Goal: Task Accomplishment & Management: Use online tool/utility

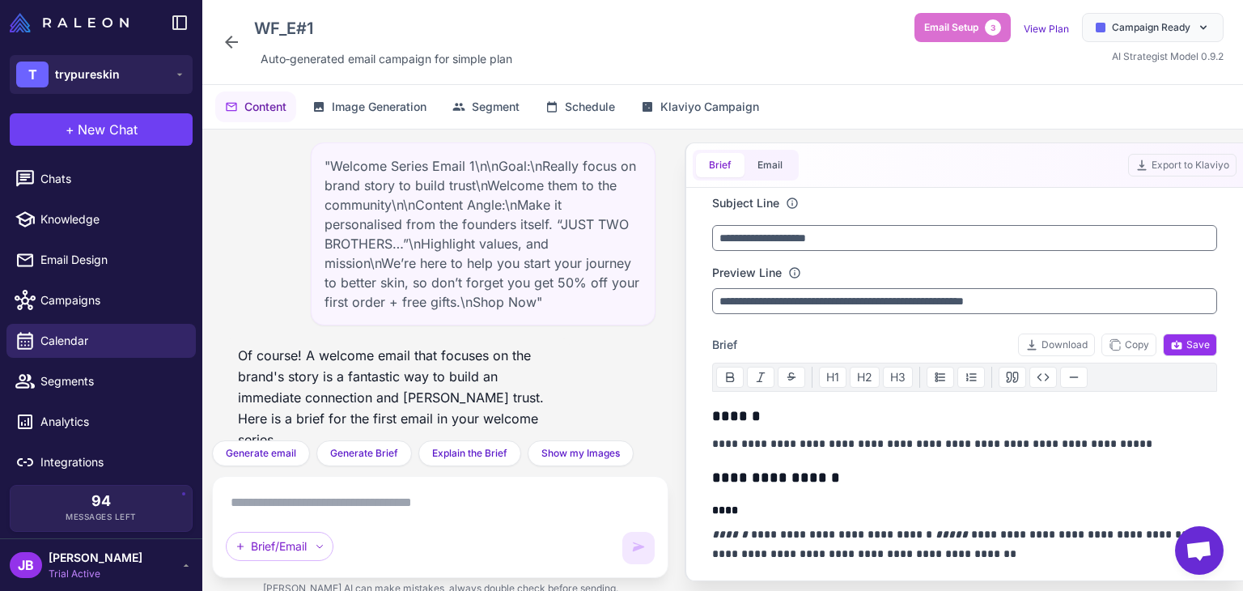
scroll to position [3490, 0]
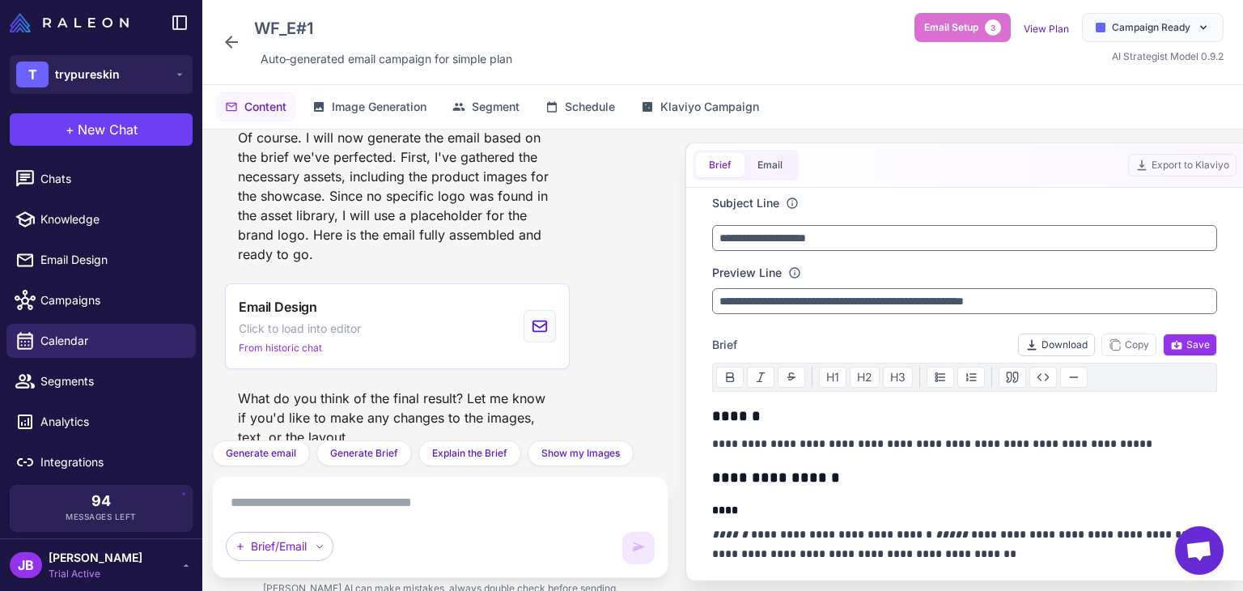
click at [1050, 338] on button "Download" at bounding box center [1056, 344] width 77 height 23
click at [806, 117] on div "Content Image Generation Segment Schedule Klaviyo Campaign" at bounding box center [722, 107] width 1041 height 44
click at [1198, 169] on button "Export to Klaviyo" at bounding box center [1182, 165] width 108 height 23
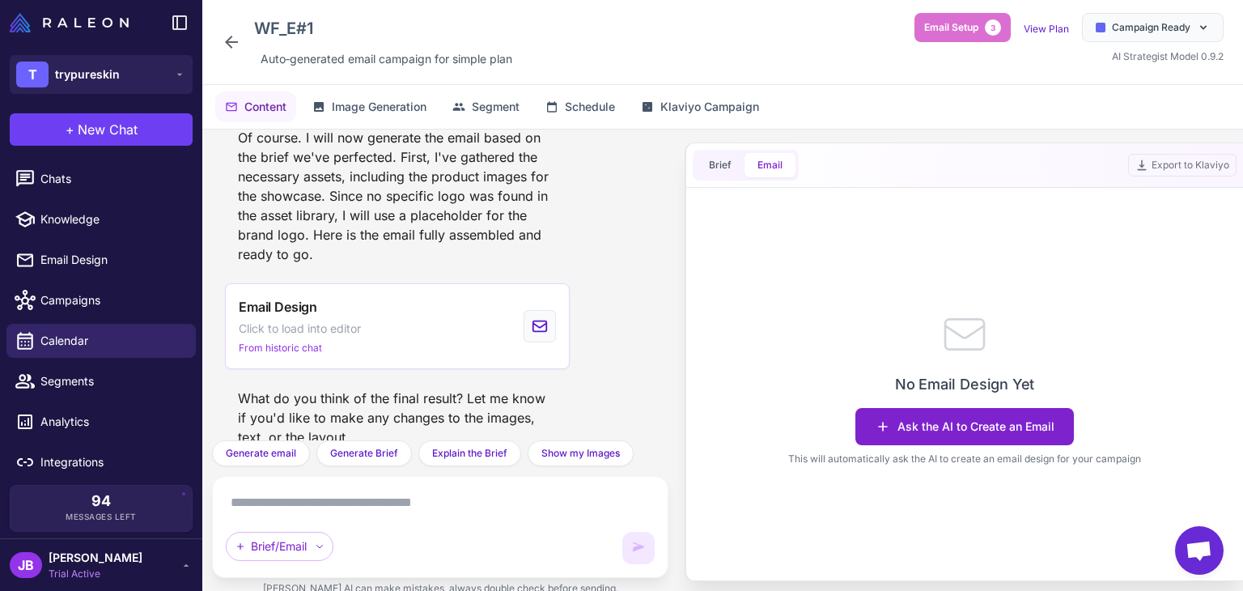
click at [1004, 438] on button "Ask the AI to Create an Email" at bounding box center [965, 426] width 219 height 37
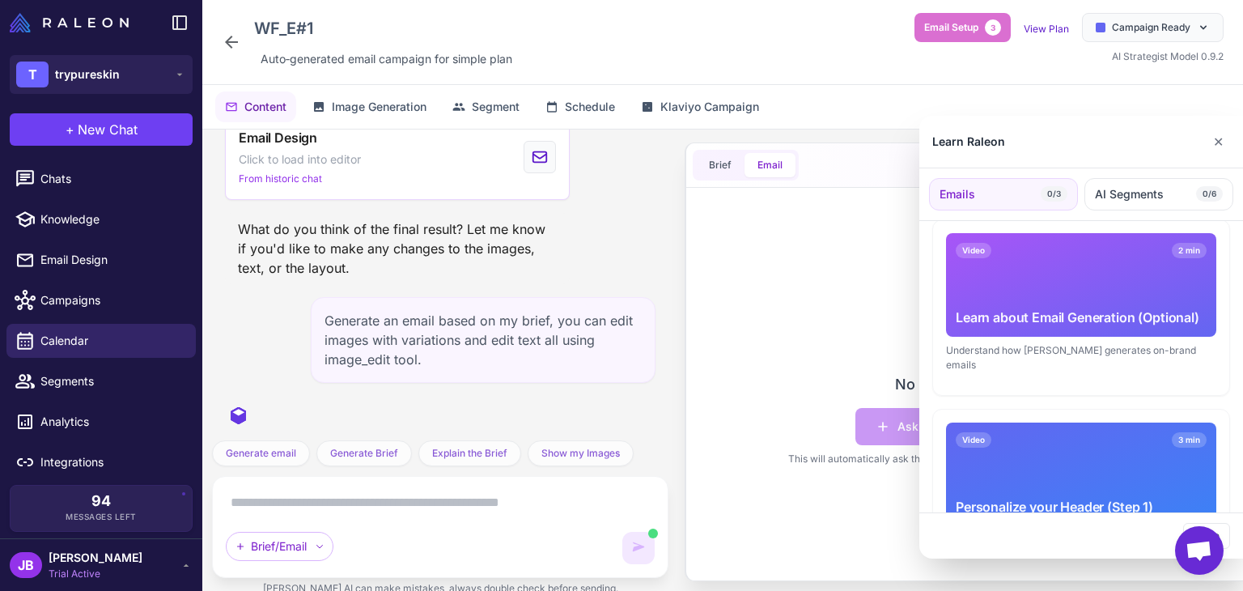
scroll to position [162, 0]
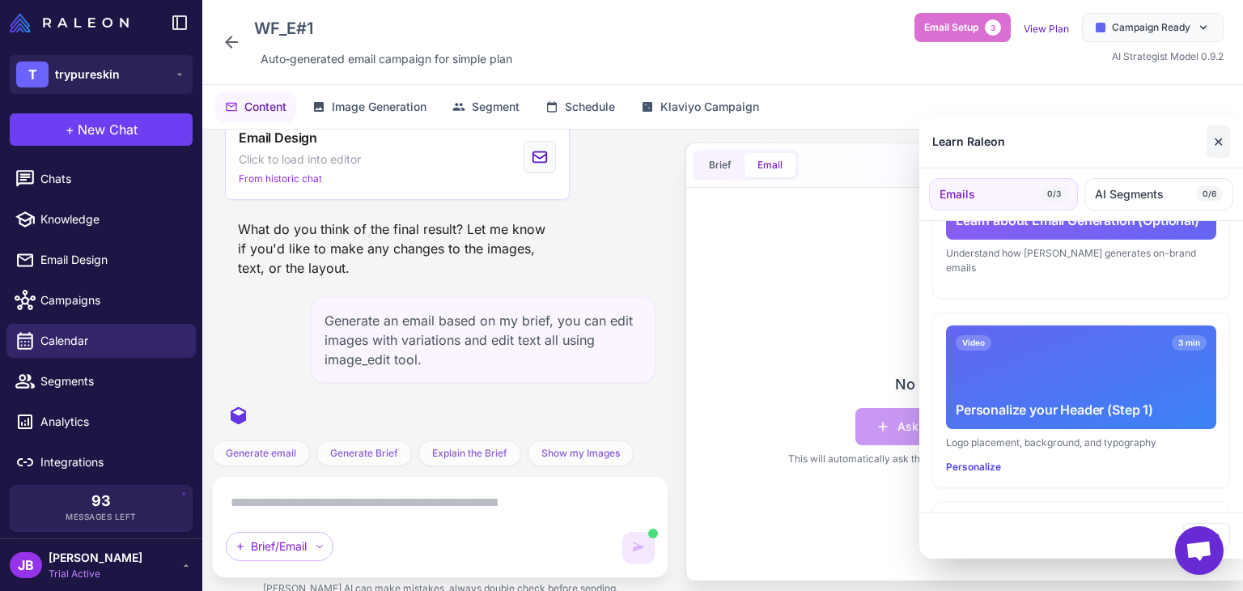
click at [1211, 139] on button "✕" at bounding box center [1218, 141] width 23 height 32
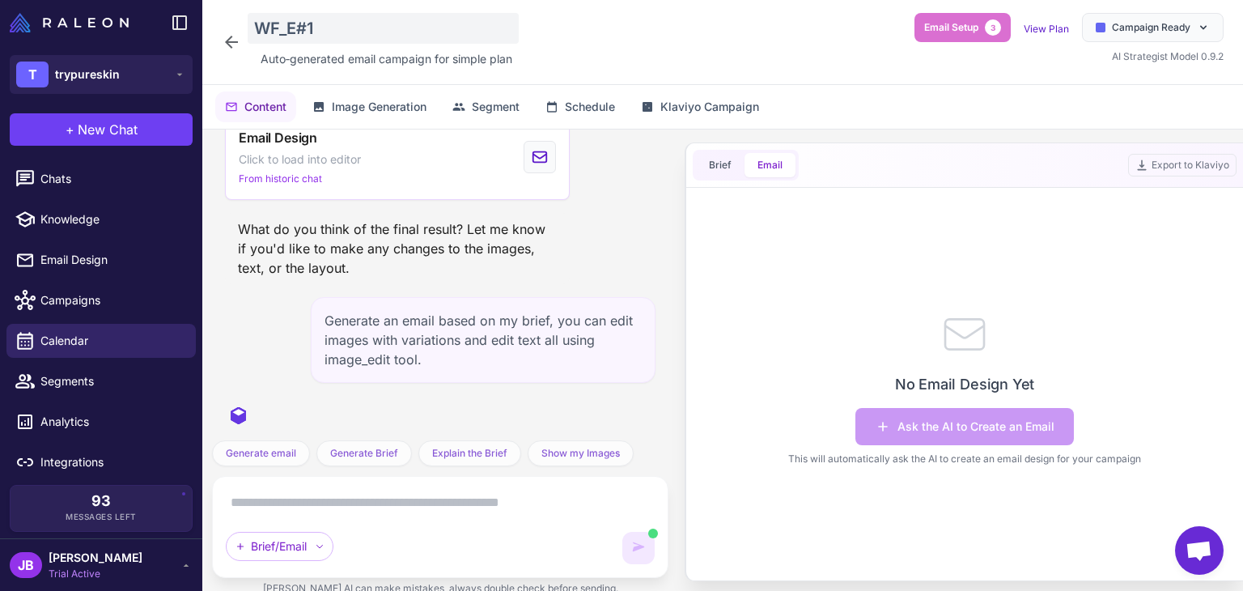
click at [354, 23] on div "WF_E#1" at bounding box center [383, 28] width 271 height 31
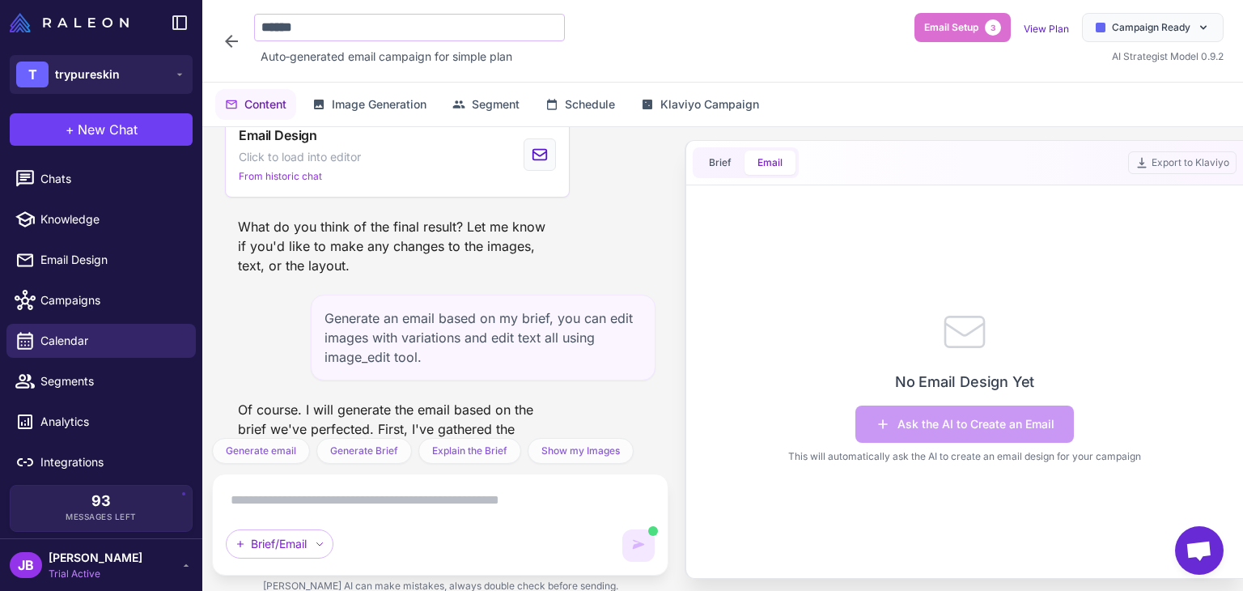
scroll to position [3795, 0]
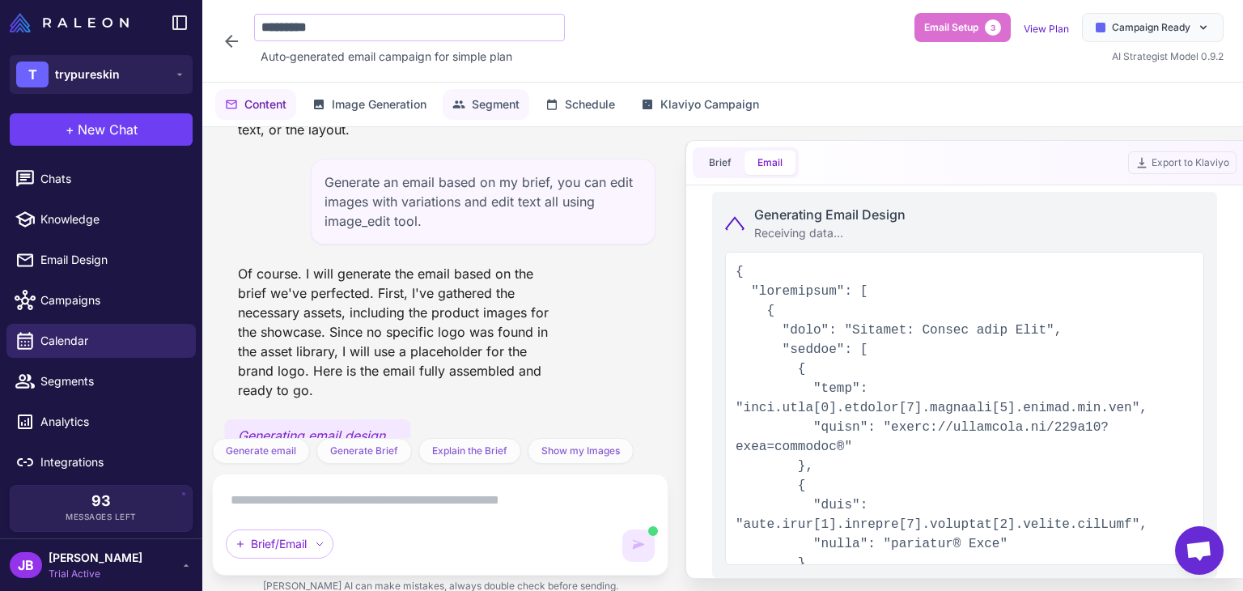
type input "*******"
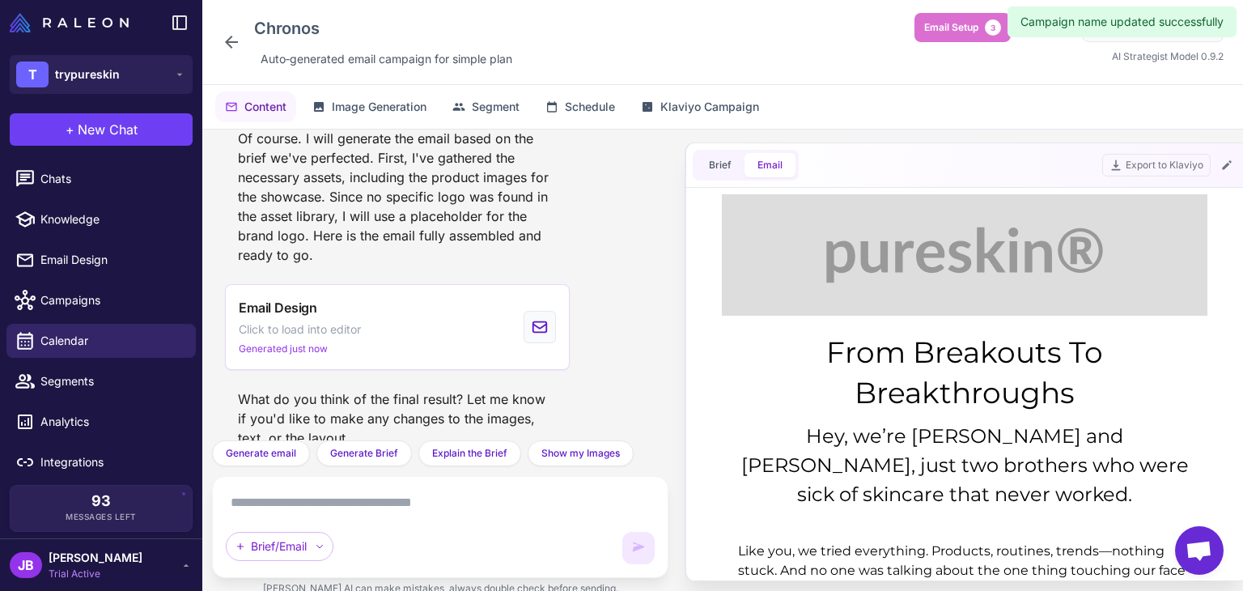
scroll to position [0, 0]
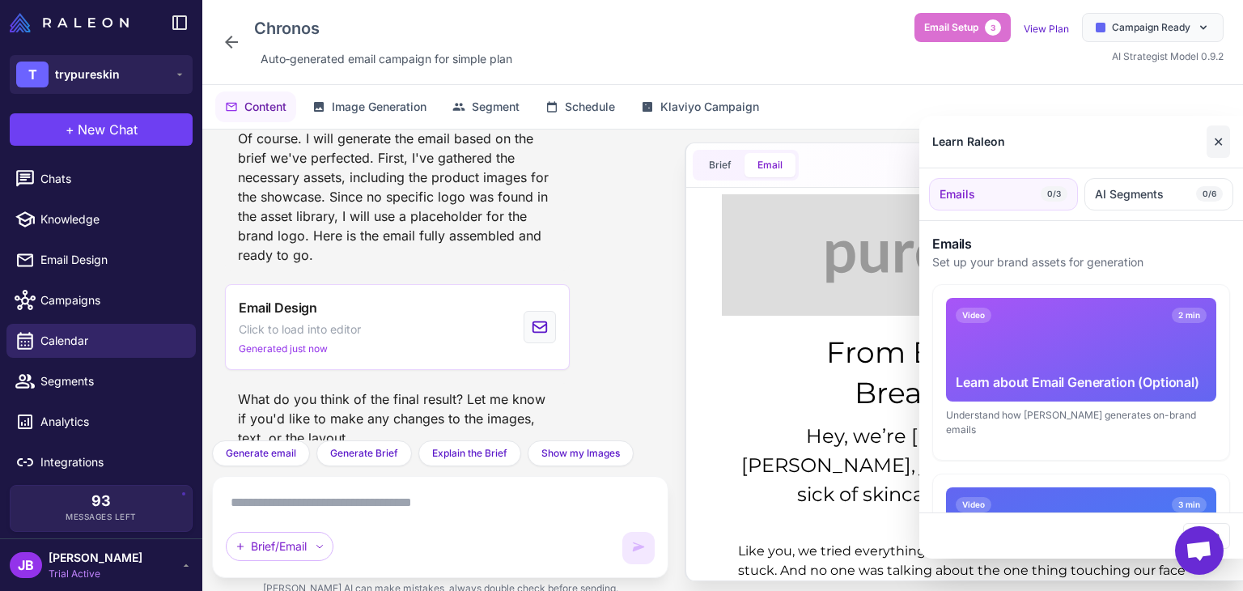
click at [1217, 146] on button "✕" at bounding box center [1218, 141] width 23 height 32
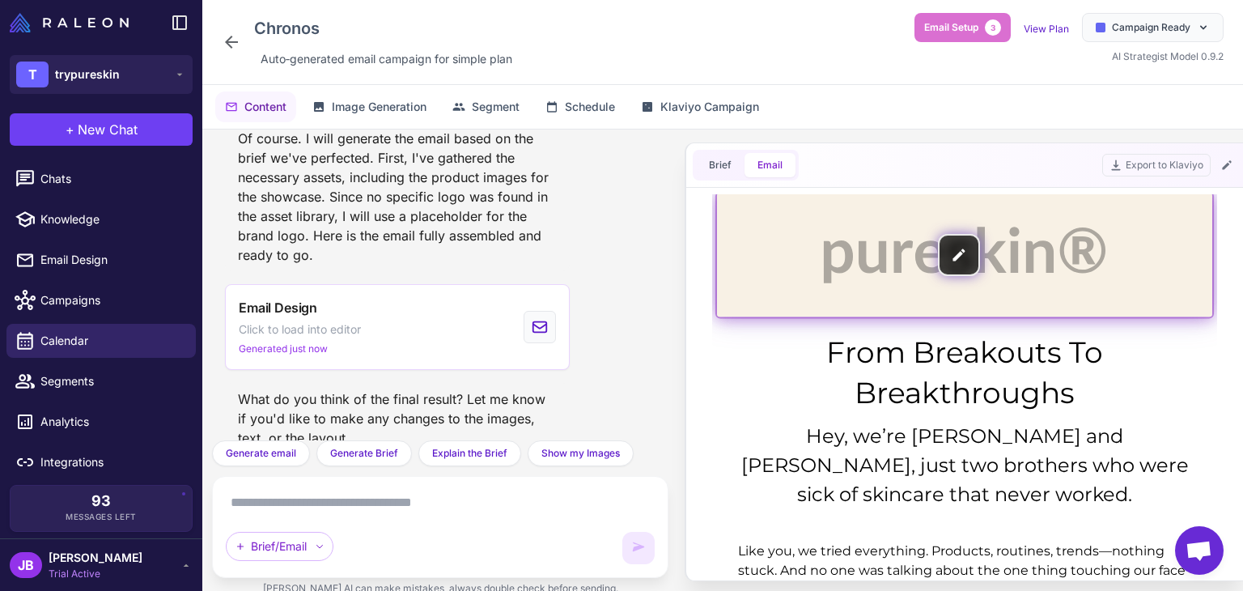
click at [966, 255] on img at bounding box center [964, 255] width 495 height 124
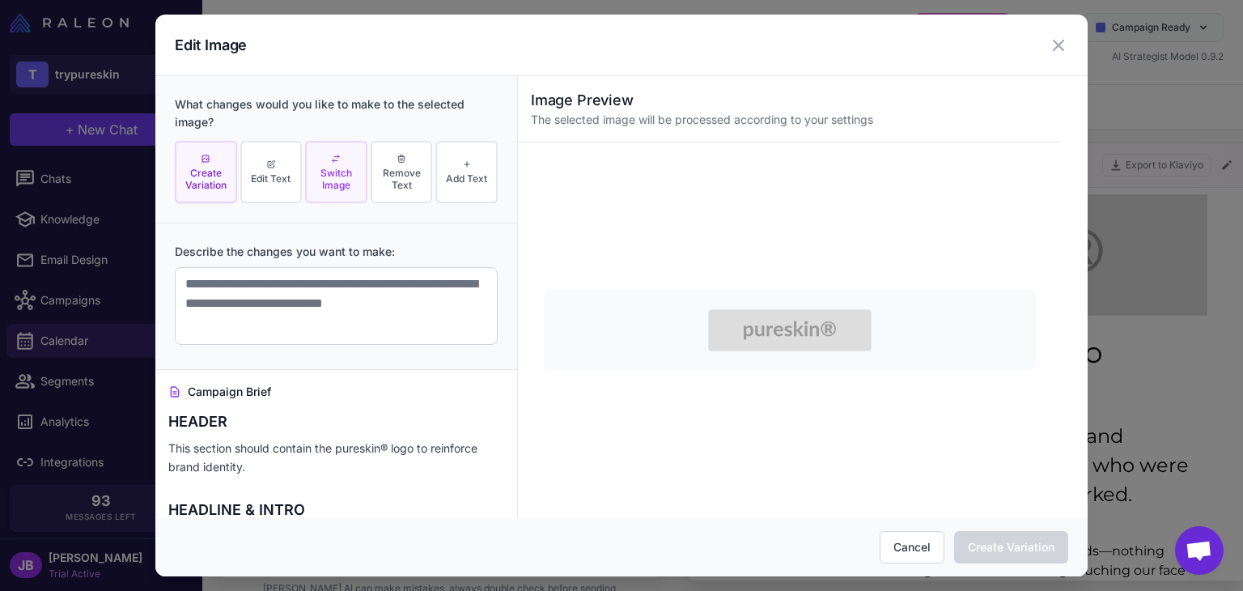
click at [329, 185] on span "Switch Image" at bounding box center [336, 179] width 53 height 24
click at [825, 316] on img at bounding box center [789, 330] width 163 height 42
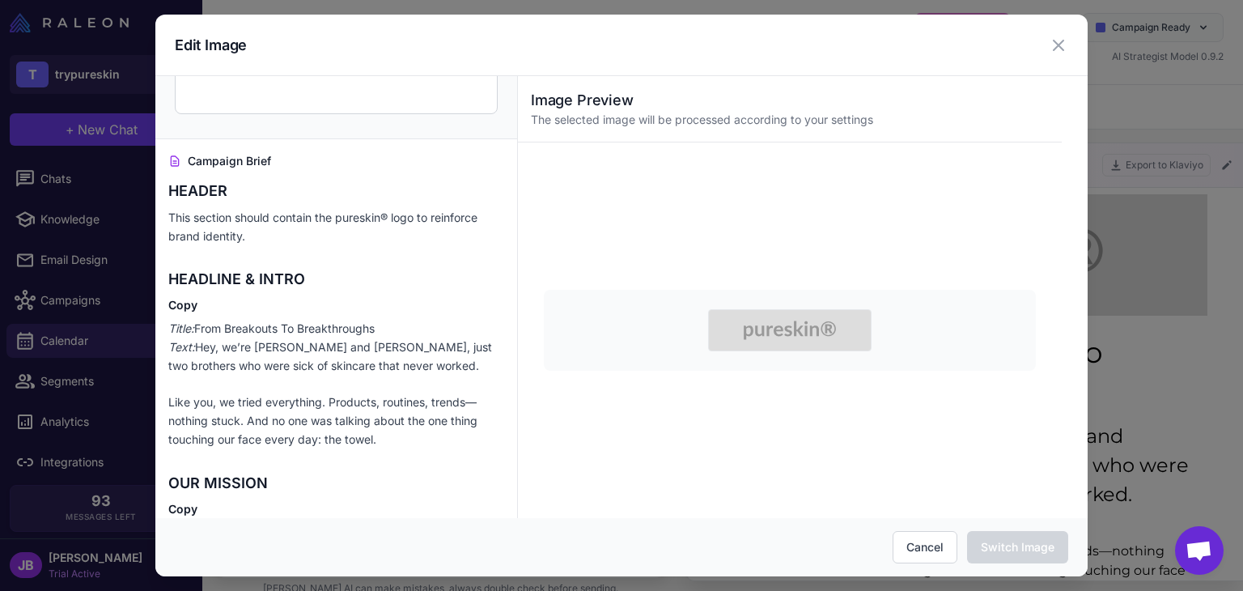
scroll to position [243, 0]
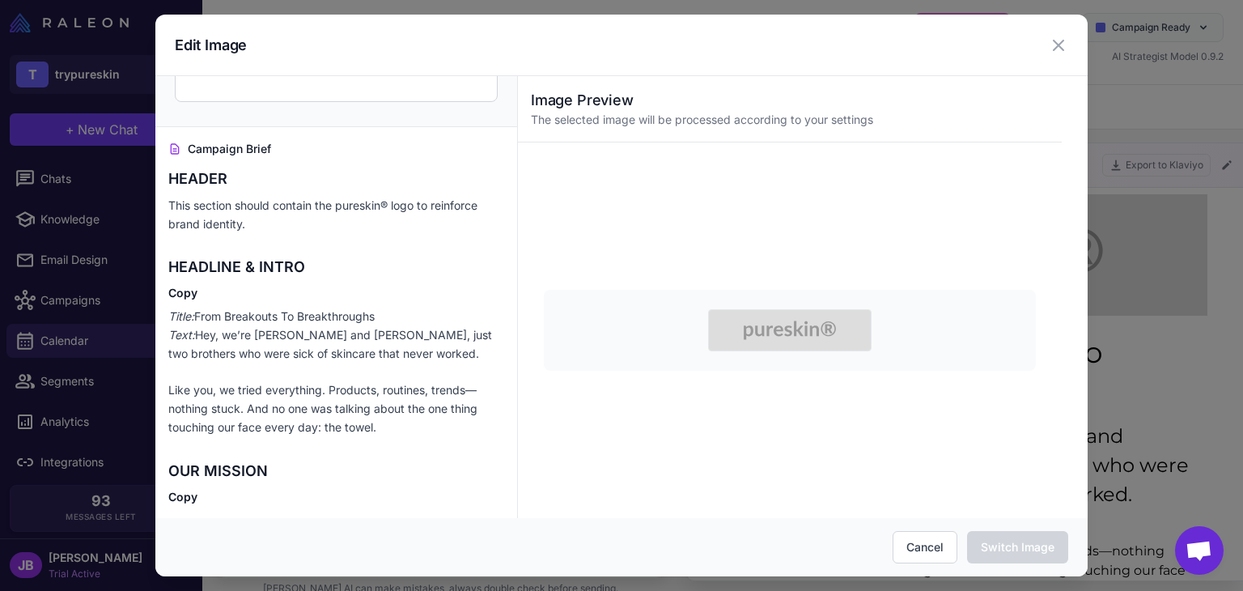
click at [790, 329] on img at bounding box center [789, 330] width 163 height 42
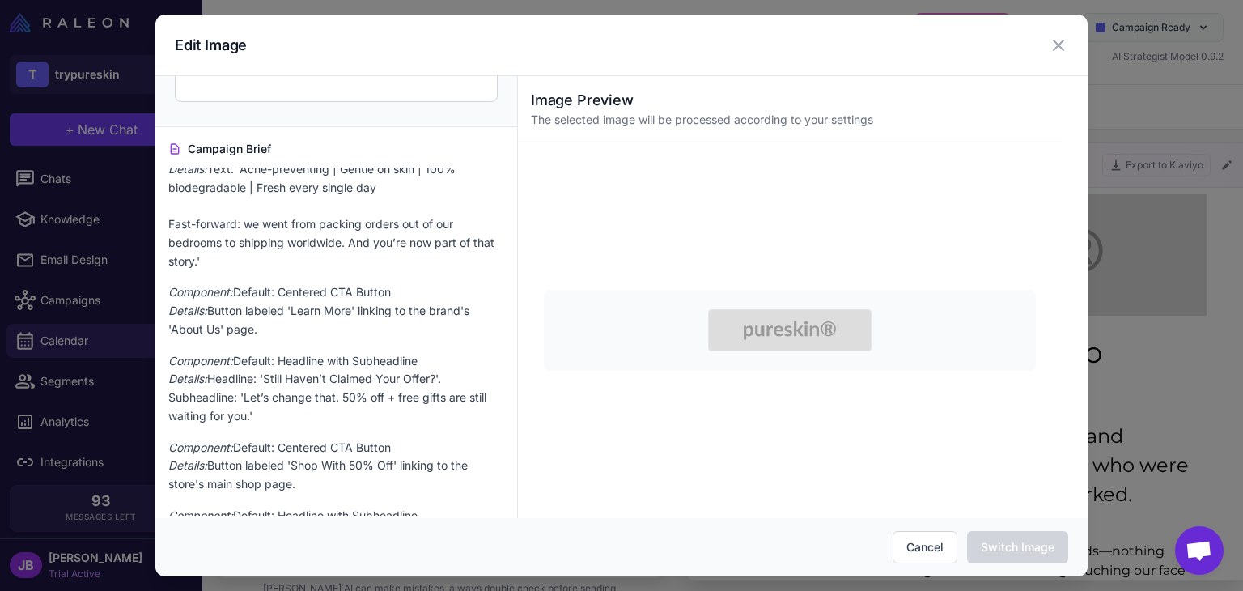
scroll to position [1727, 0]
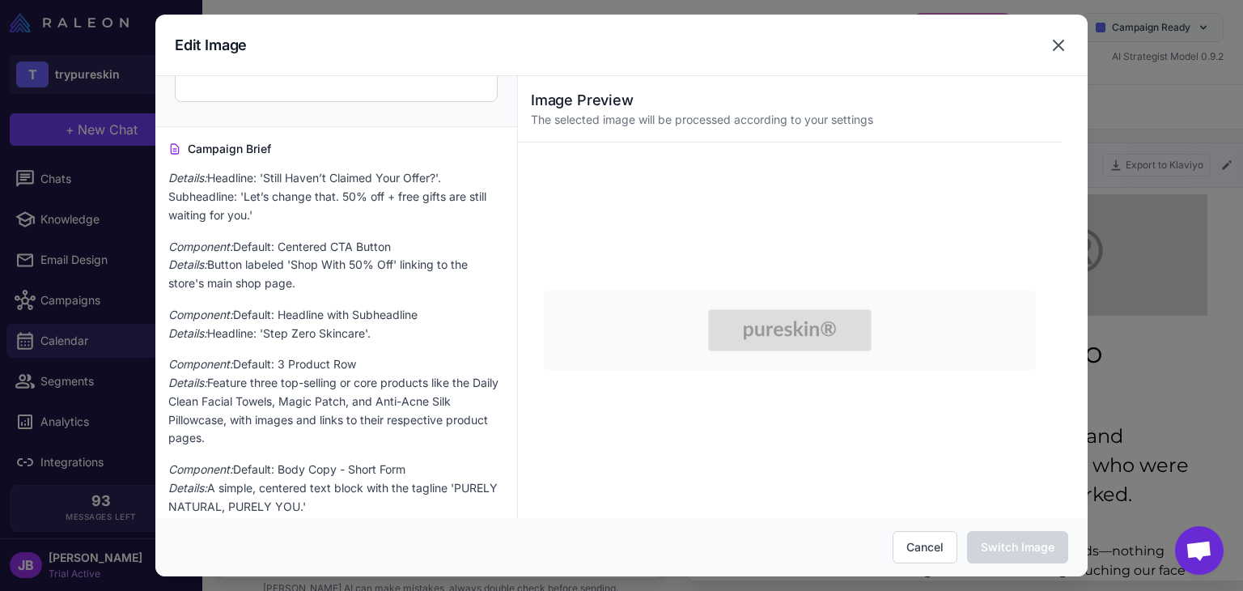
click at [1051, 48] on icon at bounding box center [1058, 45] width 19 height 19
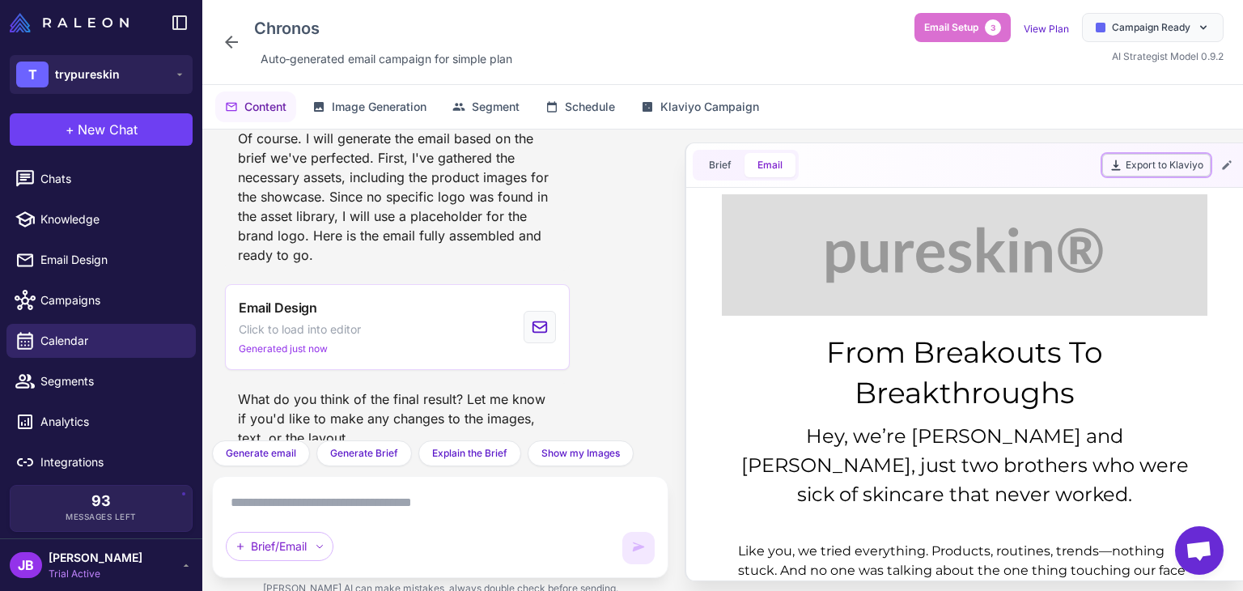
click at [1178, 168] on button "Export to Klaviyo" at bounding box center [1156, 165] width 108 height 23
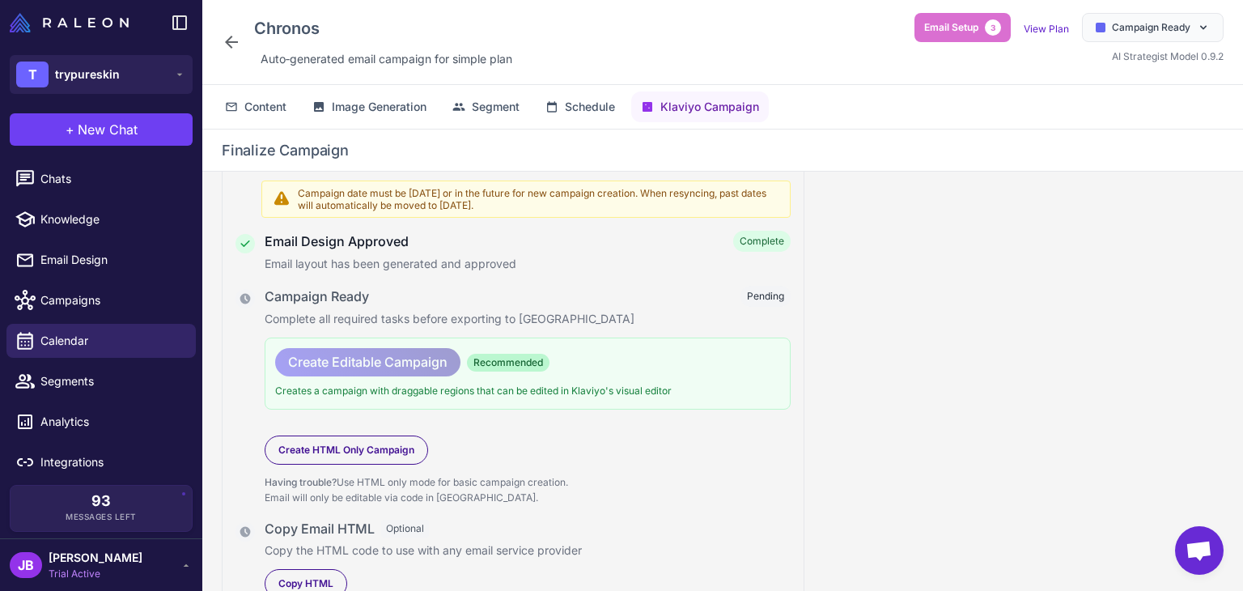
scroll to position [197, 0]
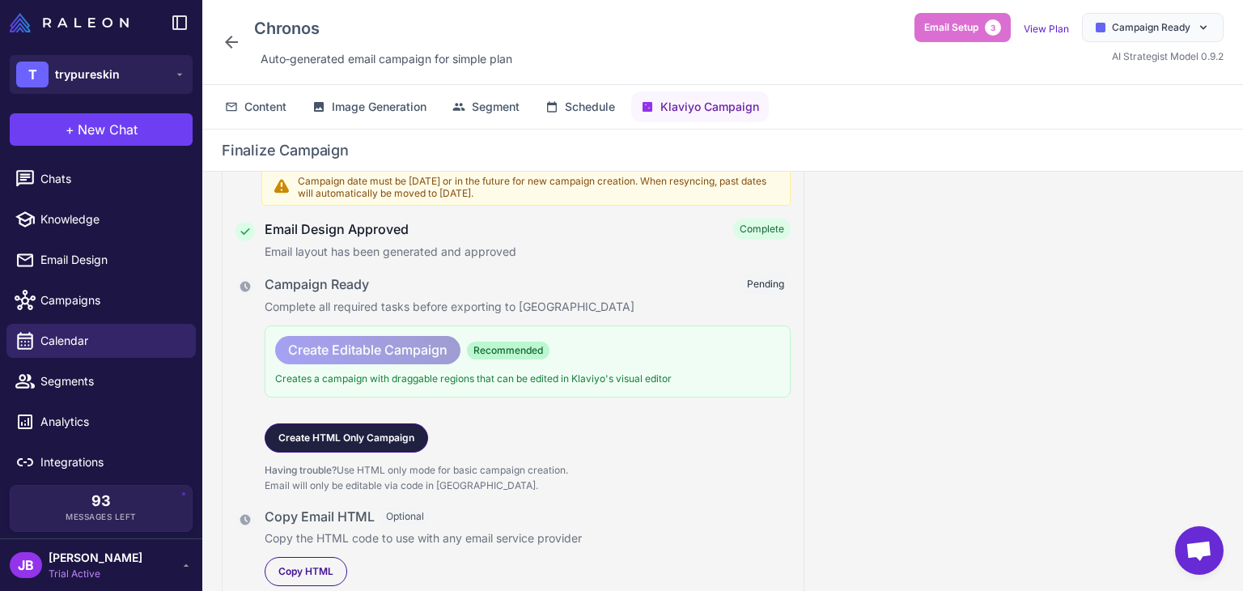
click at [375, 439] on span "Create HTML Only Campaign" at bounding box center [346, 438] width 136 height 15
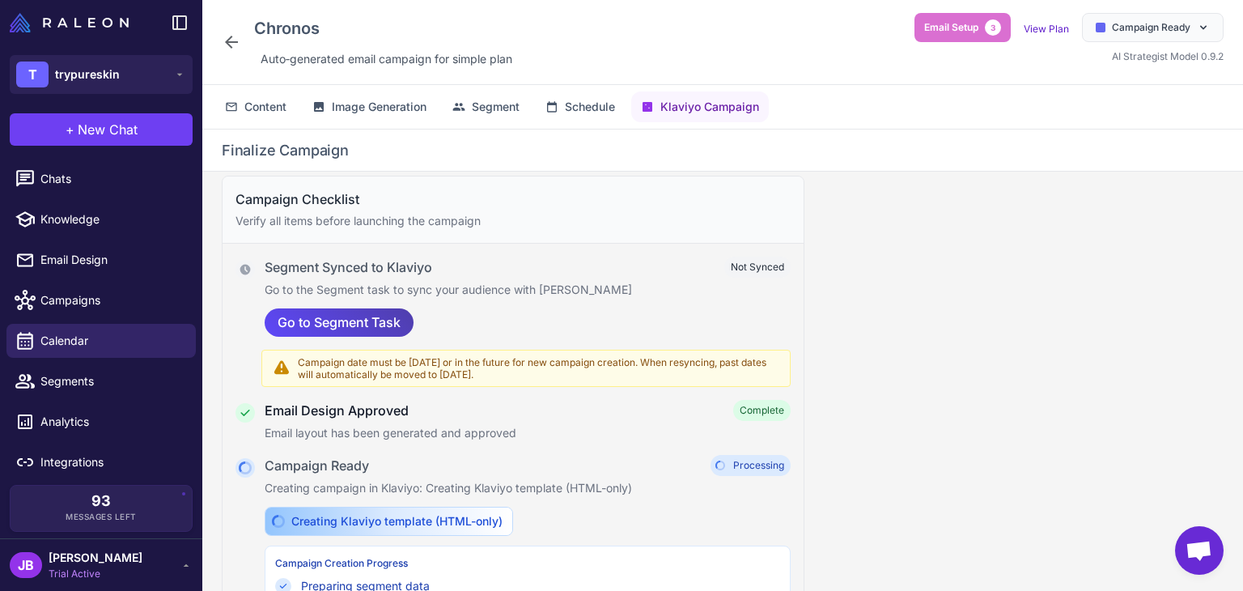
scroll to position [0, 0]
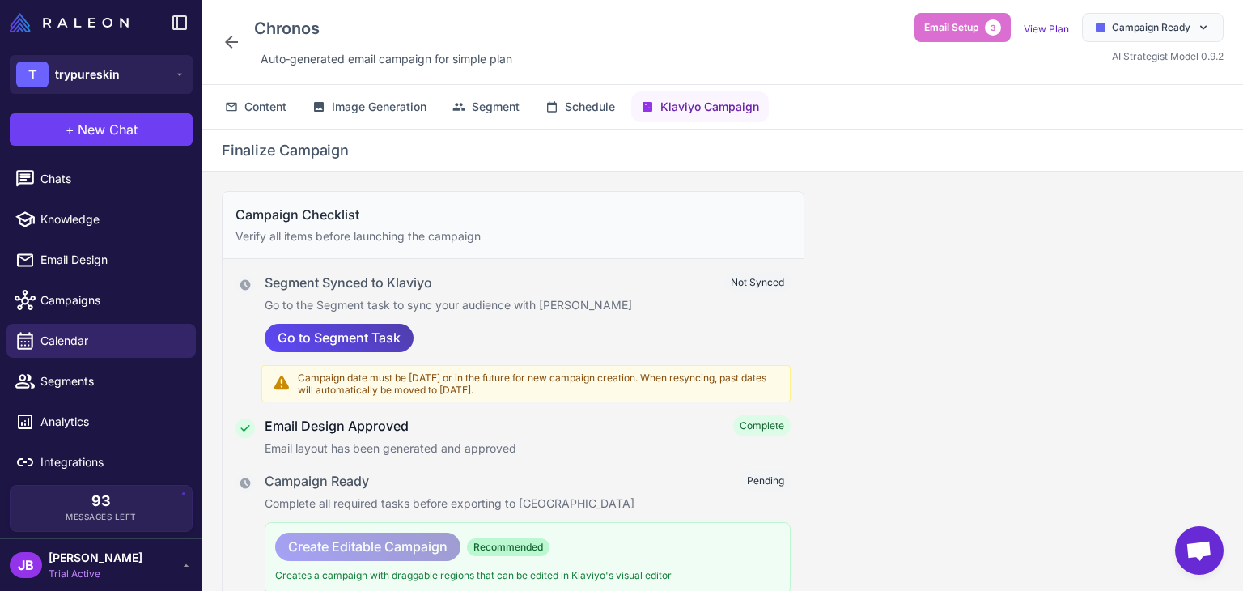
click at [460, 387] on span "Campaign date must be [DATE] or in the future for new campaign creation. When r…" at bounding box center [539, 384] width 482 height 24
click at [396, 331] on span "Go to Segment Task" at bounding box center [339, 338] width 123 height 28
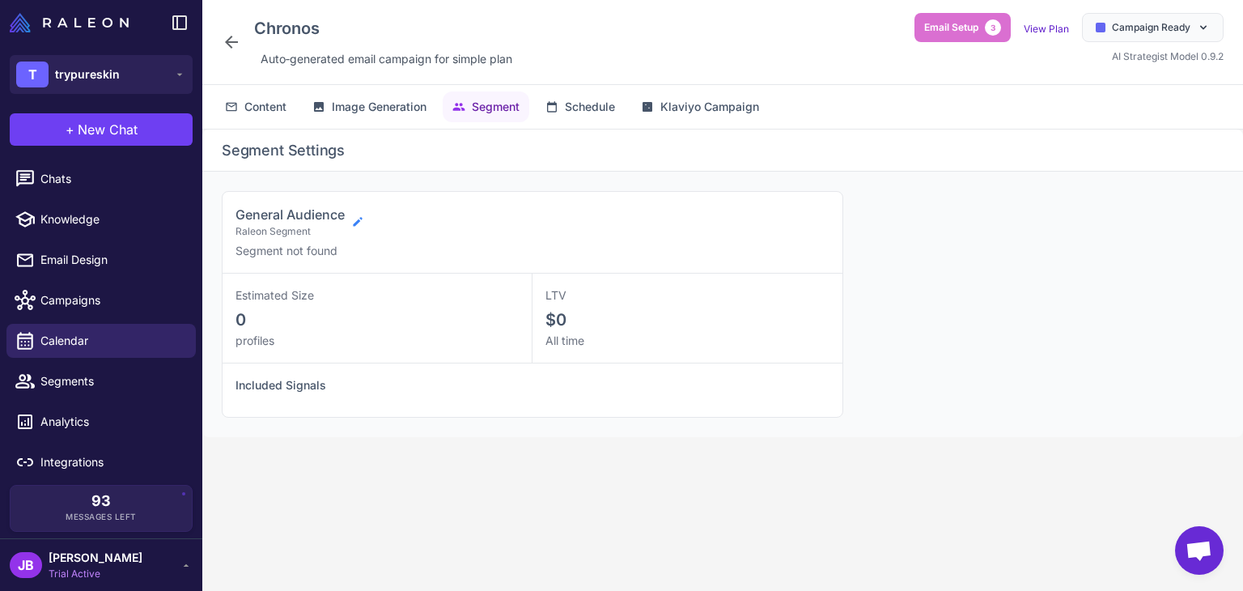
click at [360, 224] on icon at bounding box center [357, 221] width 13 height 13
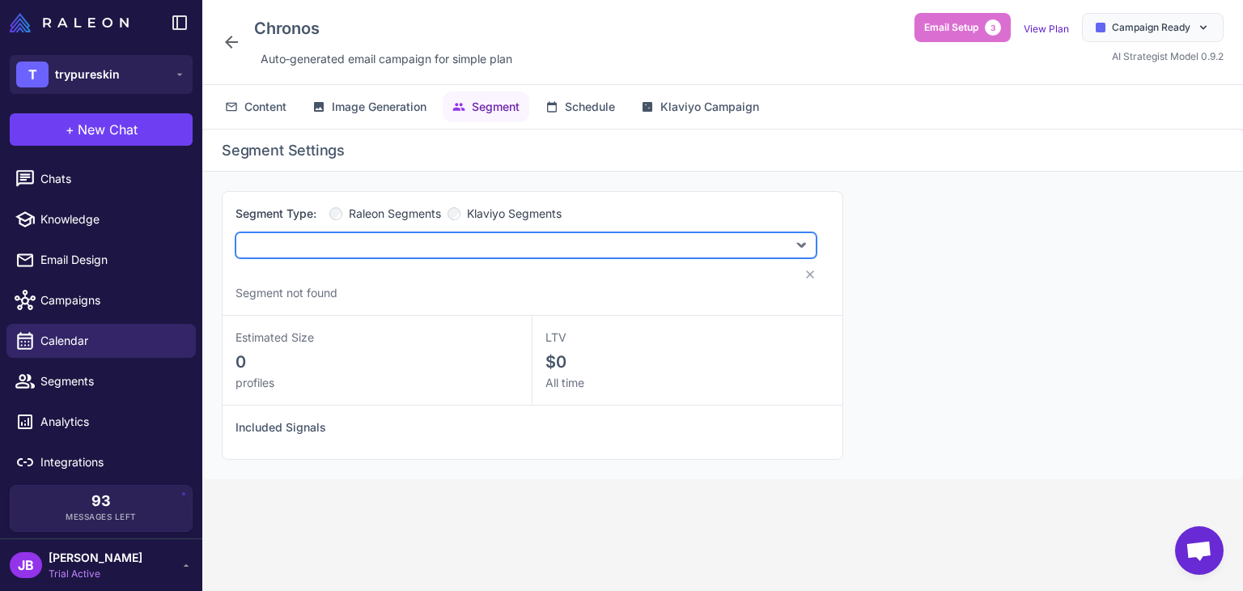
click at [366, 245] on select "**********" at bounding box center [526, 245] width 581 height 26
select select "****"
click at [236, 232] on select "**********" at bounding box center [526, 245] width 581 height 26
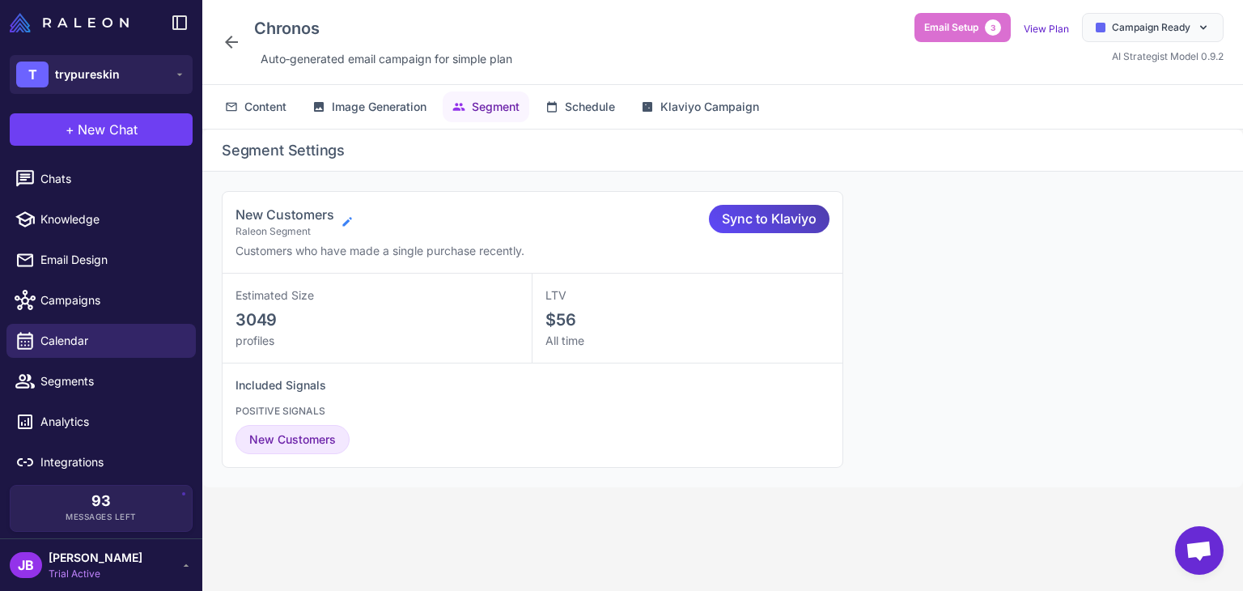
click at [347, 222] on icon at bounding box center [346, 221] width 9 height 9
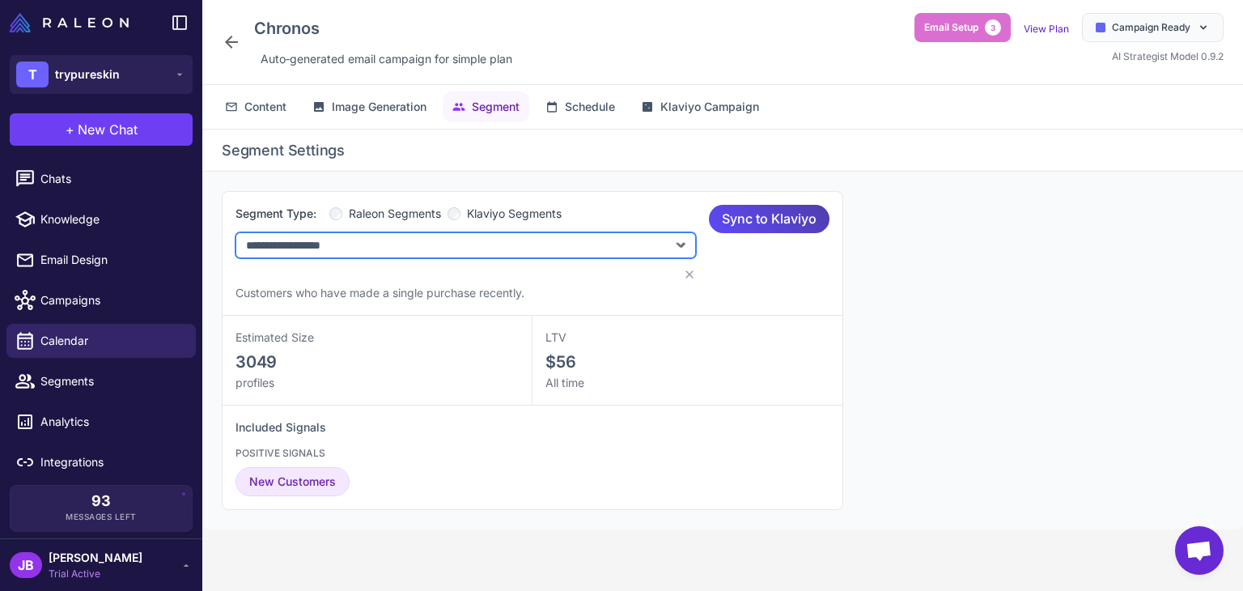
click at [456, 239] on select "**********" at bounding box center [466, 245] width 461 height 26
select select "****"
click at [236, 232] on select "**********" at bounding box center [466, 245] width 461 height 26
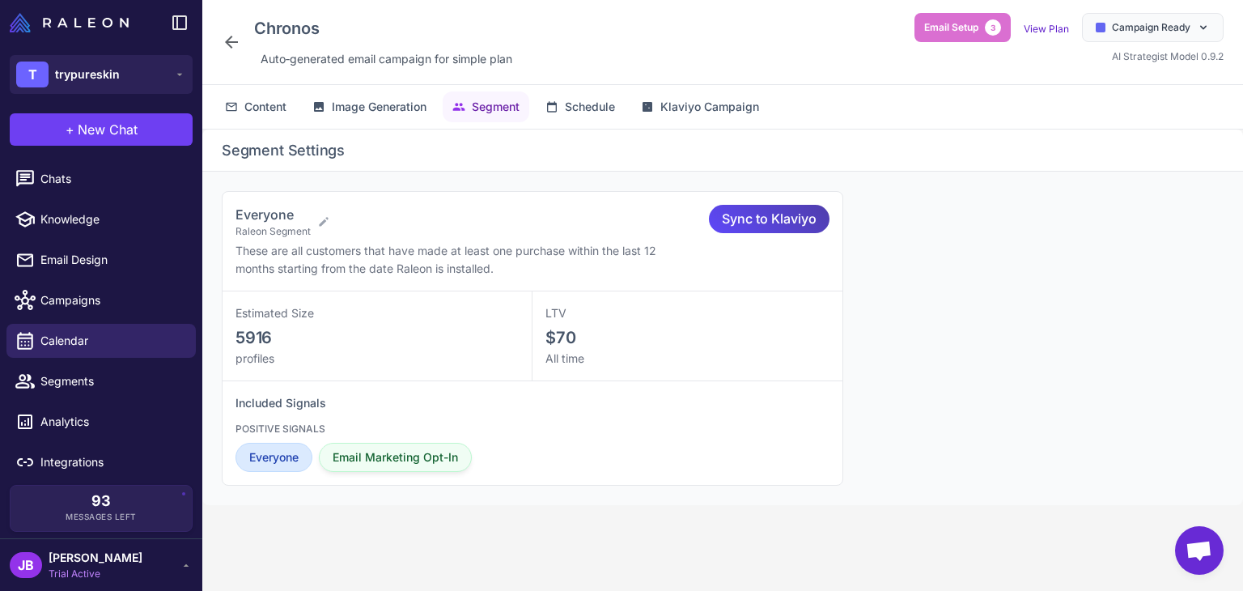
click at [387, 461] on span "Email Marketing Opt-In" at bounding box center [395, 457] width 125 height 18
click at [235, 104] on icon at bounding box center [231, 106] width 13 height 13
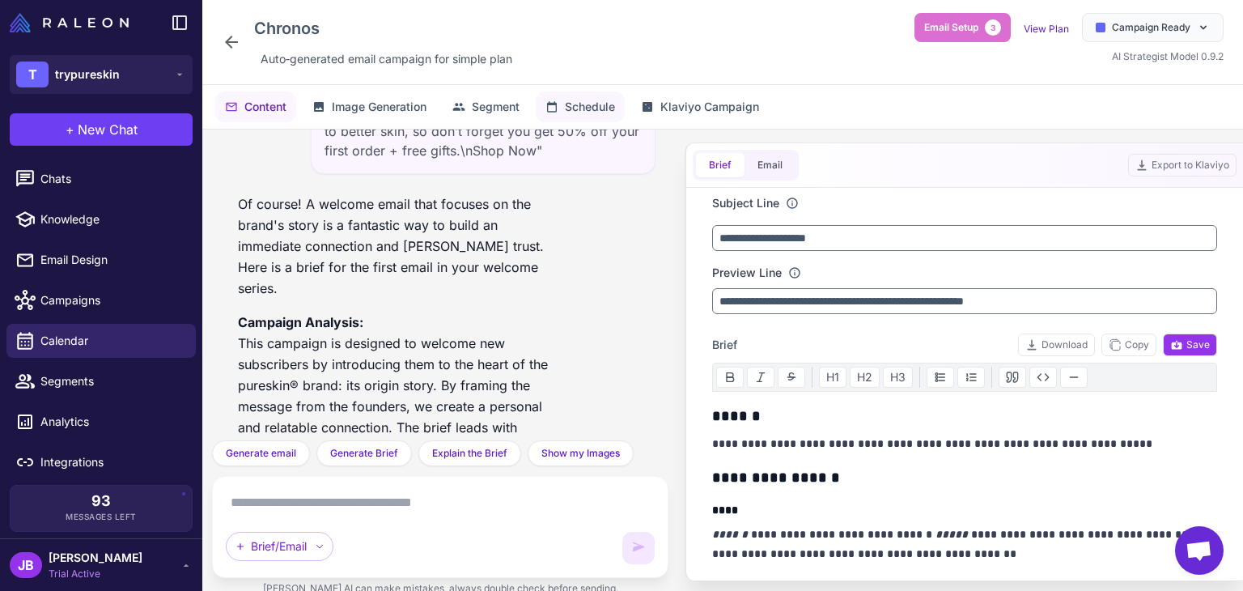
scroll to position [3933, 0]
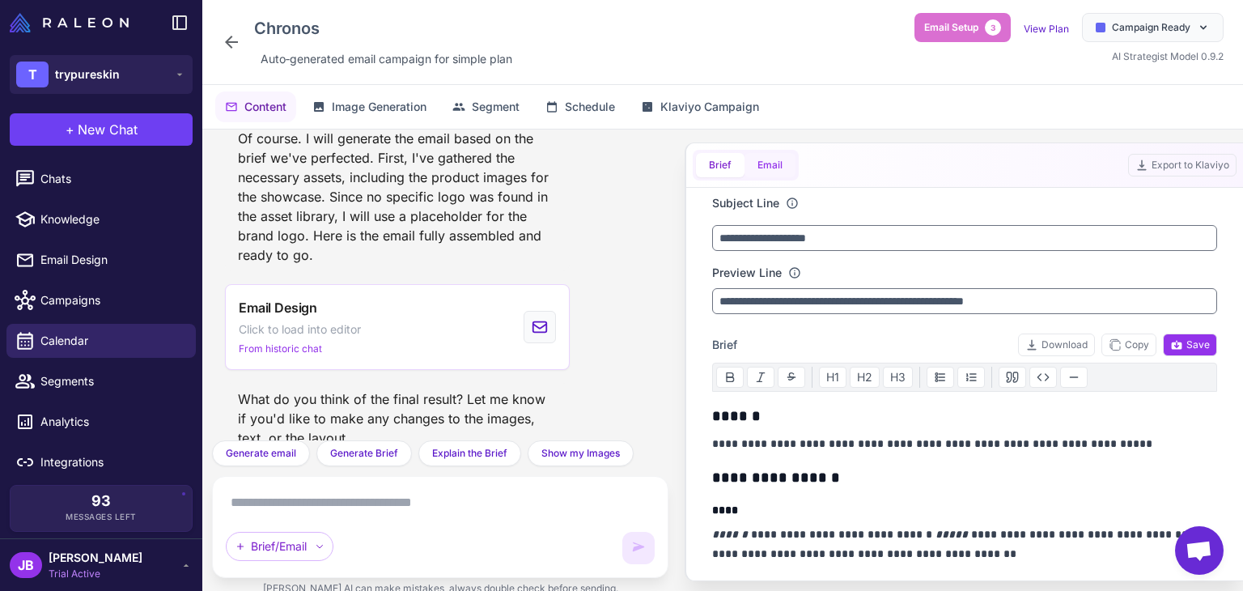
click at [760, 163] on button "Email" at bounding box center [770, 165] width 51 height 24
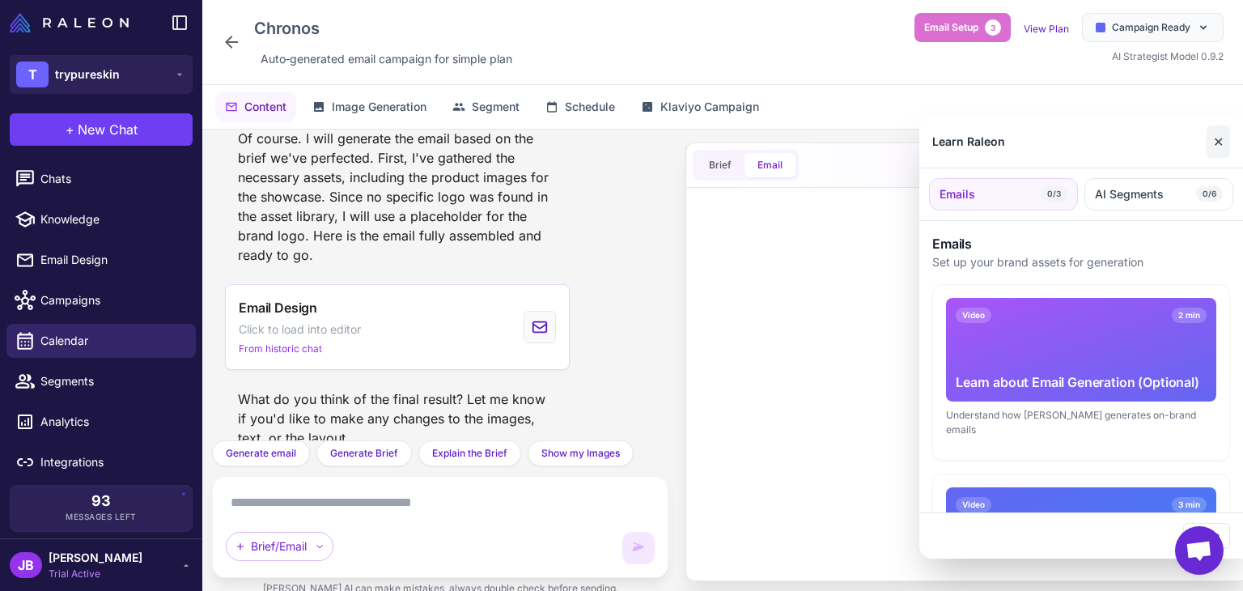
click at [1228, 144] on button "✕" at bounding box center [1218, 141] width 23 height 32
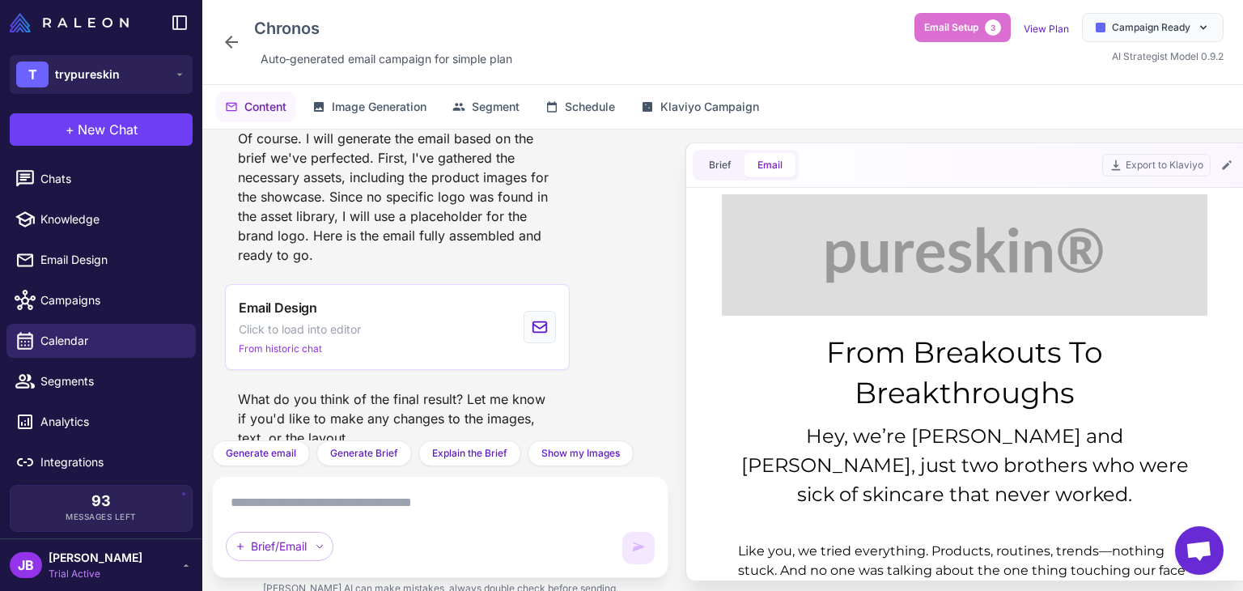
scroll to position [0, 0]
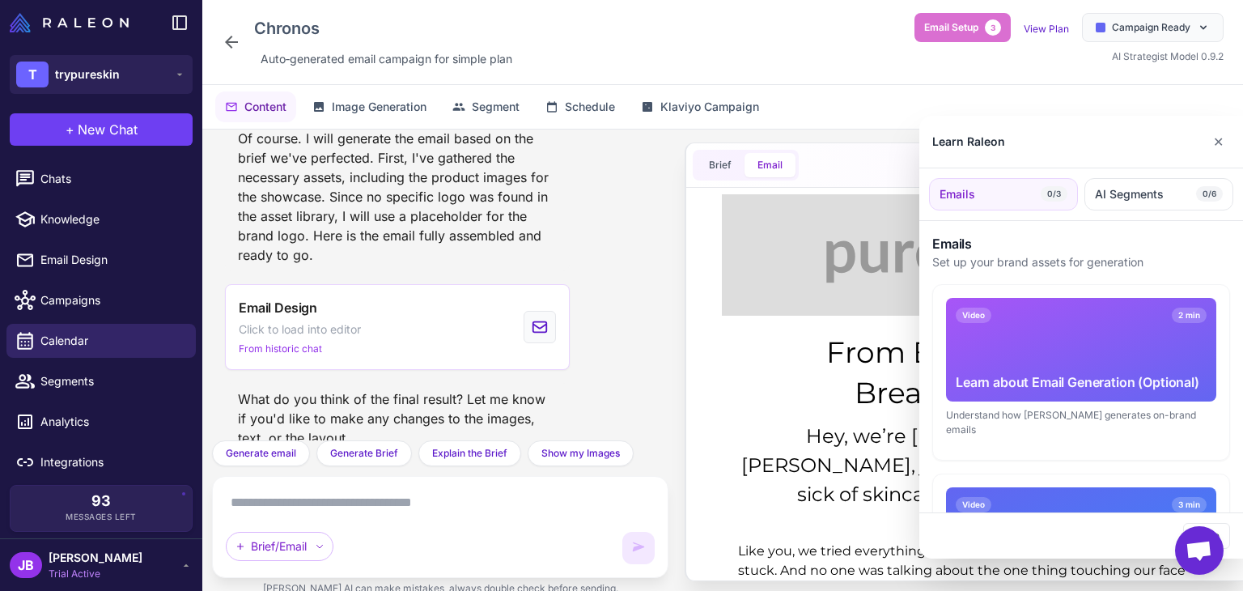
drag, startPoint x: 605, startPoint y: 115, endPoint x: 602, endPoint y: 104, distance: 11.6
click at [602, 104] on div at bounding box center [621, 295] width 1243 height 591
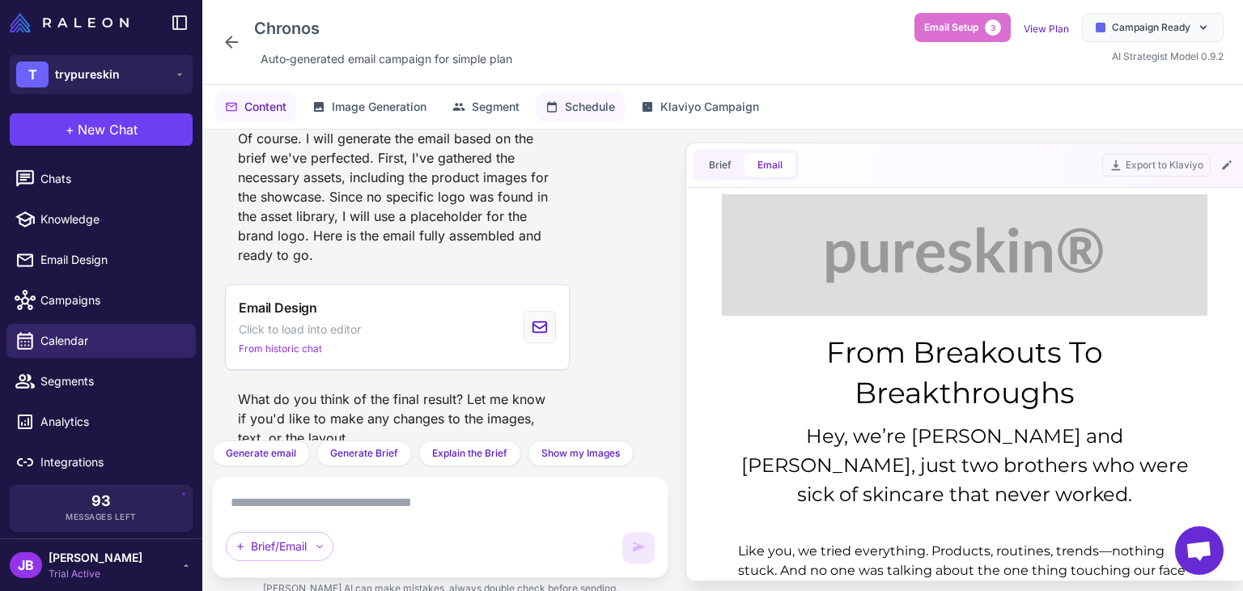
click at [597, 108] on span "Schedule" at bounding box center [590, 107] width 50 height 18
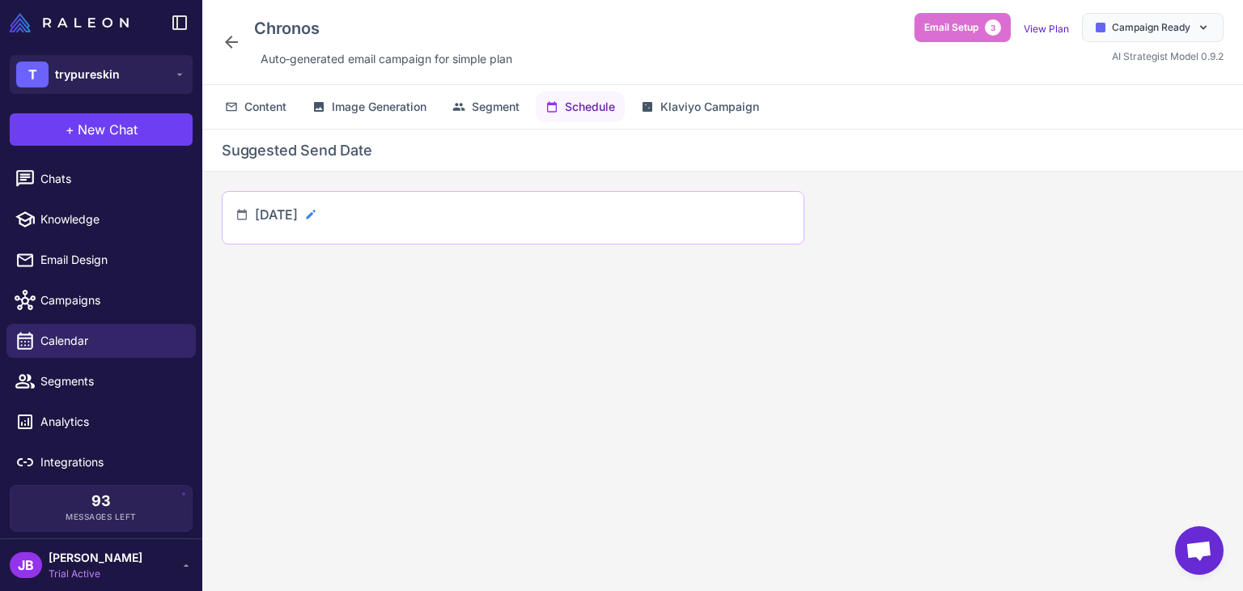
click at [317, 211] on icon at bounding box center [310, 214] width 13 height 13
click at [244, 221] on icon at bounding box center [242, 220] width 13 height 13
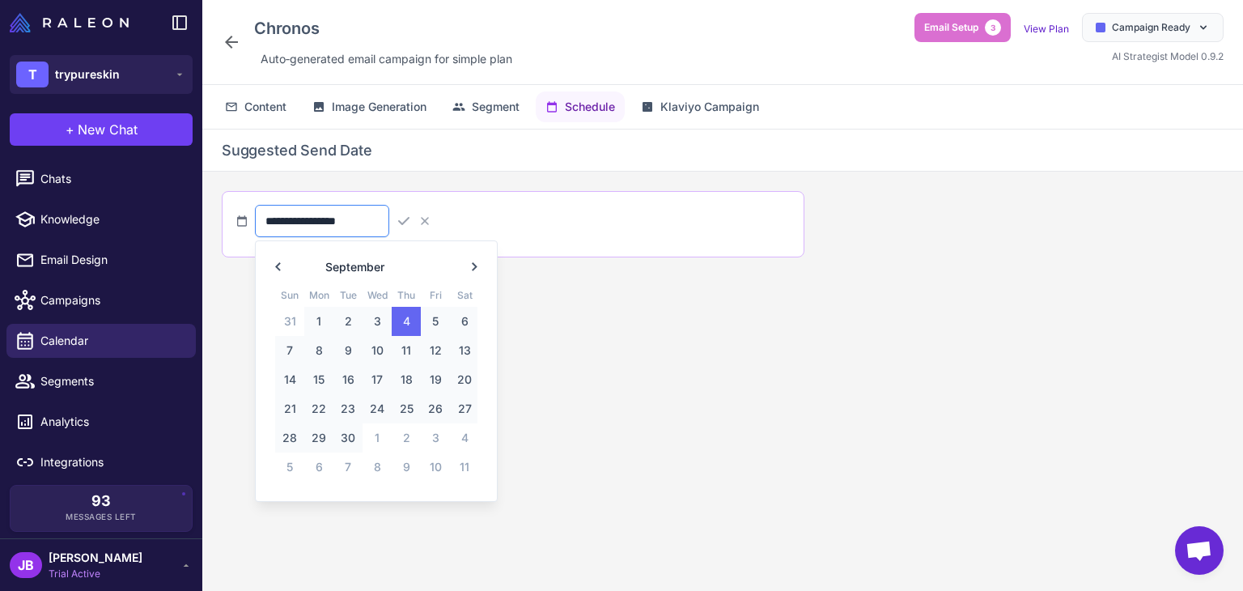
click at [383, 220] on input "**********" at bounding box center [322, 221] width 134 height 32
click at [353, 433] on span "30" at bounding box center [347, 437] width 29 height 29
type input "**********"
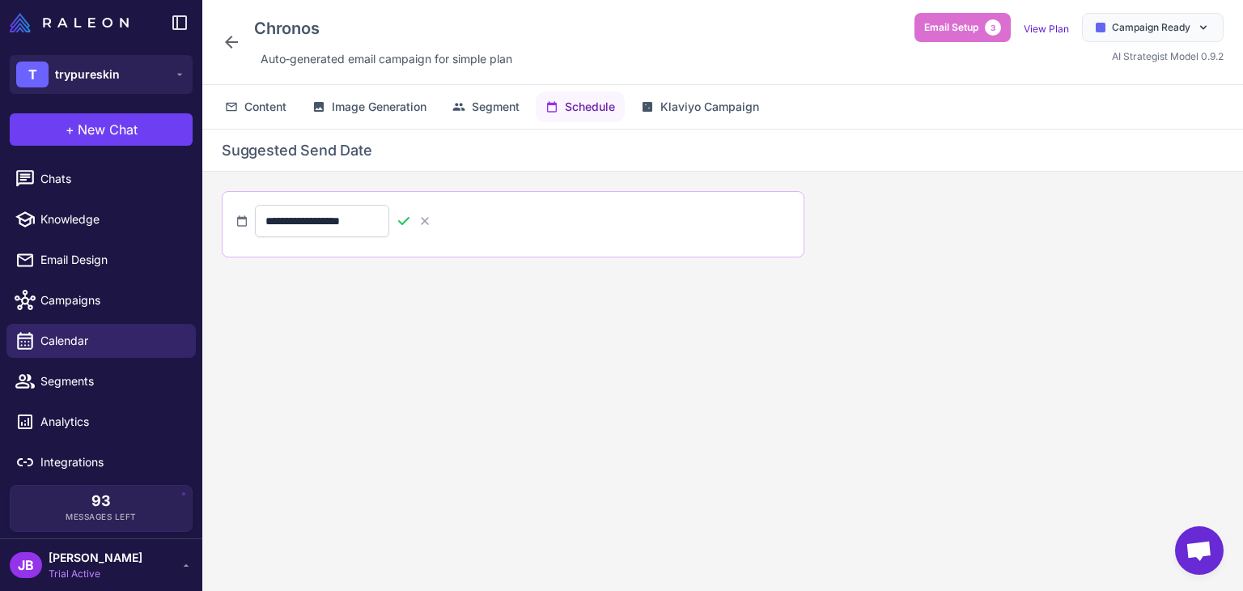
click at [412, 224] on icon at bounding box center [404, 221] width 16 height 16
click at [291, 104] on button "Content" at bounding box center [255, 106] width 81 height 31
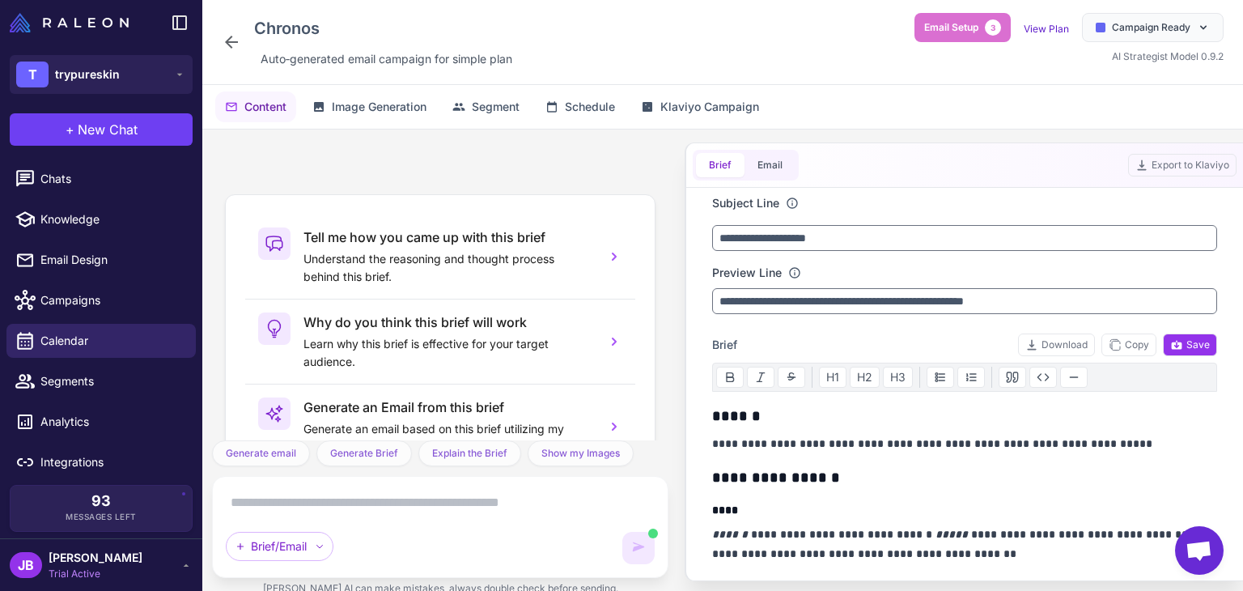
scroll to position [3933, 0]
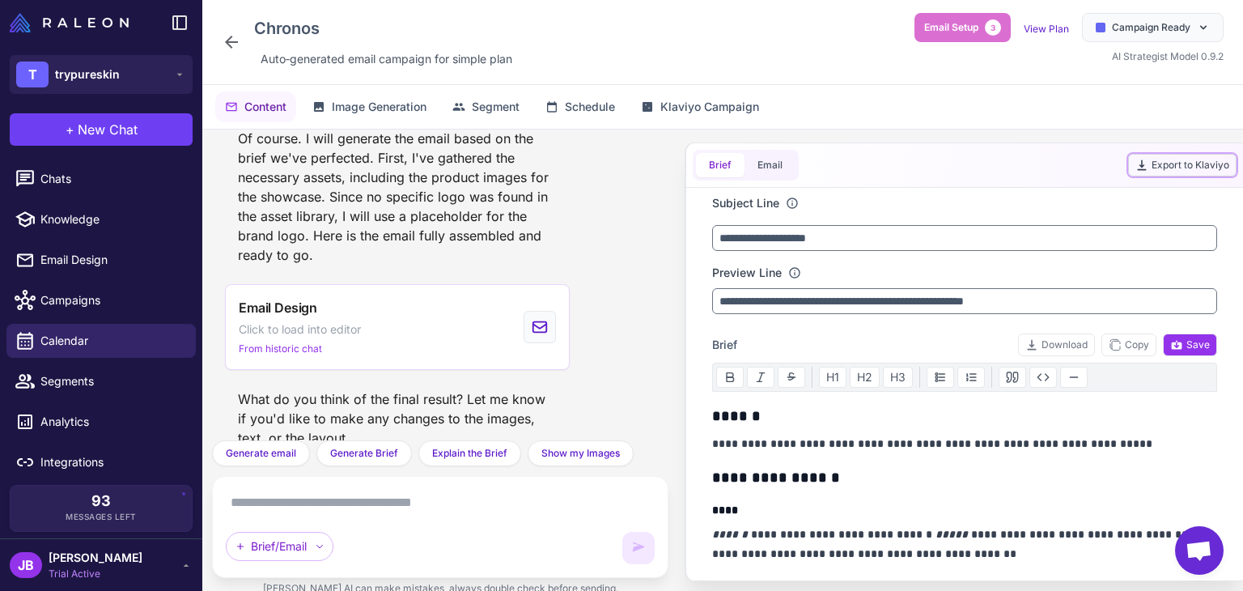
click at [1151, 167] on button "Export to Klaviyo" at bounding box center [1182, 165] width 108 height 23
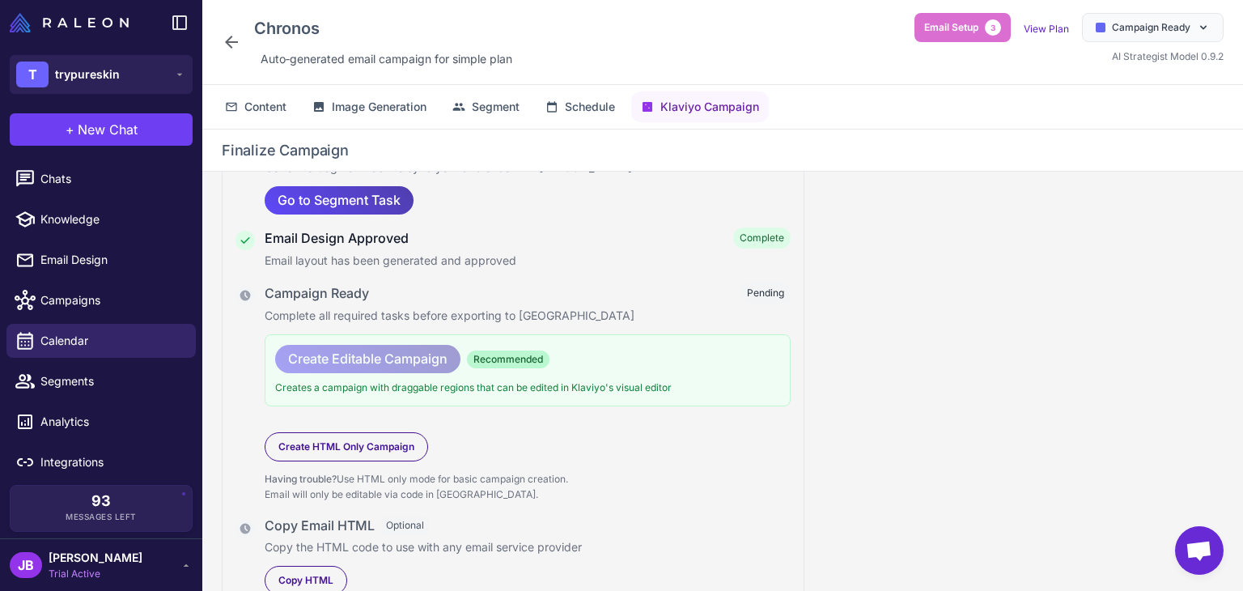
scroll to position [146, 0]
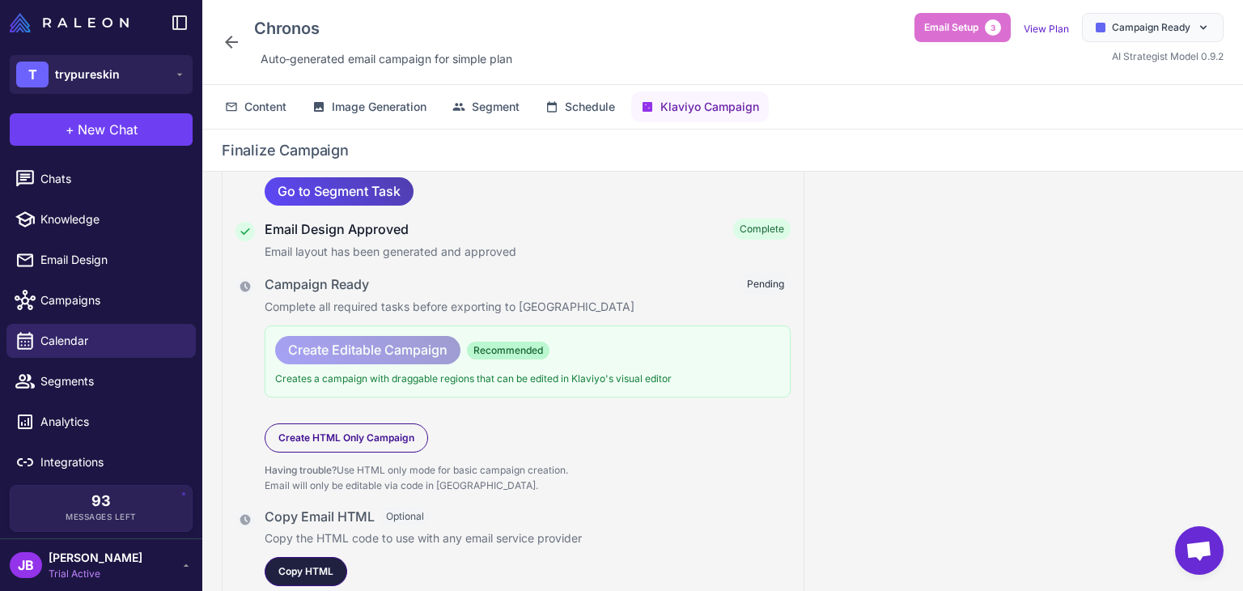
click at [323, 565] on span "Copy HTML" at bounding box center [305, 571] width 55 height 15
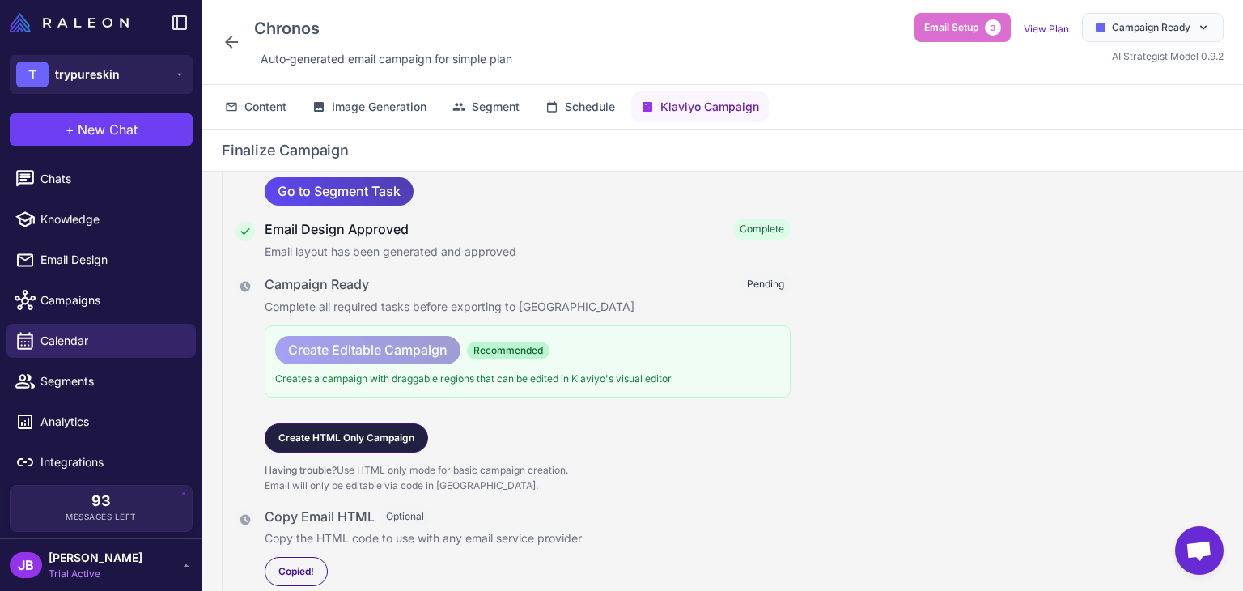
click at [410, 435] on span "Create HTML Only Campaign" at bounding box center [346, 438] width 136 height 15
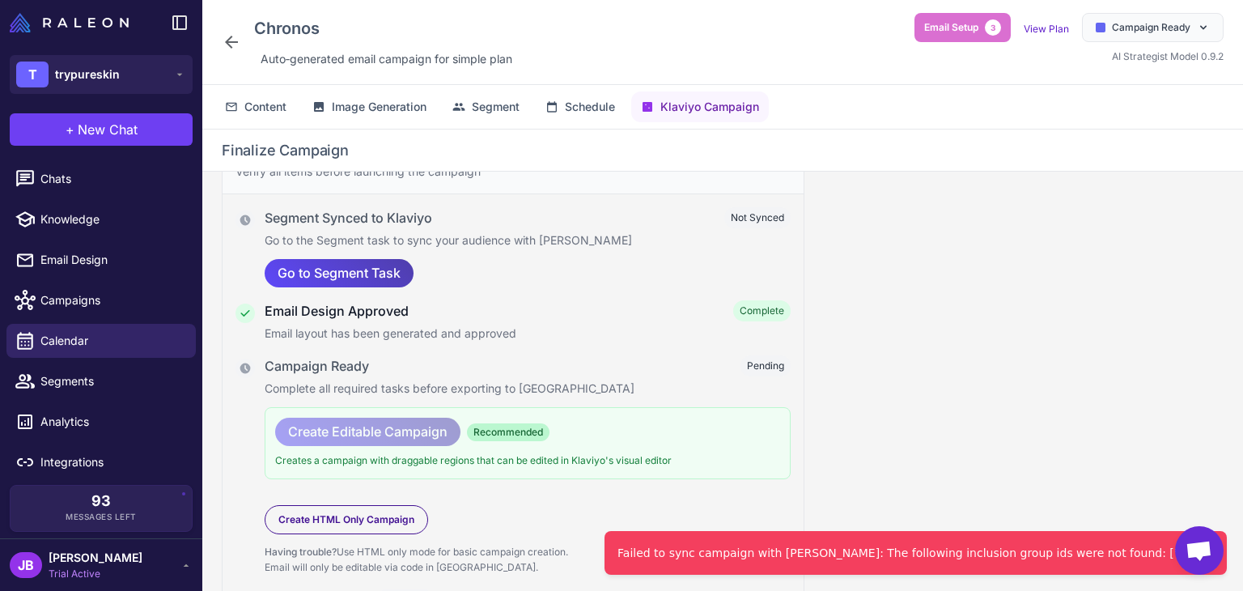
scroll to position [0, 0]
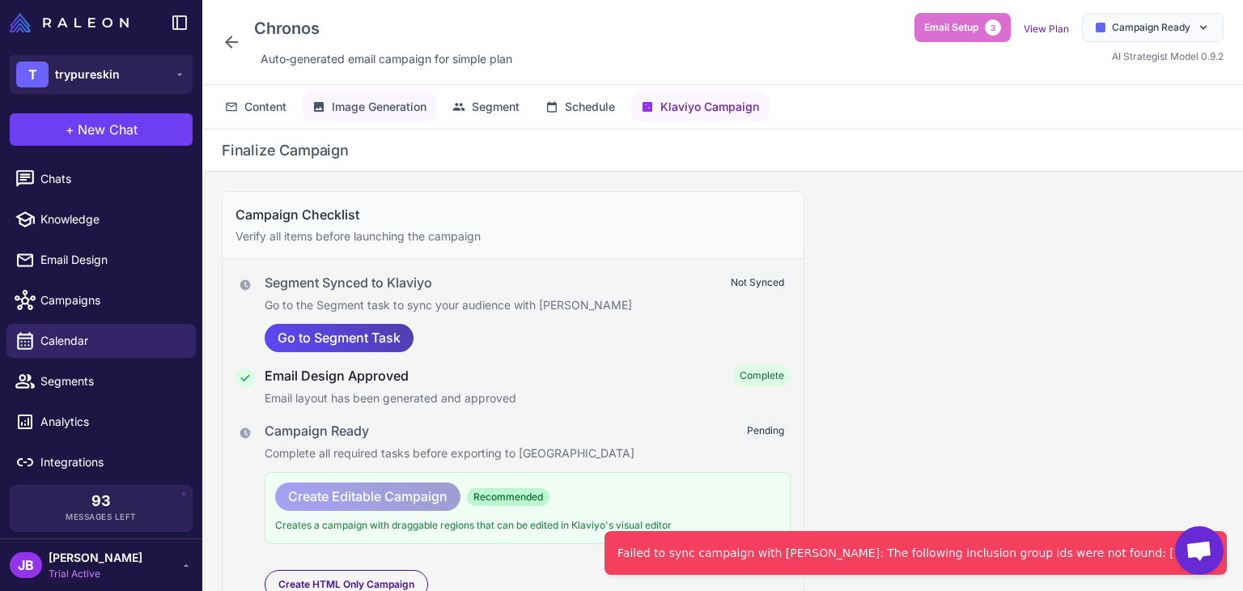
click at [327, 108] on button "Image Generation" at bounding box center [370, 106] width 134 height 31
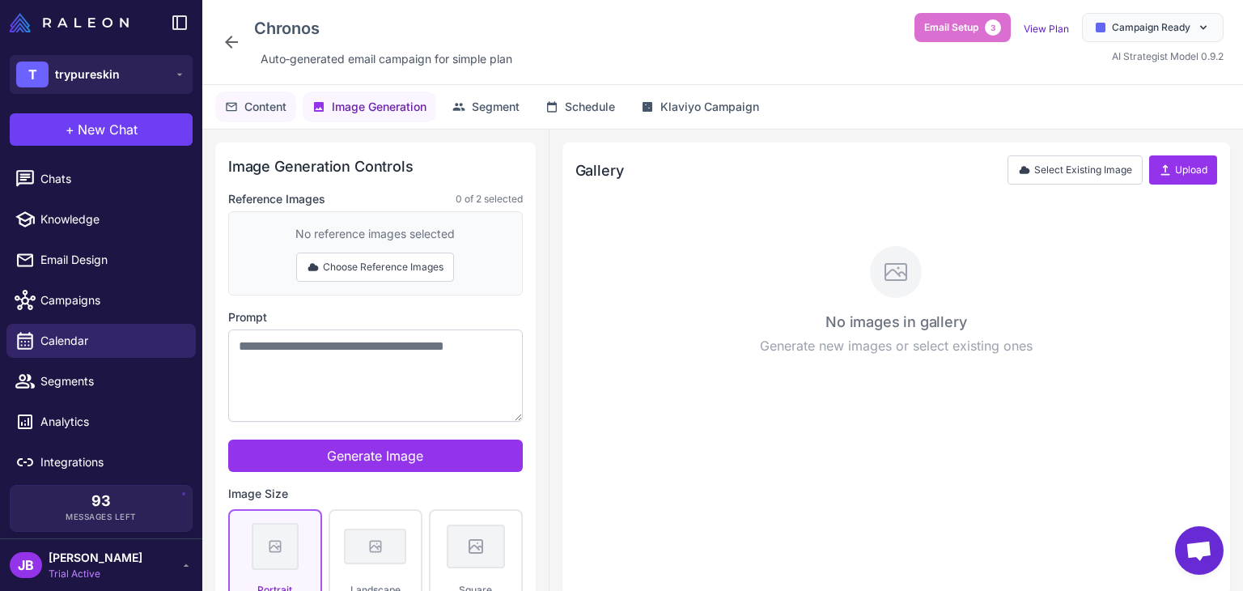
click at [253, 110] on span "Content" at bounding box center [265, 107] width 42 height 18
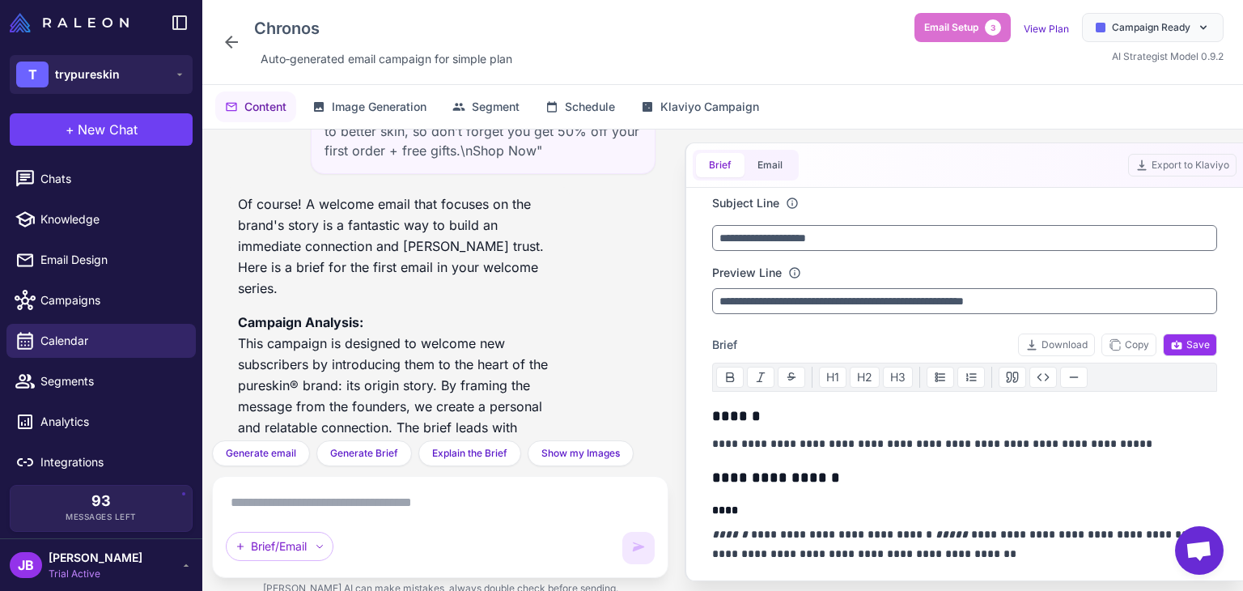
scroll to position [3933, 0]
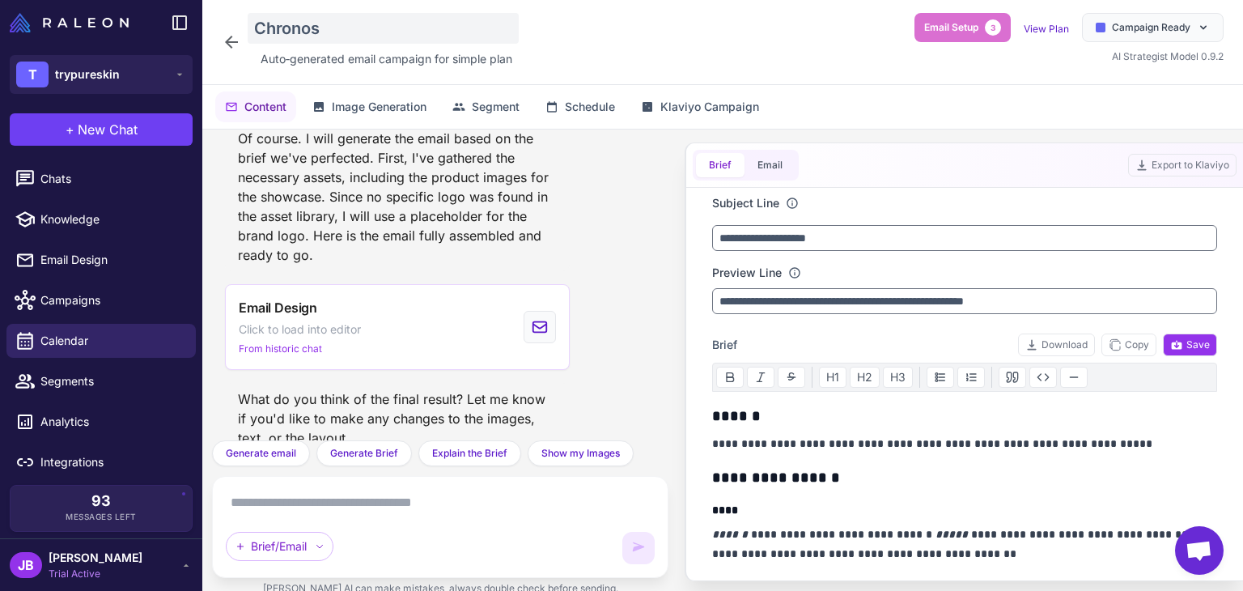
click at [355, 28] on div "Chronos" at bounding box center [383, 28] width 271 height 31
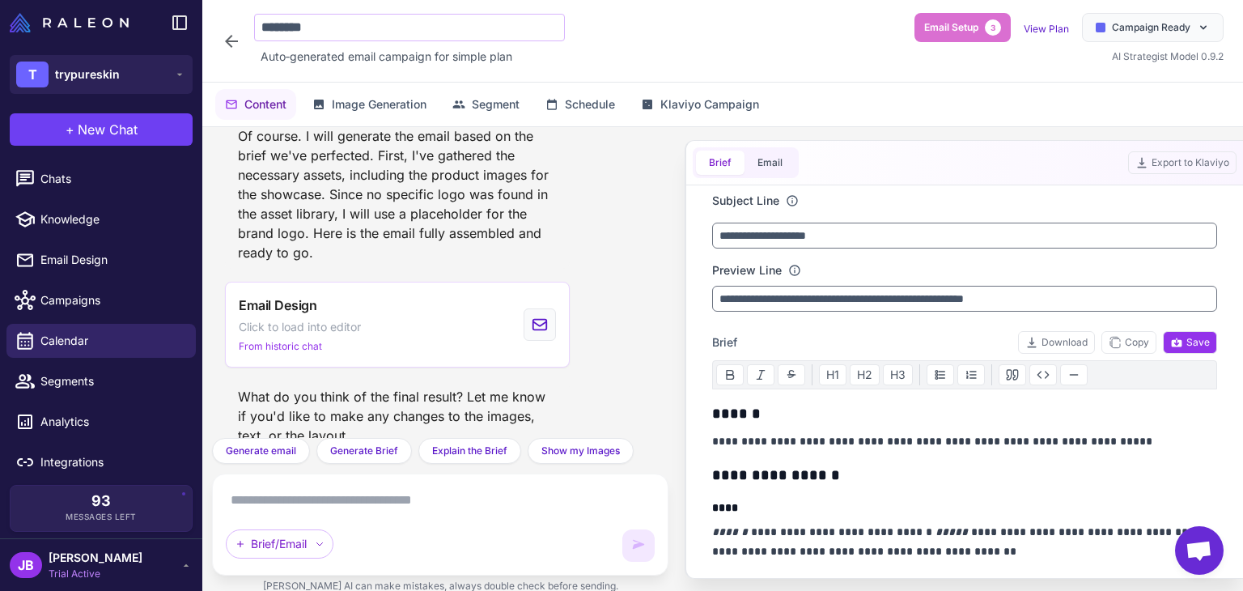
click at [355, 28] on input "*******" at bounding box center [409, 28] width 311 height 28
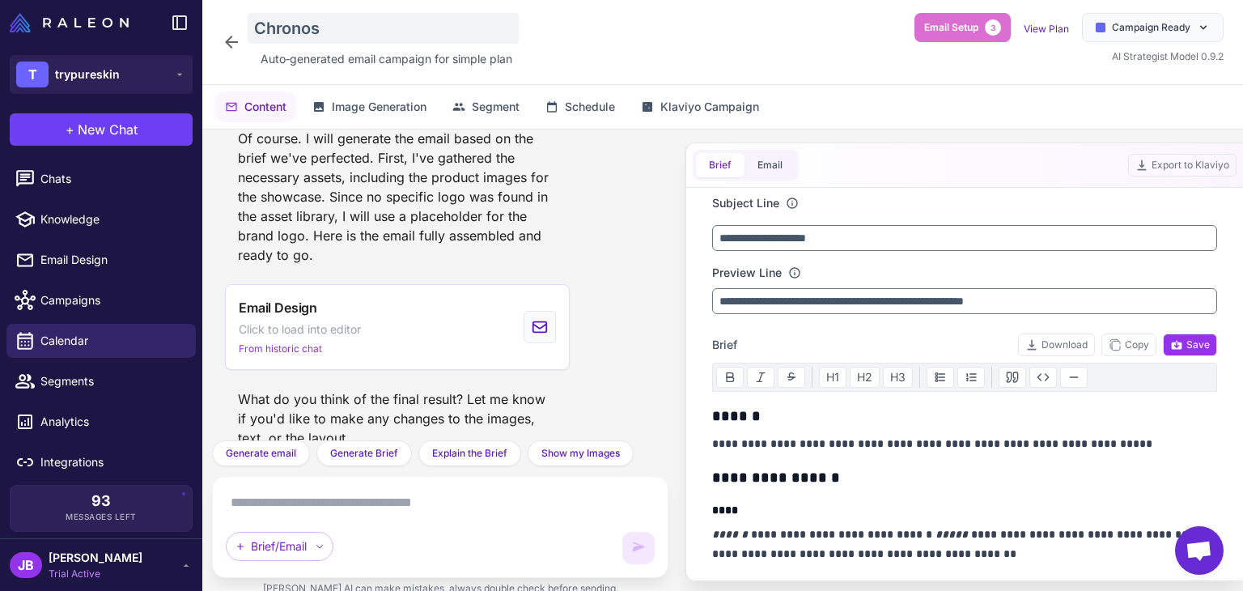
click at [341, 30] on div "Chronos" at bounding box center [383, 28] width 271 height 31
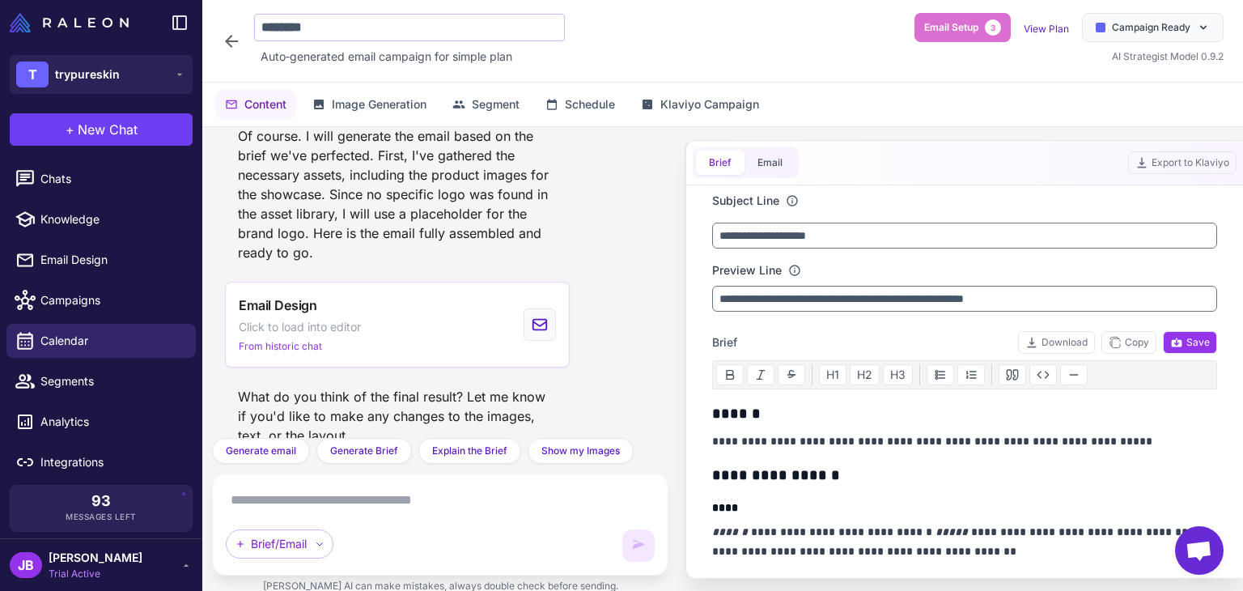
click at [341, 28] on input "*******" at bounding box center [409, 28] width 311 height 28
type input "**********"
drag, startPoint x: 447, startPoint y: 21, endPoint x: 223, endPoint y: 33, distance: 223.7
click at [223, 33] on div "**********" at bounding box center [393, 41] width 343 height 56
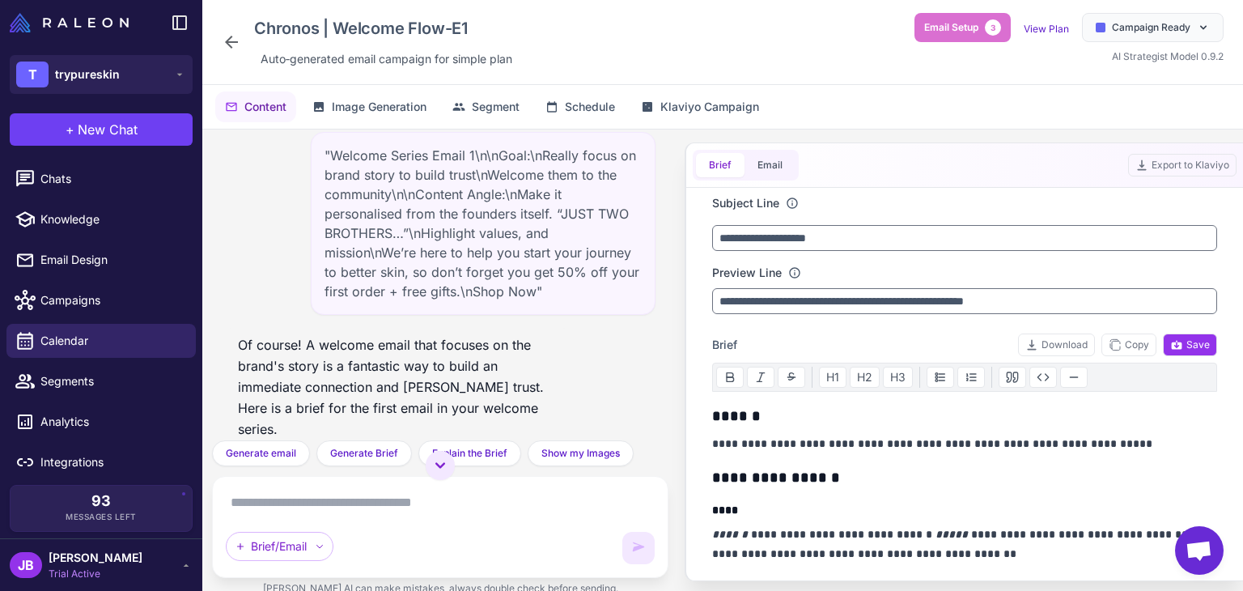
scroll to position [0, 0]
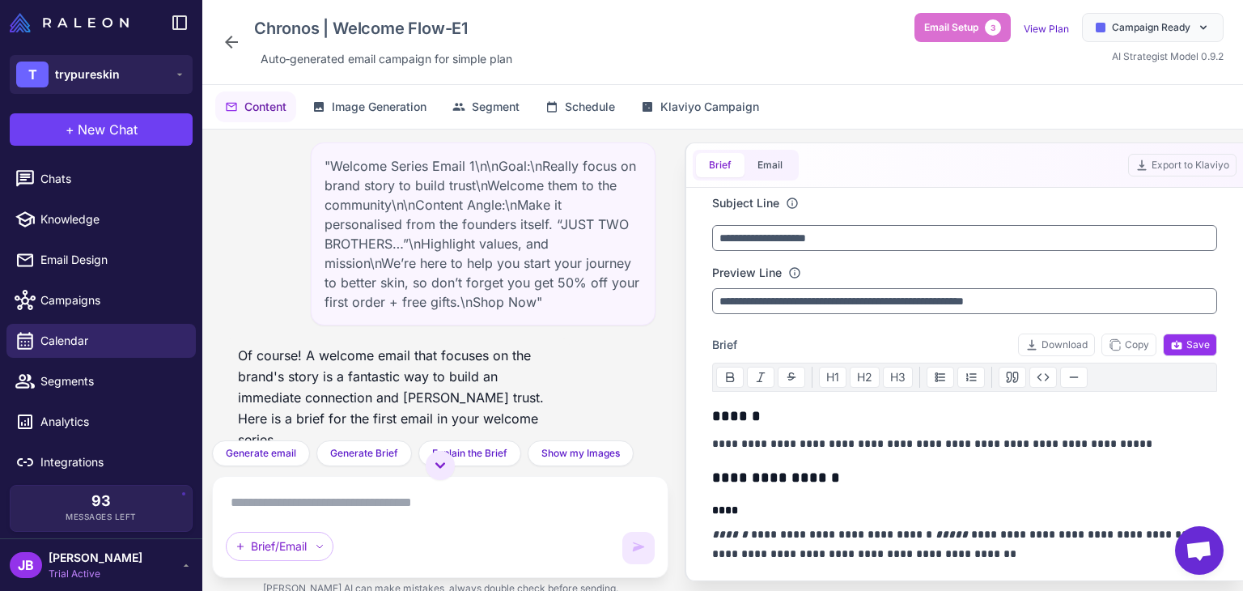
click at [234, 36] on icon at bounding box center [231, 41] width 19 height 19
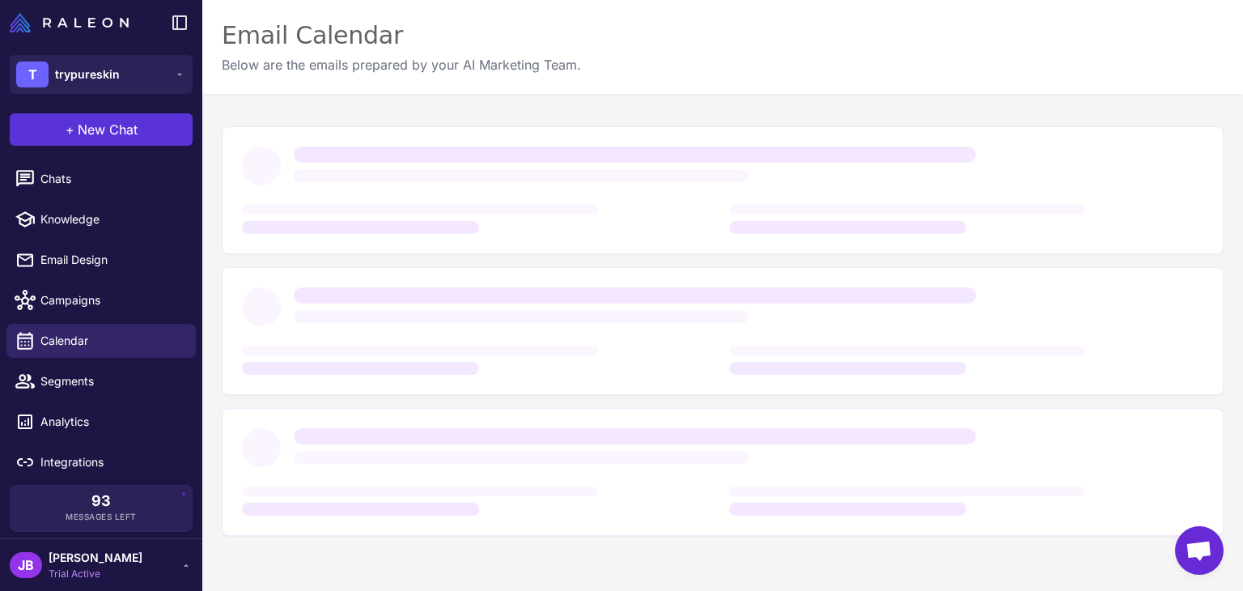
click at [149, 123] on button "+ New Chat" at bounding box center [101, 129] width 183 height 32
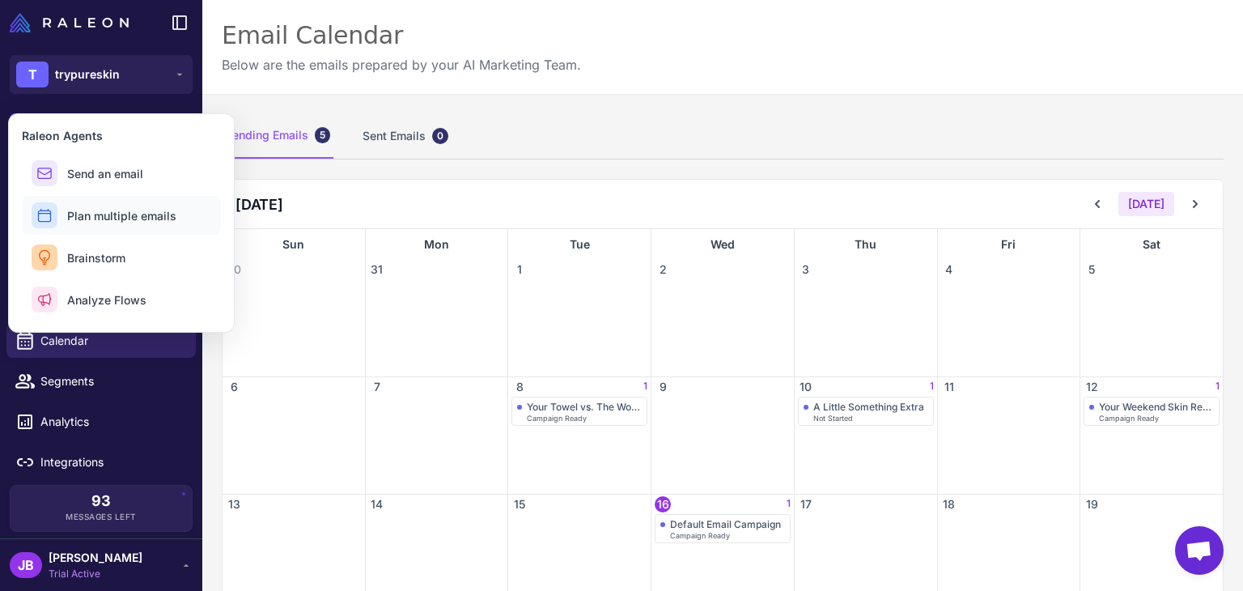
click at [152, 216] on span "Plan multiple emails" at bounding box center [121, 215] width 109 height 17
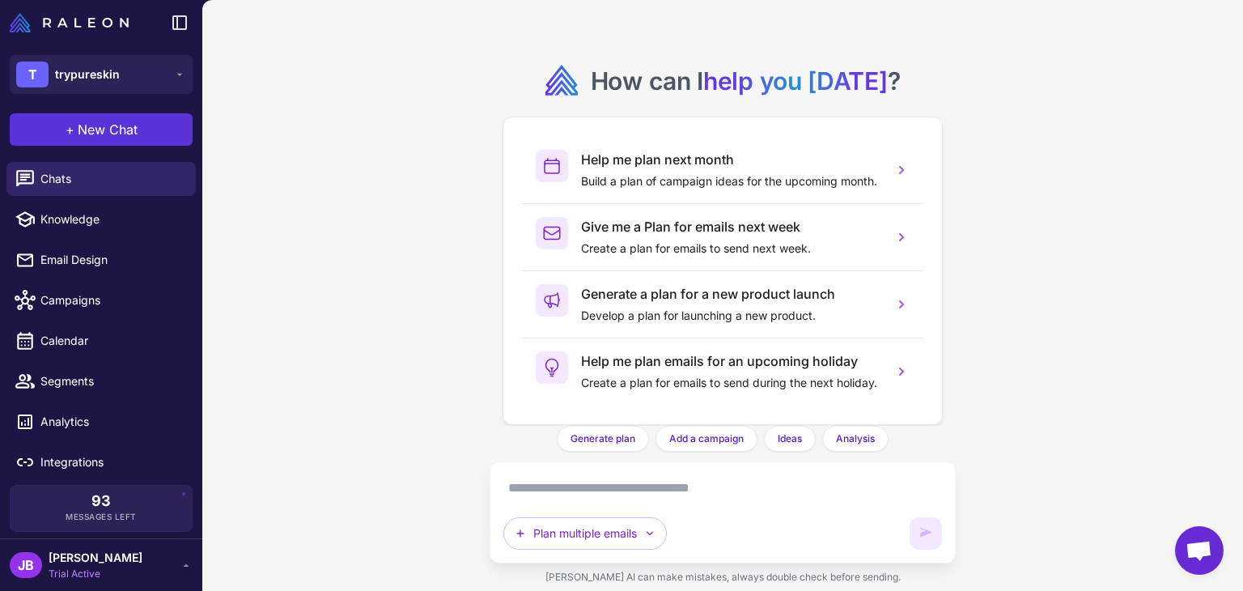
click at [139, 137] on button "+ New Chat" at bounding box center [101, 129] width 183 height 32
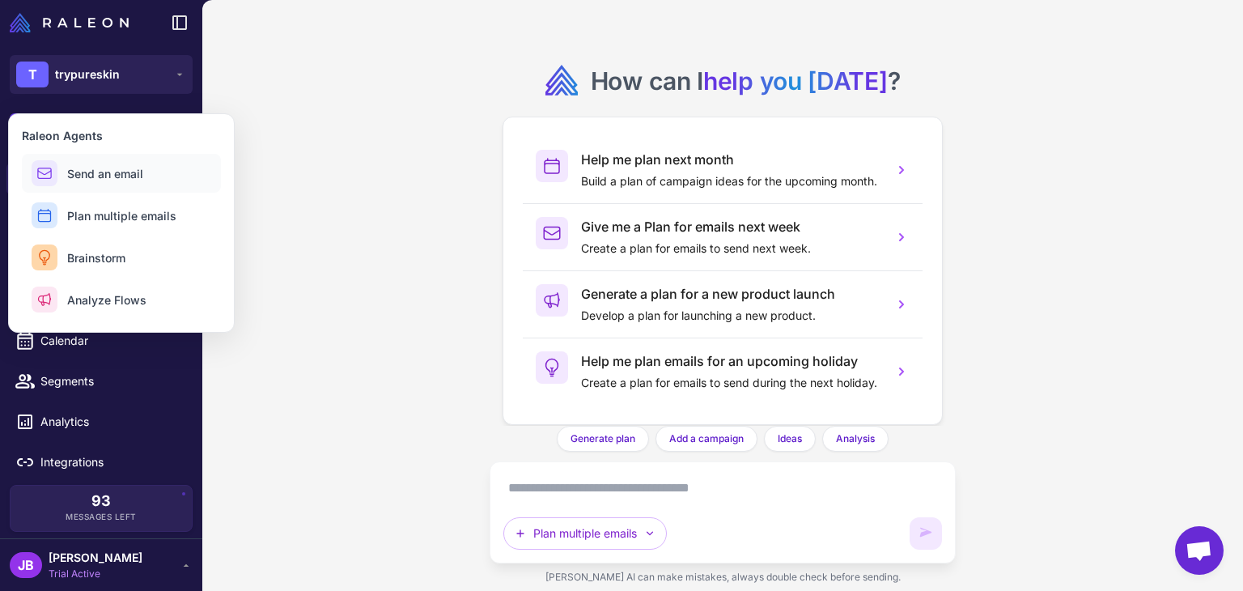
click at [139, 168] on span "Send an email" at bounding box center [105, 173] width 76 height 17
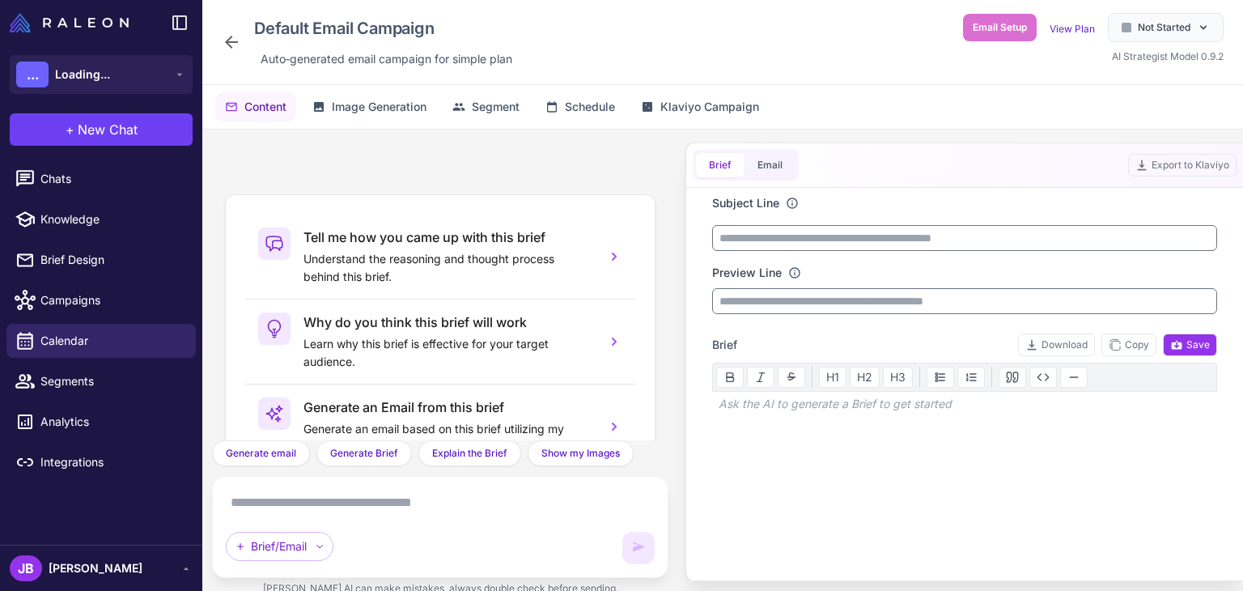
scroll to position [151, 0]
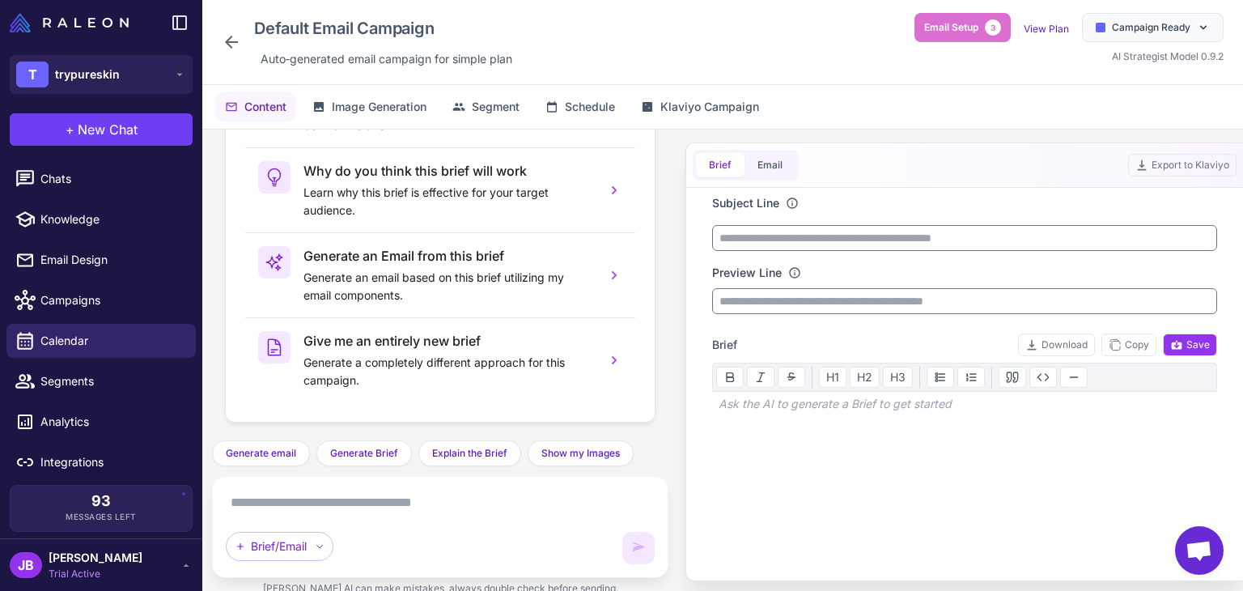
click at [382, 495] on textarea at bounding box center [440, 503] width 429 height 26
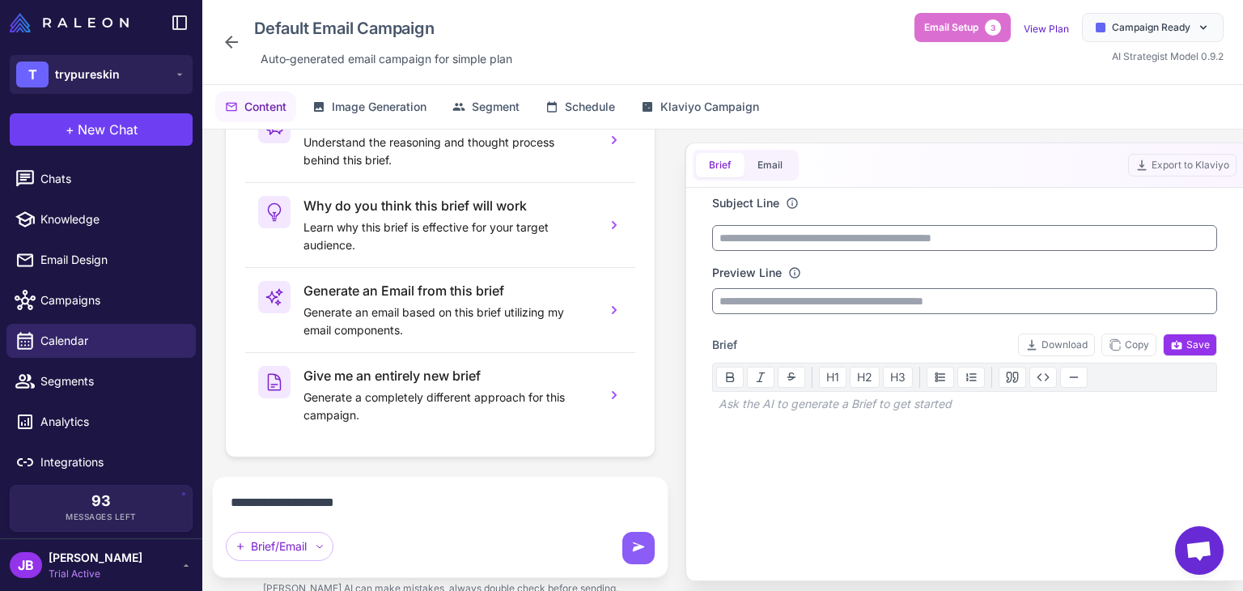
scroll to position [136, 0]
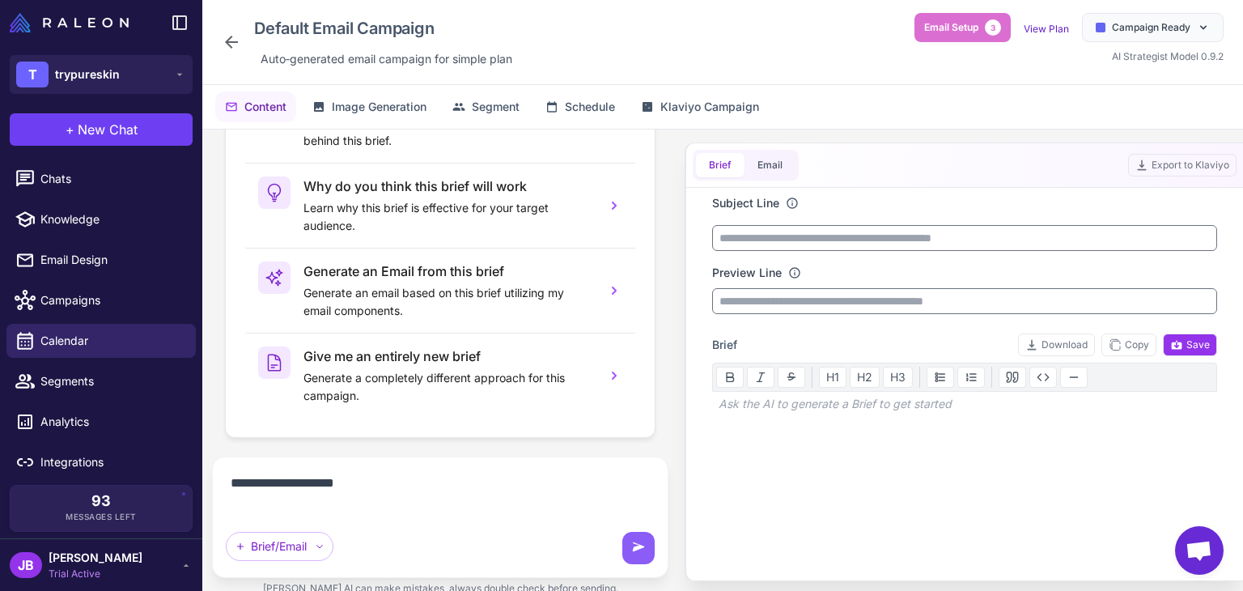
paste textarea "**********"
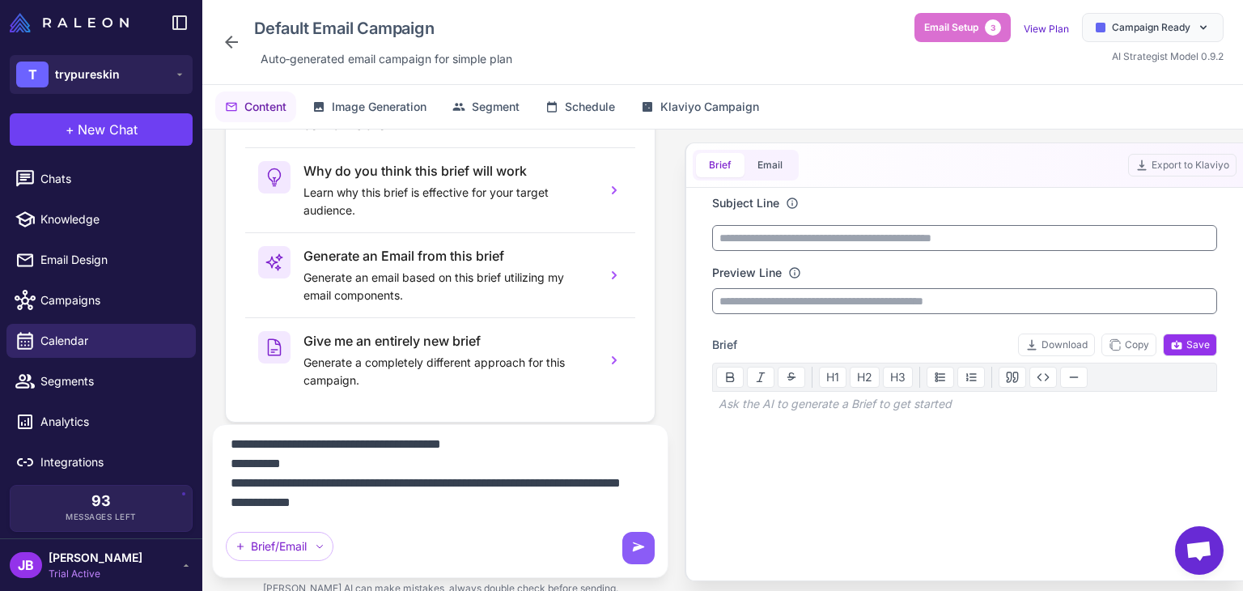
scroll to position [201, 0]
type textarea "**********"
click at [641, 550] on icon at bounding box center [639, 548] width 16 height 16
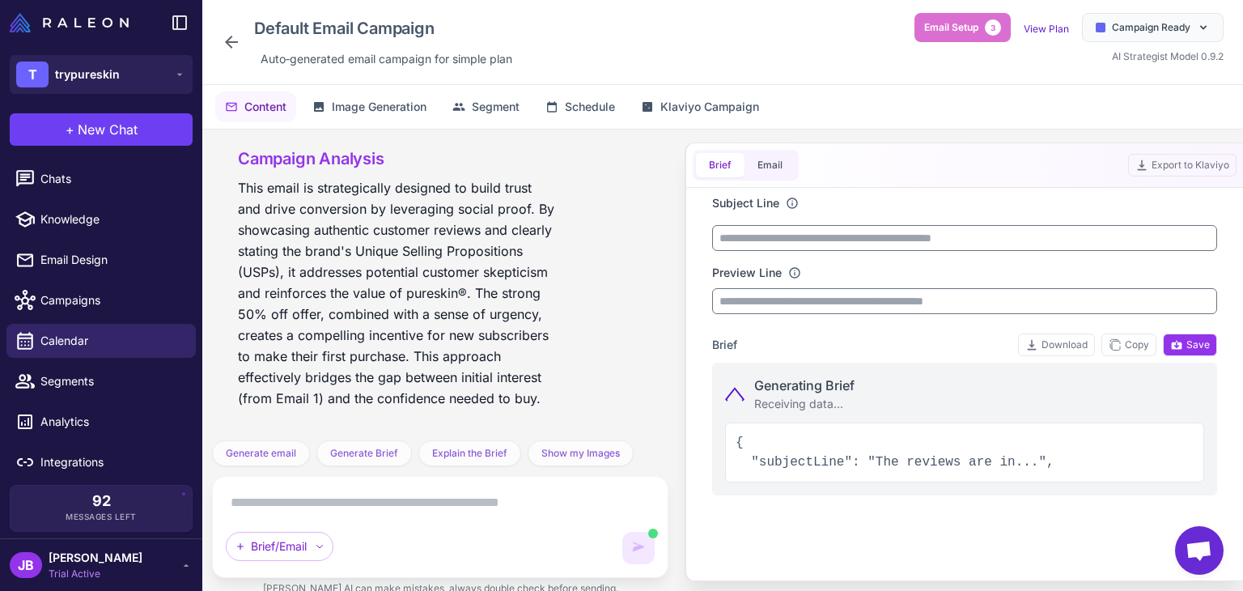
scroll to position [321, 0]
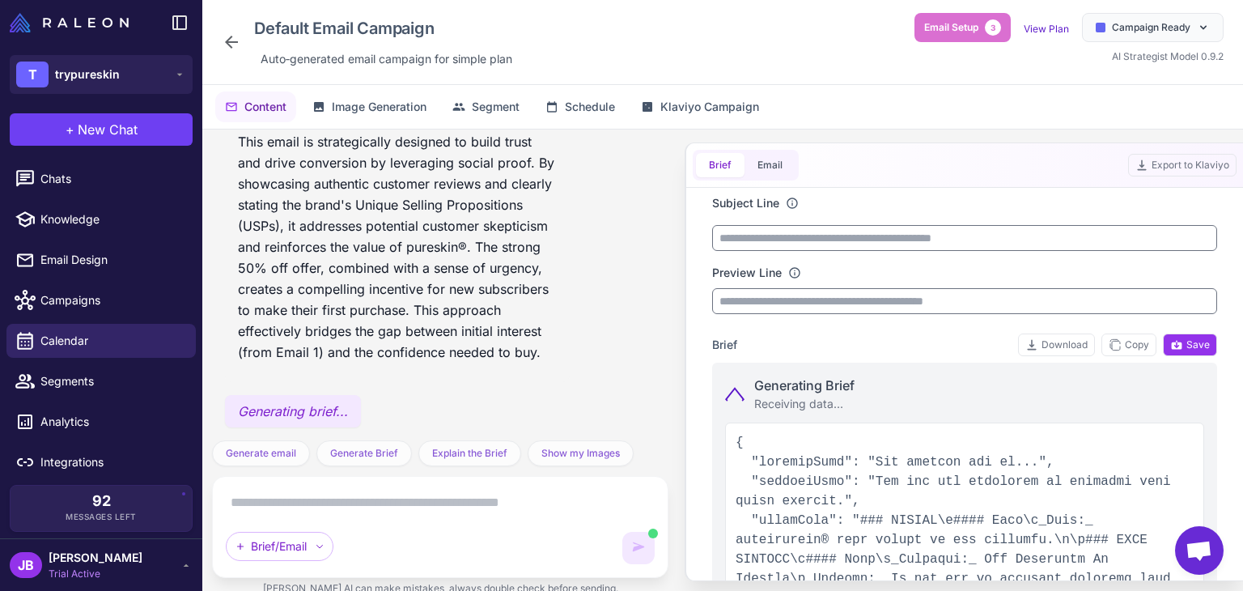
type input "**********"
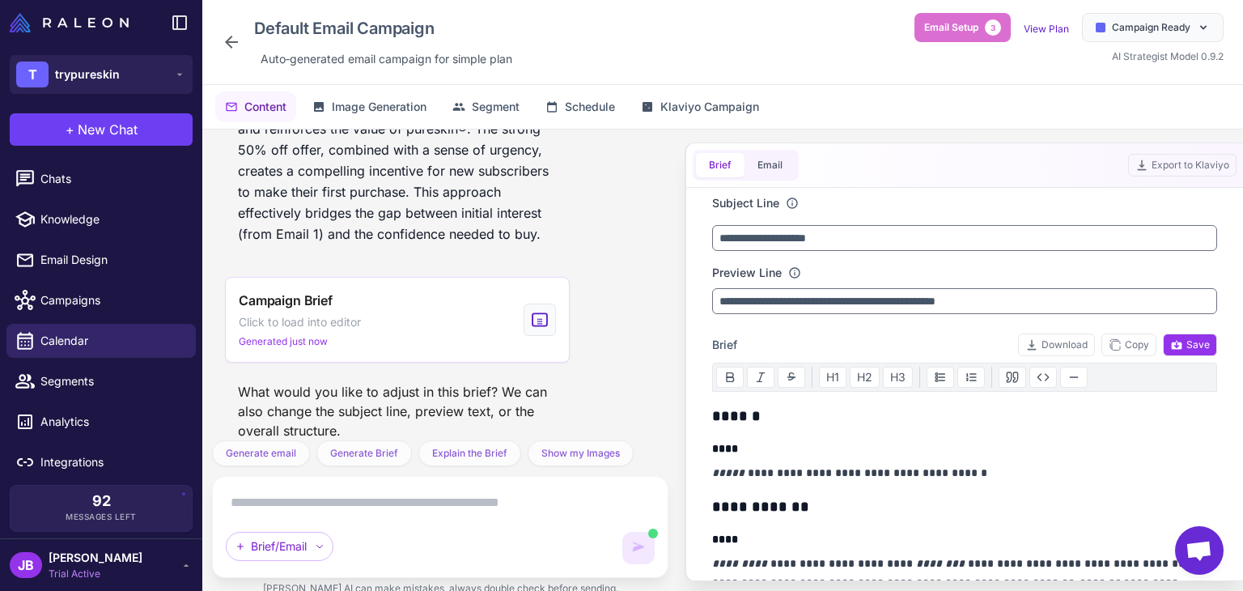
scroll to position [458, 0]
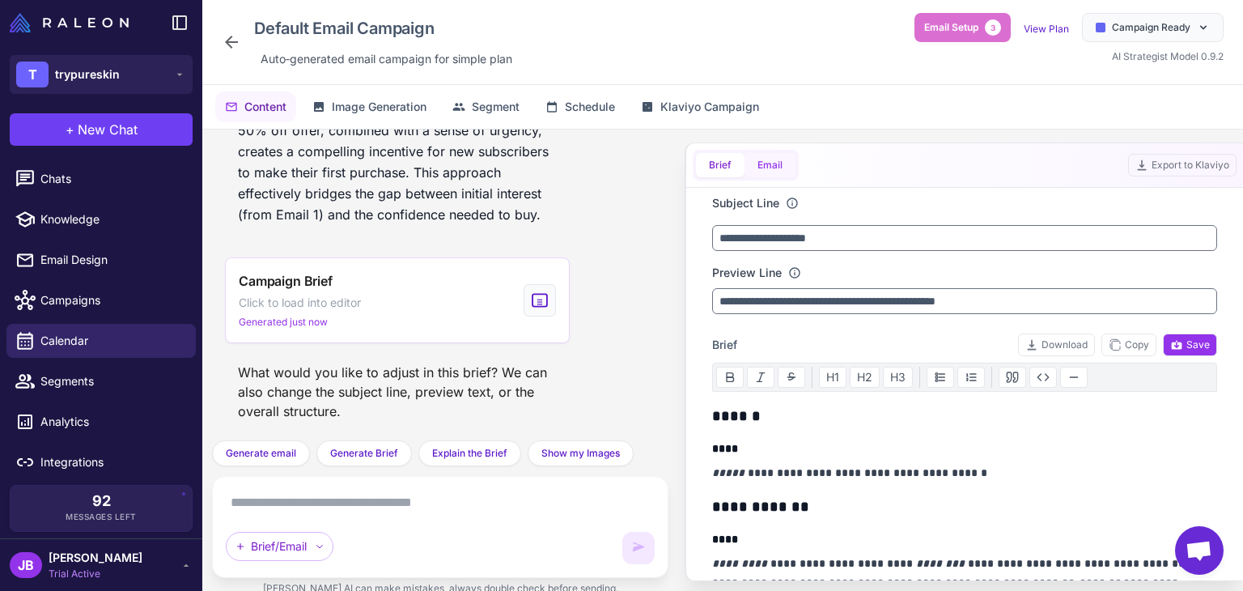
click at [779, 164] on button "Email" at bounding box center [770, 165] width 51 height 24
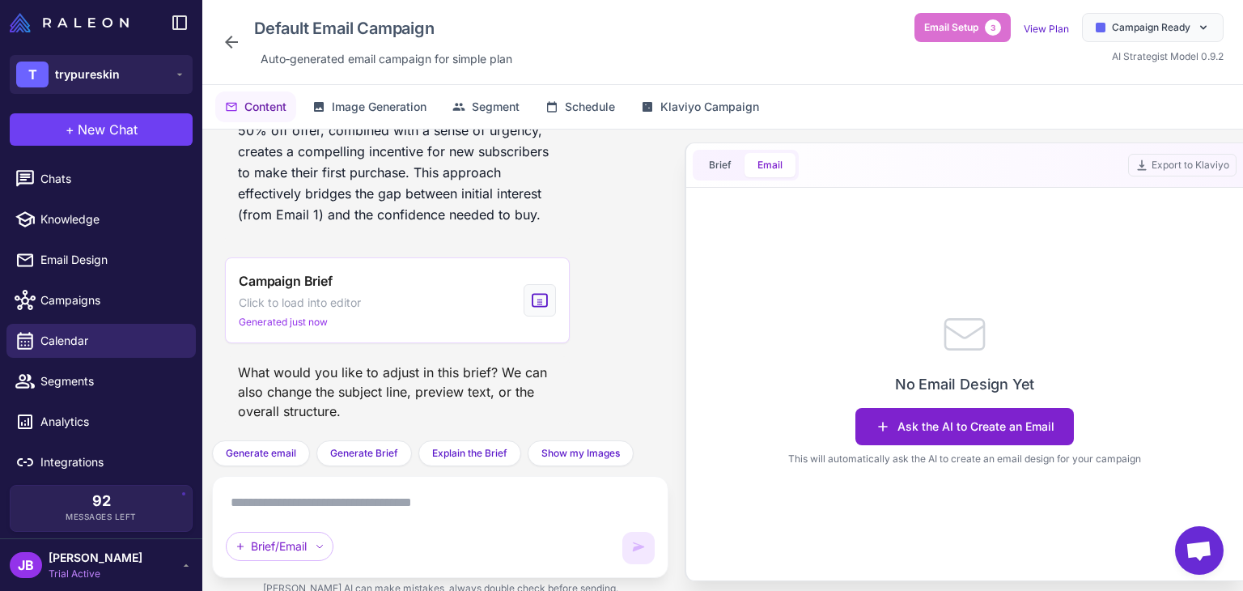
click at [1021, 429] on button "Ask the AI to Create an Email" at bounding box center [965, 426] width 219 height 37
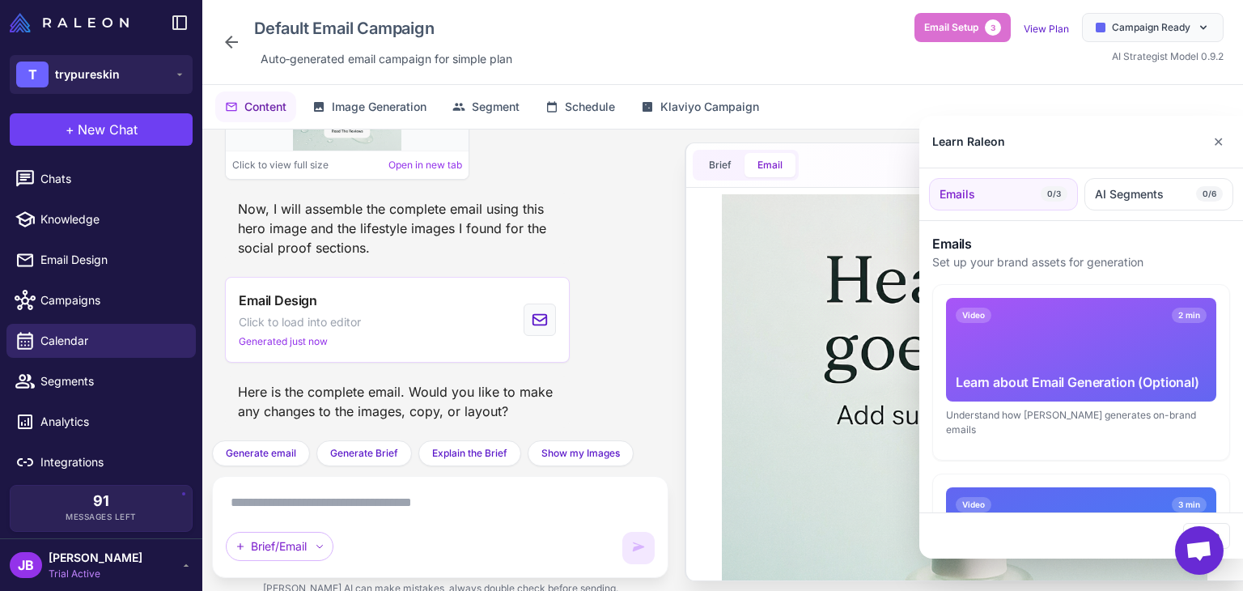
scroll to position [0, 0]
click at [382, 28] on div at bounding box center [621, 295] width 1243 height 591
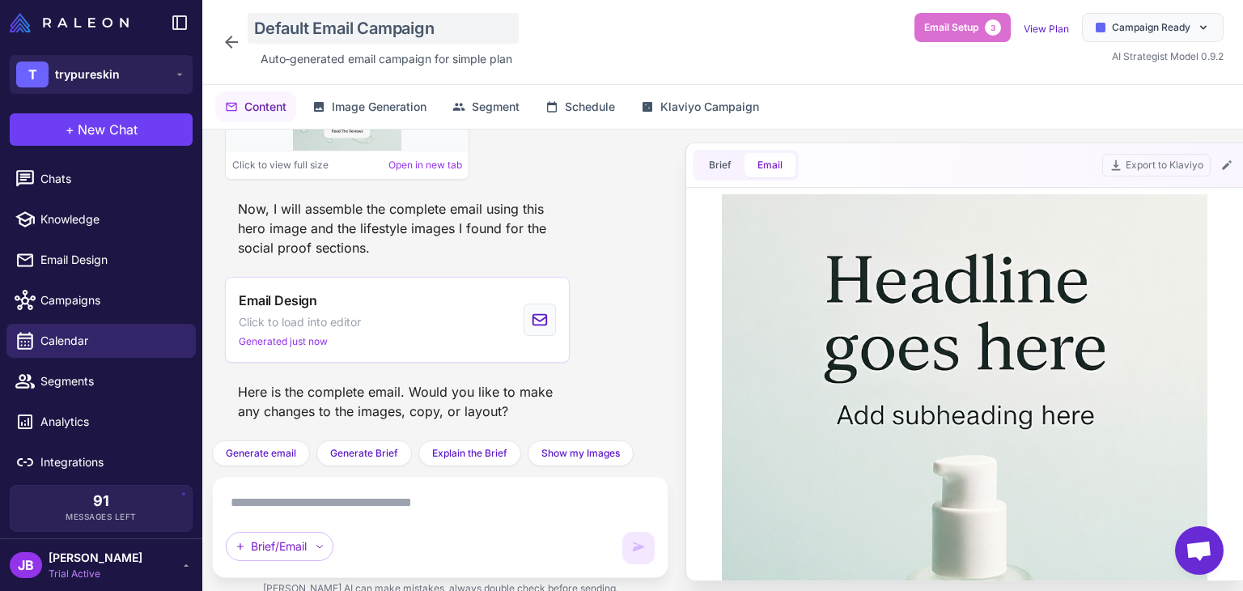
click at [382, 27] on div "Default Email Campaign" at bounding box center [383, 28] width 271 height 31
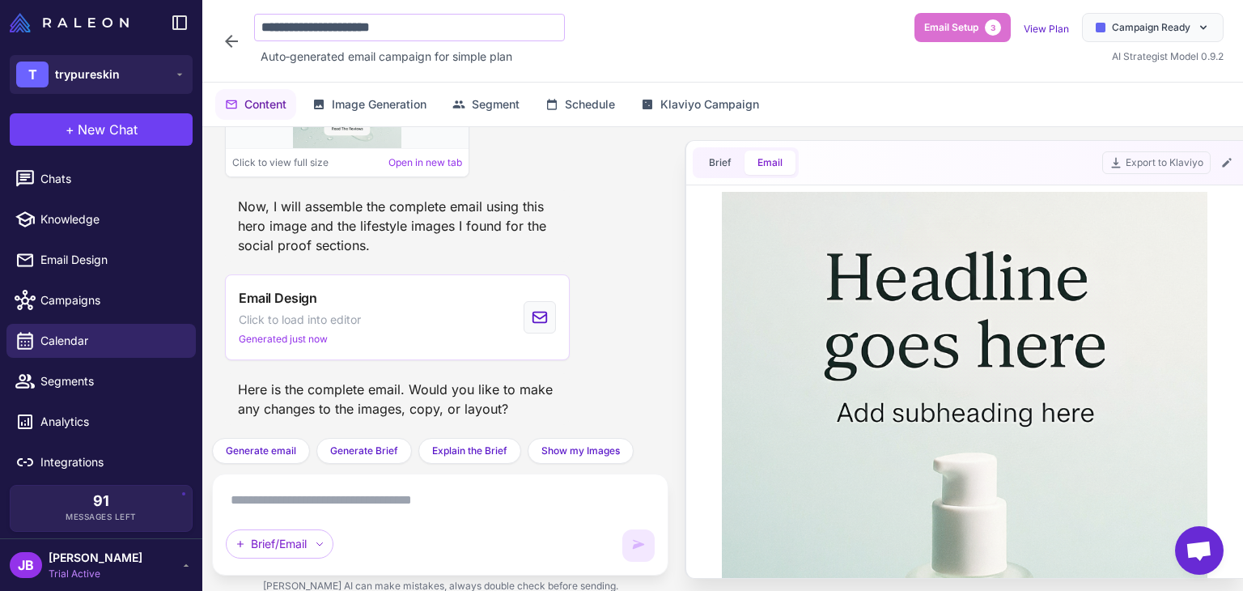
type input "**********"
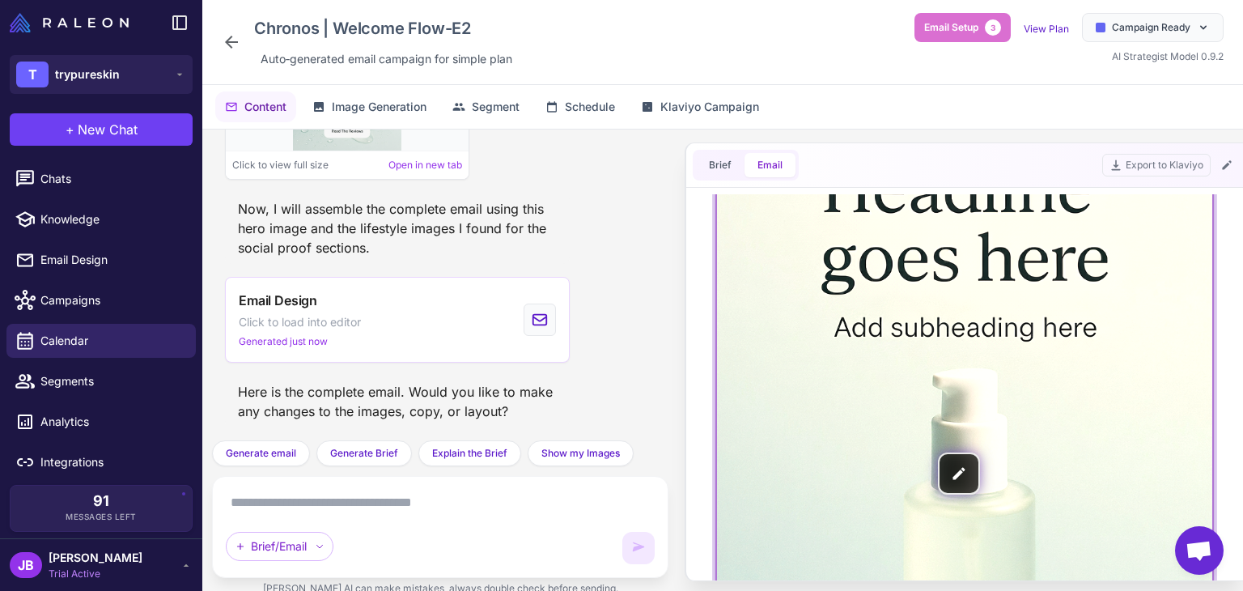
scroll to position [83, 0]
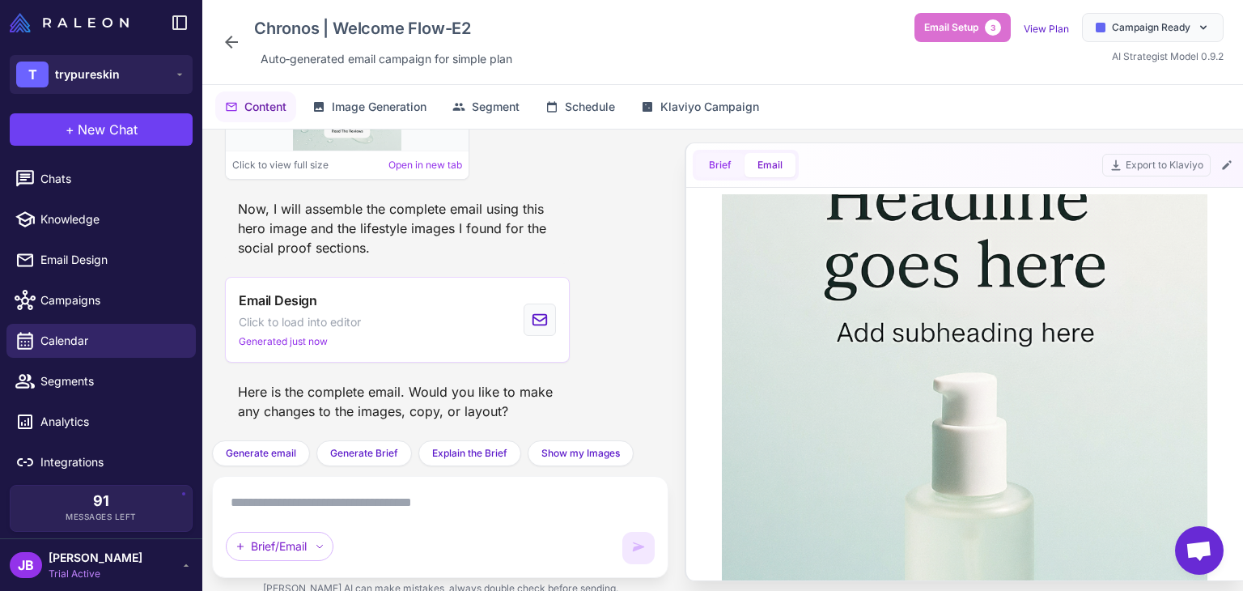
click at [726, 172] on button "Brief" at bounding box center [720, 165] width 49 height 24
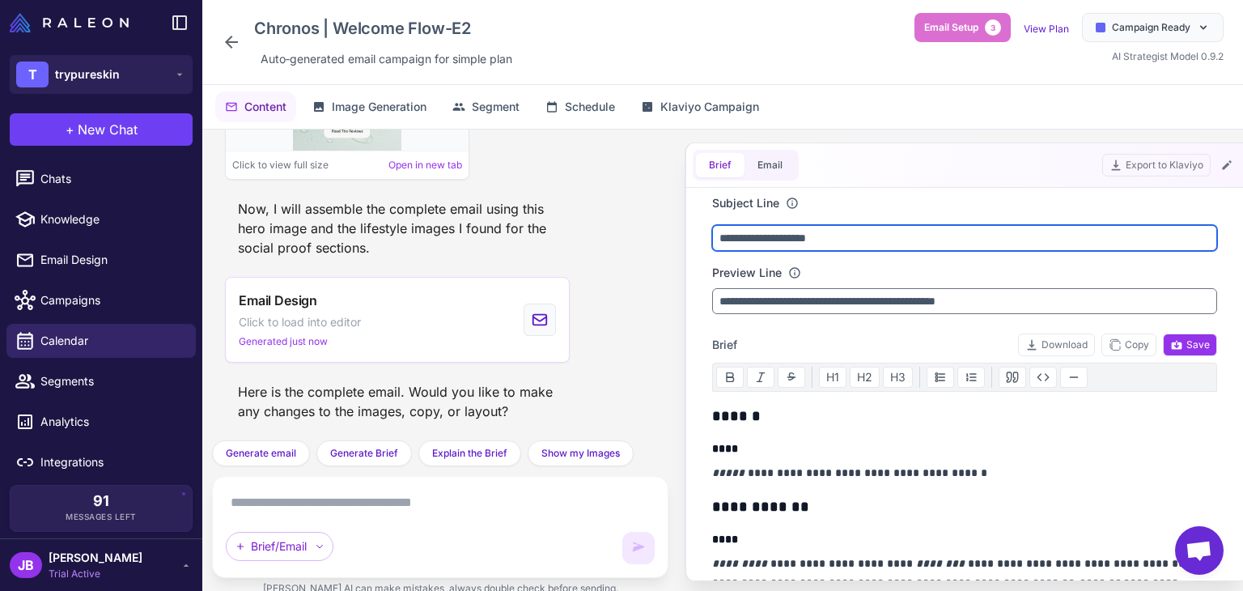
click at [813, 240] on input "**********" at bounding box center [964, 238] width 505 height 26
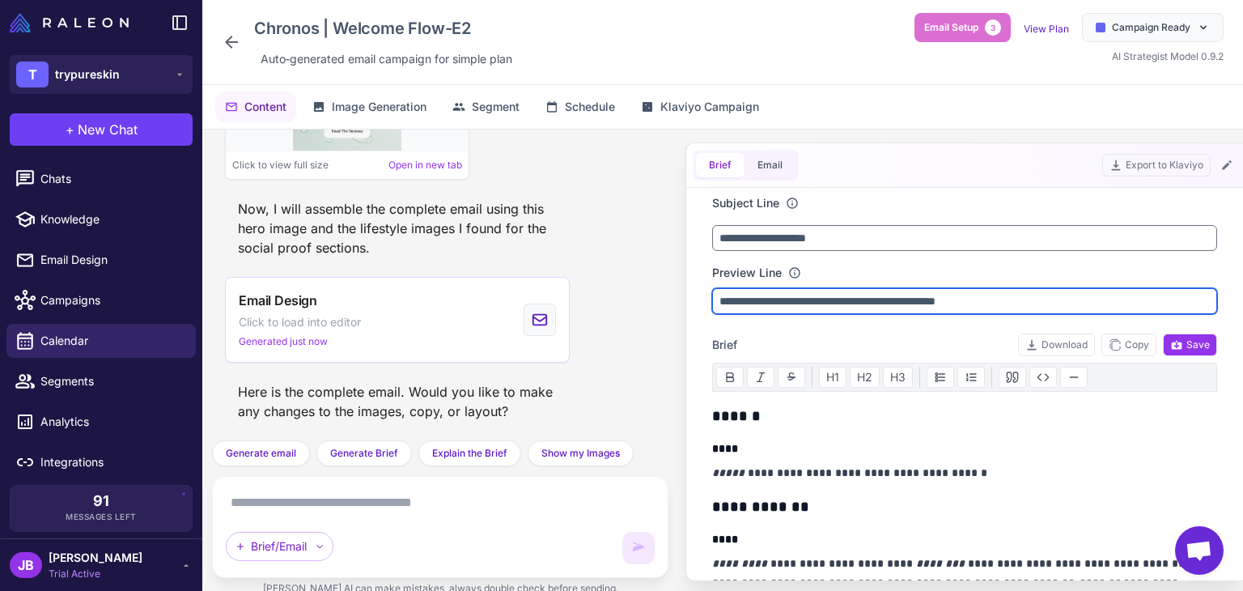
drag, startPoint x: 1016, startPoint y: 298, endPoint x: 706, endPoint y: 299, distance: 310.0
click at [706, 299] on div "**********" at bounding box center [965, 384] width 544 height 393
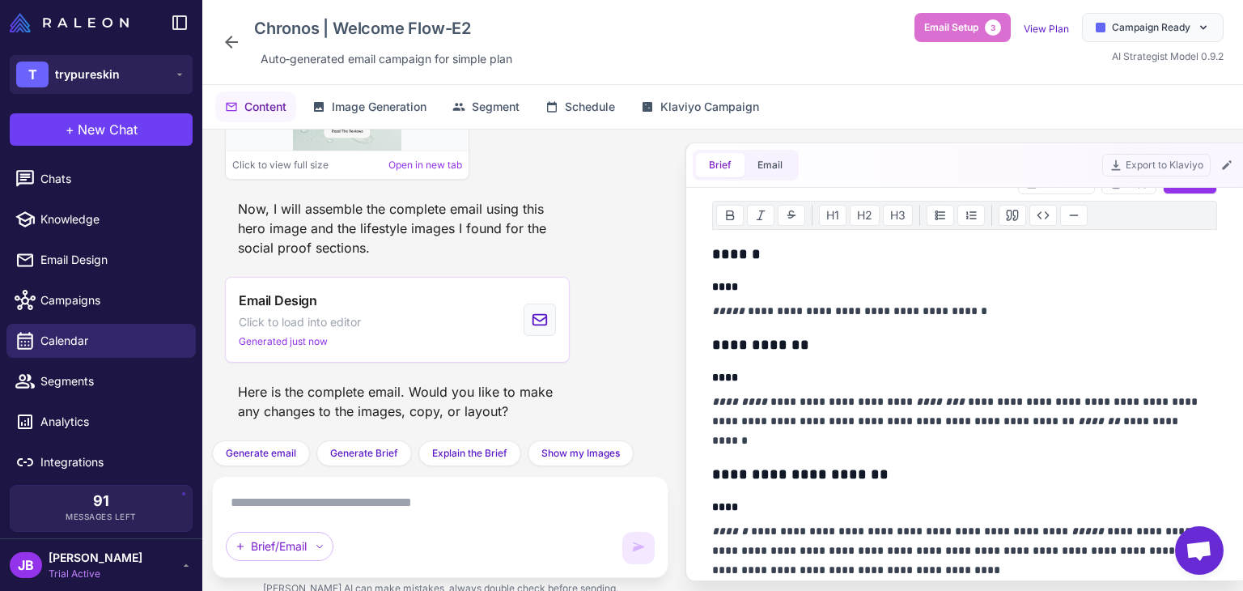
scroll to position [243, 0]
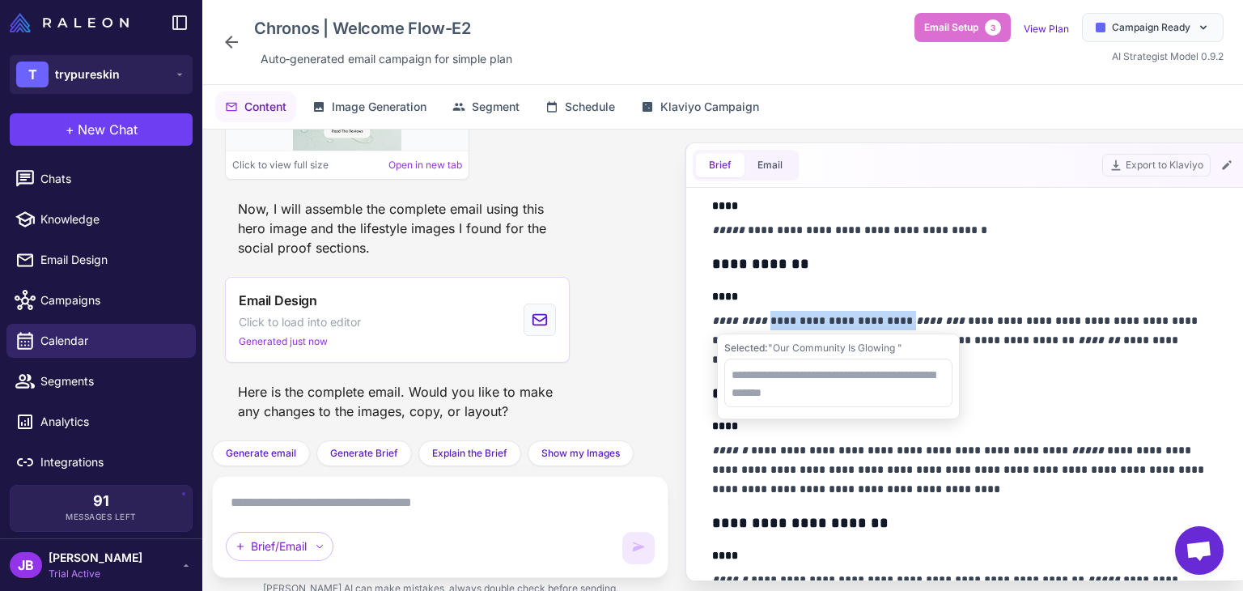
drag, startPoint x: 769, startPoint y: 320, endPoint x: 910, endPoint y: 321, distance: 140.8
click at [910, 321] on p "**********" at bounding box center [960, 340] width 497 height 58
click at [1043, 321] on p "**********" at bounding box center [960, 340] width 497 height 58
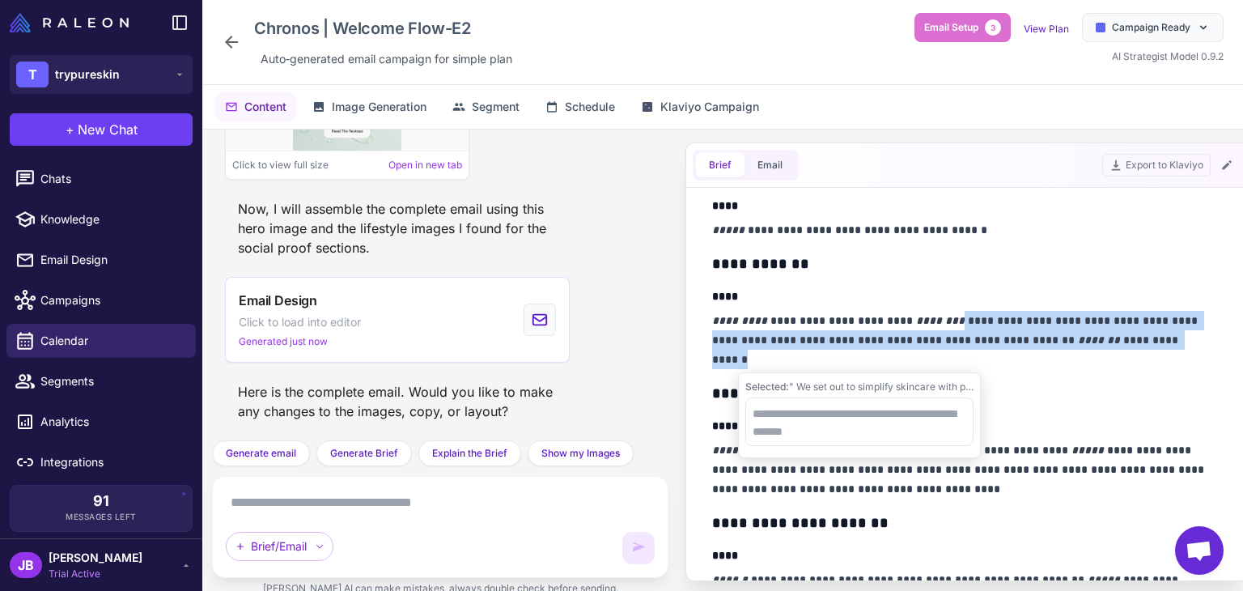
drag, startPoint x: 963, startPoint y: 317, endPoint x: 977, endPoint y: 355, distance: 40.5
click at [977, 355] on p "**********" at bounding box center [960, 340] width 497 height 58
copy p "**********"
click at [1096, 401] on h3 "**********" at bounding box center [960, 393] width 497 height 23
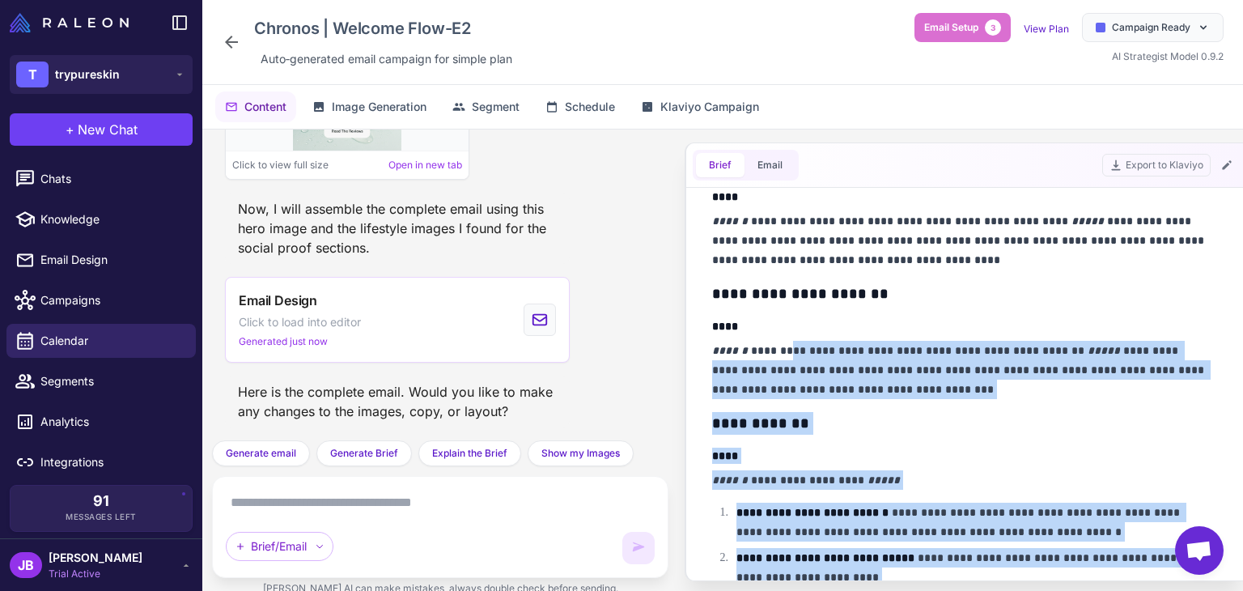
scroll to position [405, 0]
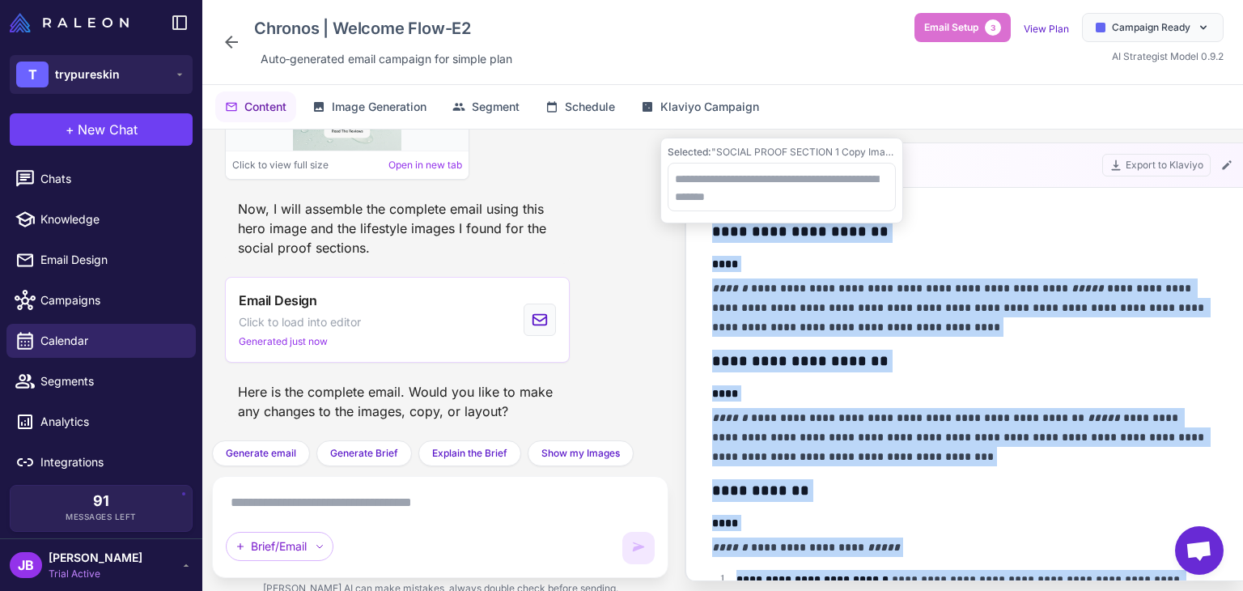
drag, startPoint x: 862, startPoint y: 446, endPoint x: 711, endPoint y: 235, distance: 259.4
click at [712, 235] on div "**********" at bounding box center [964, 597] width 505 height 1195
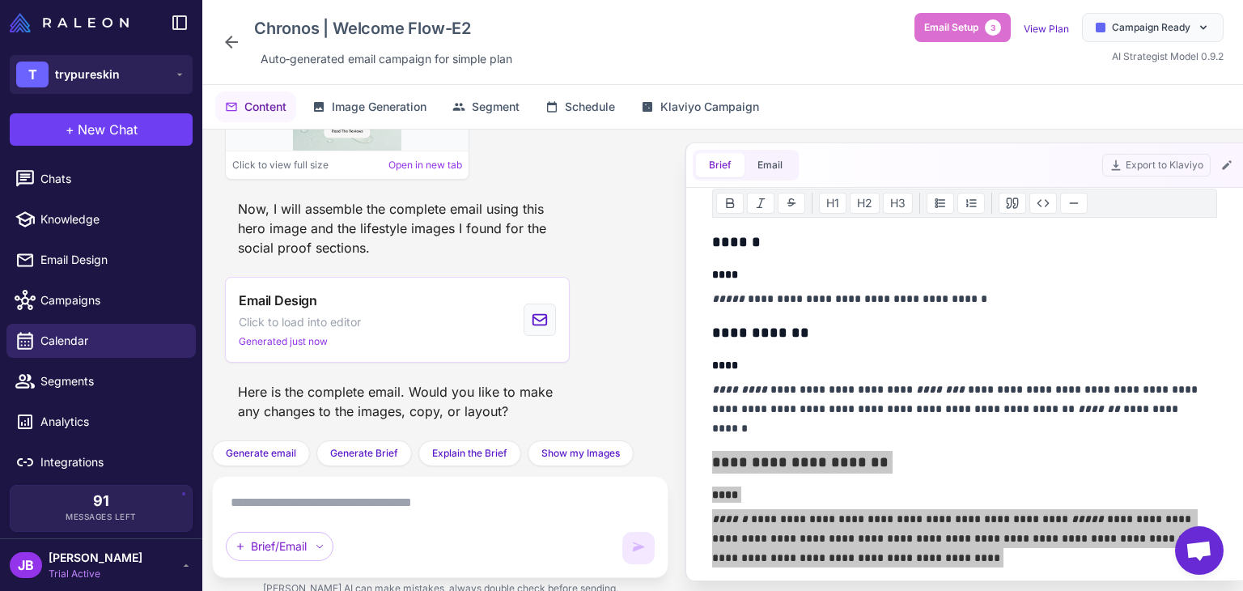
scroll to position [162, 0]
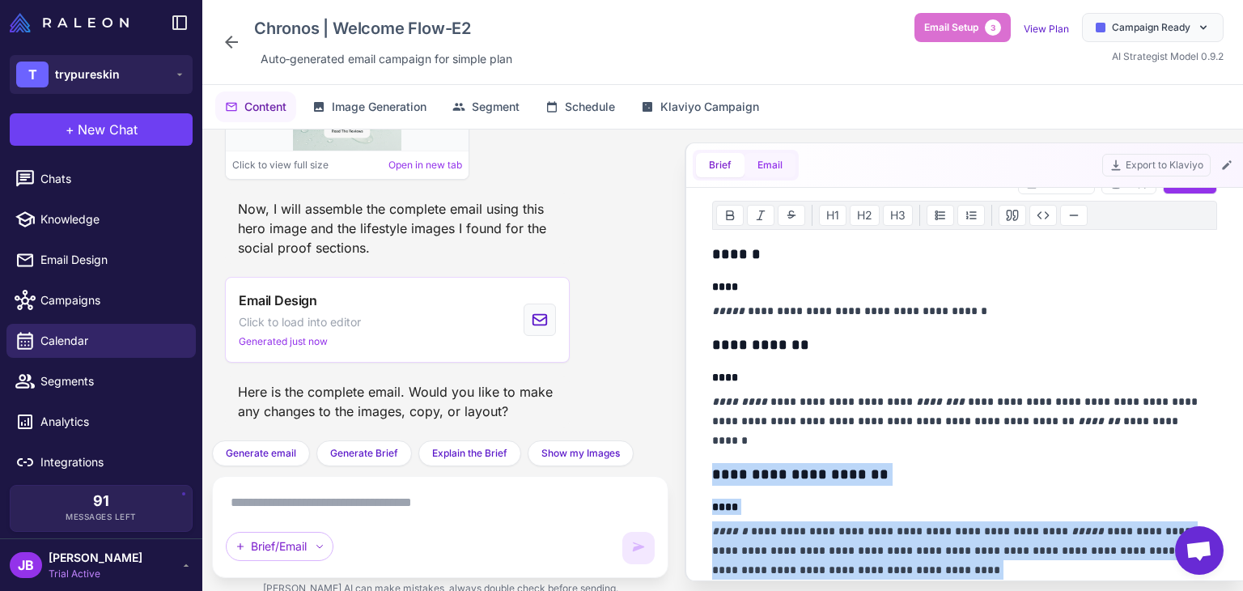
click at [782, 168] on button "Email" at bounding box center [770, 165] width 51 height 24
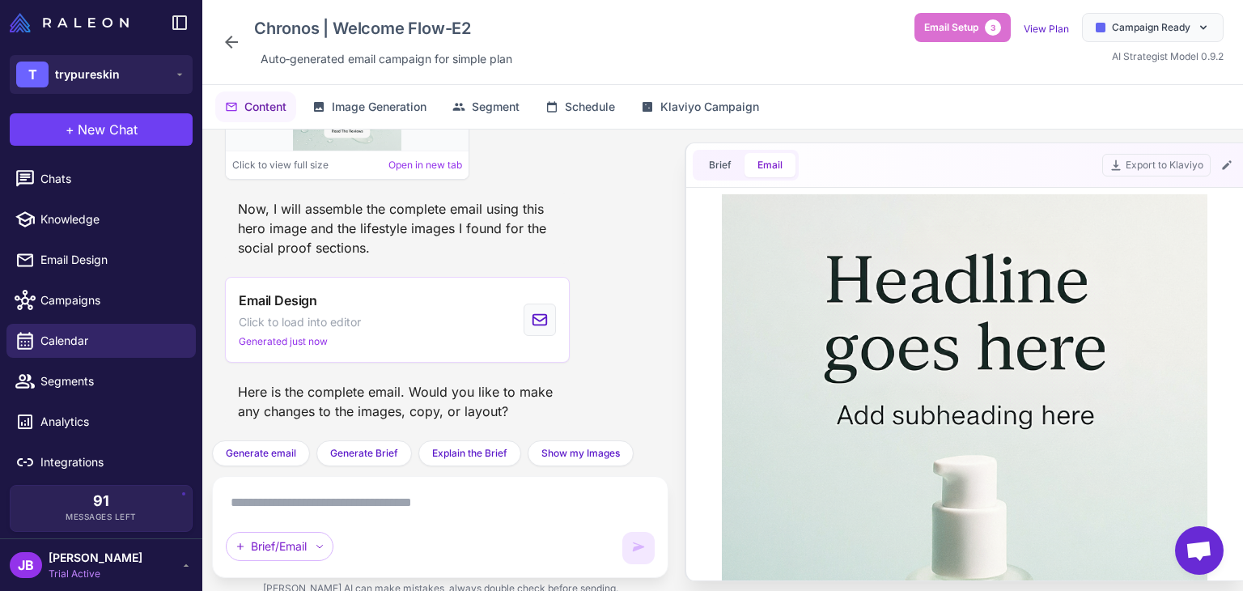
scroll to position [0, 0]
click at [399, 500] on textarea at bounding box center [440, 503] width 429 height 26
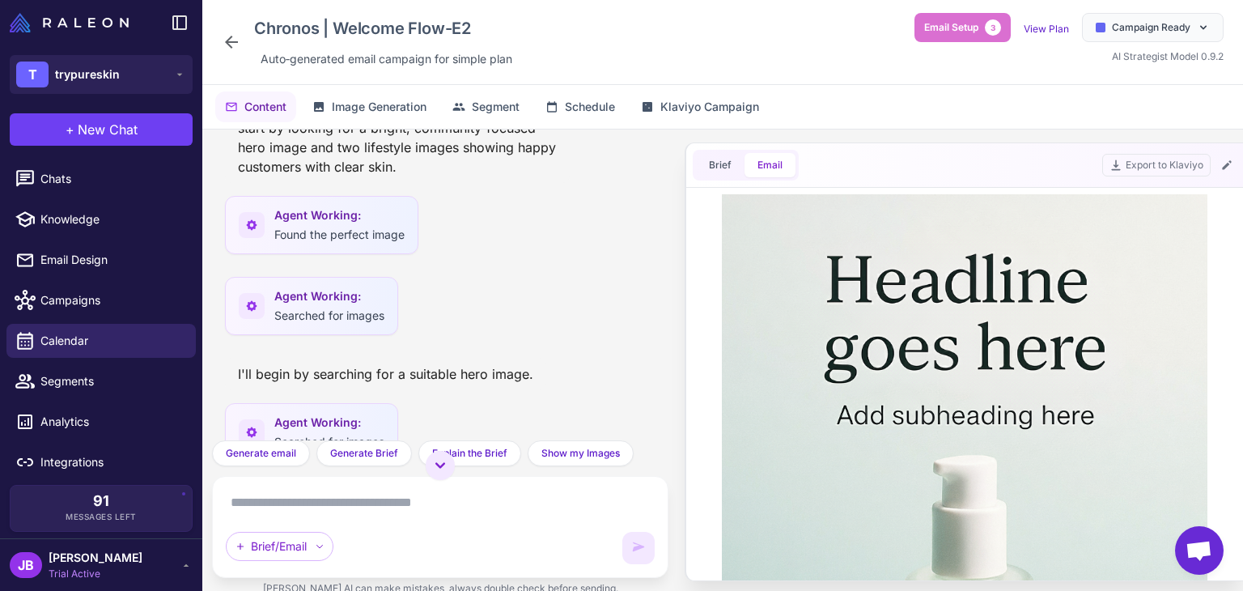
scroll to position [659, 0]
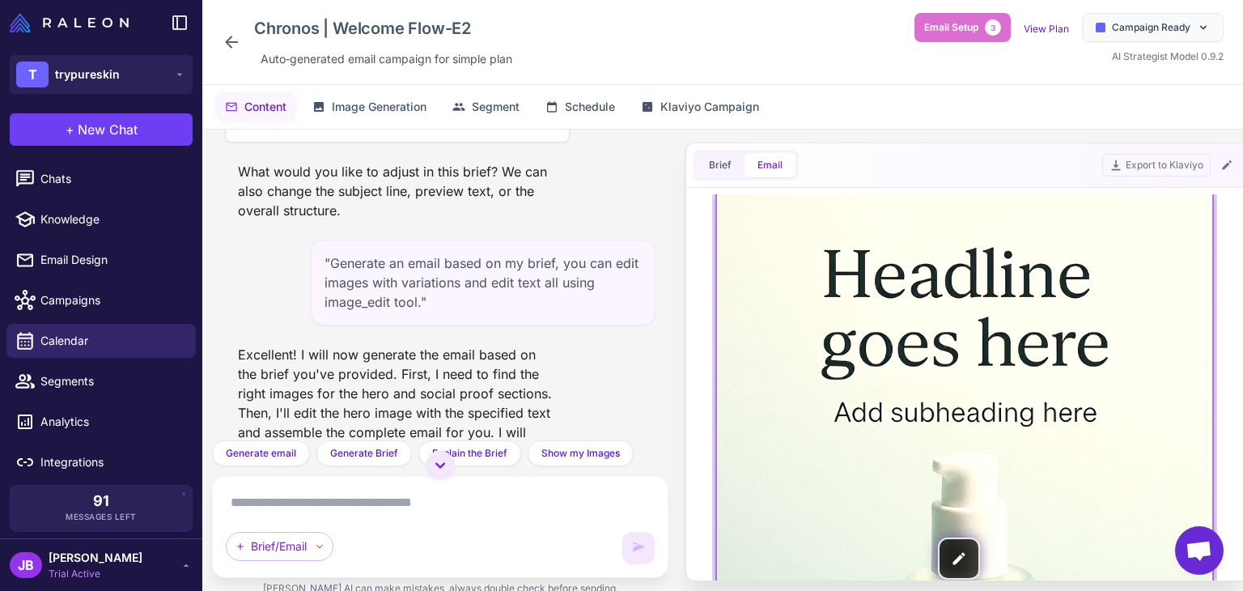
click at [957, 550] on img at bounding box center [964, 558] width 495 height 743
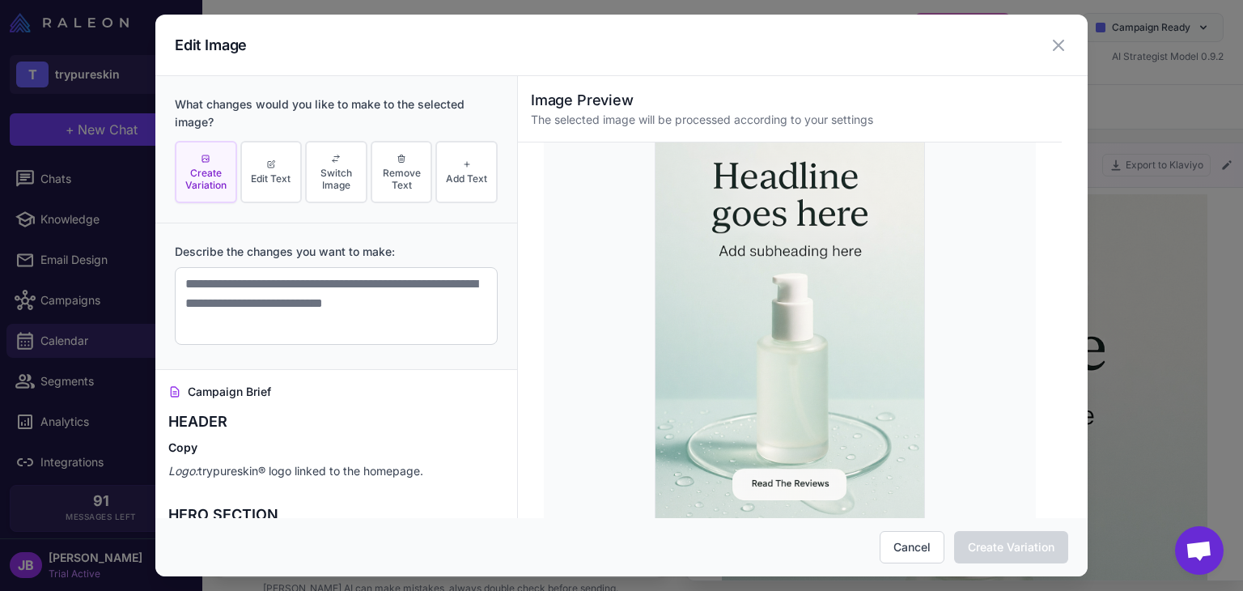
scroll to position [0, 0]
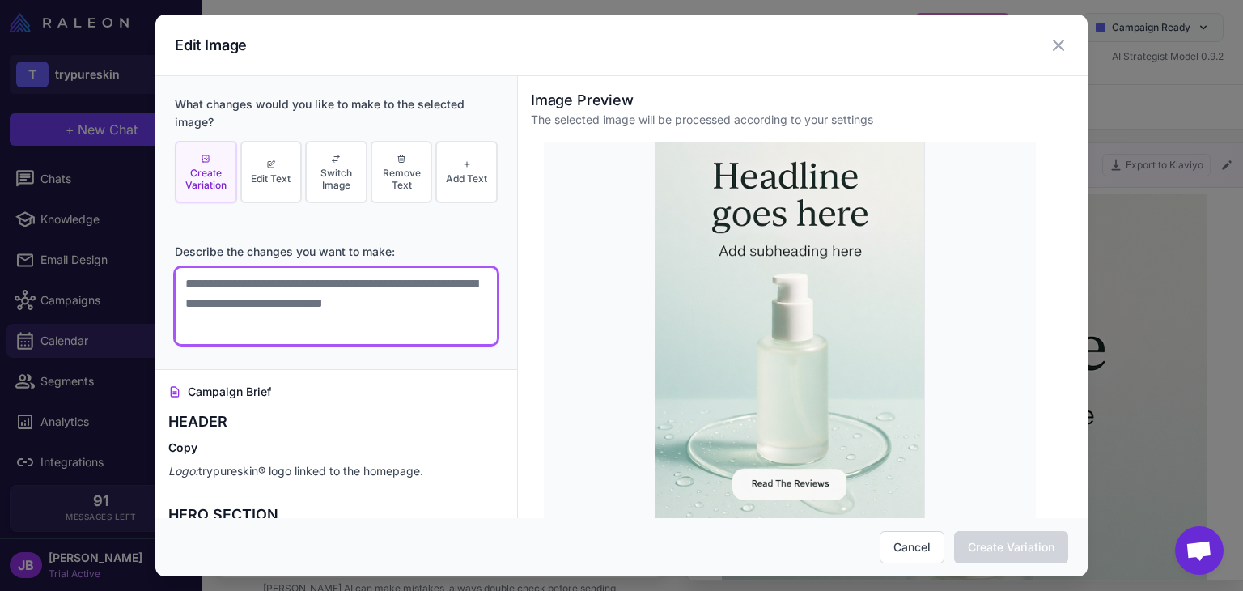
click at [275, 305] on textarea at bounding box center [336, 306] width 323 height 78
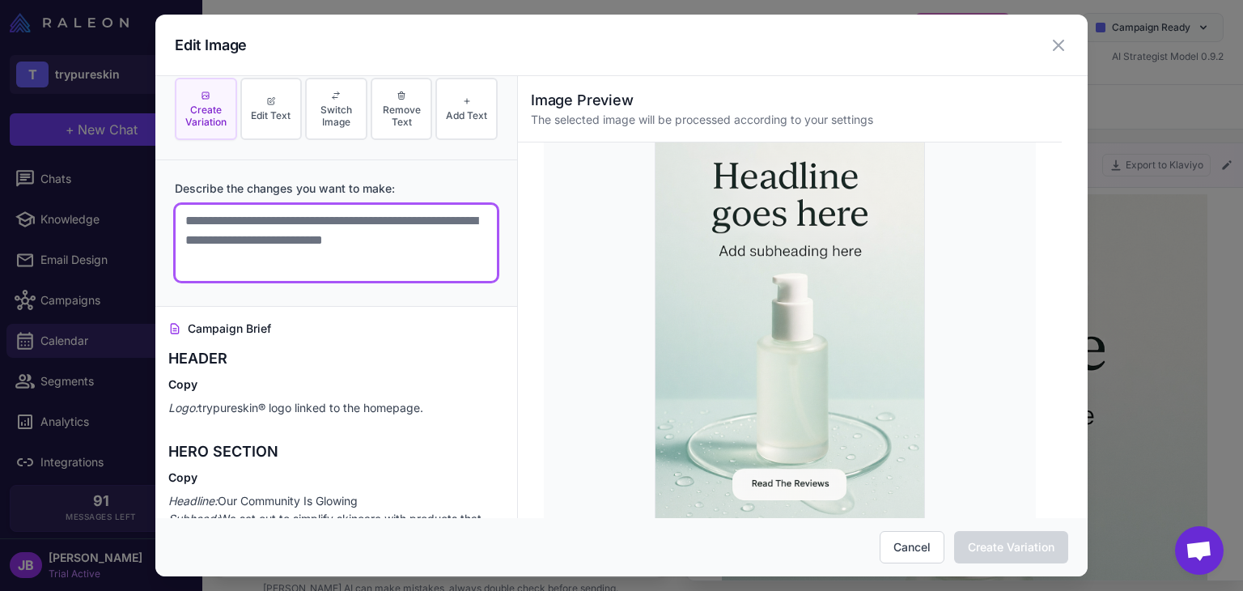
scroll to position [81, 0]
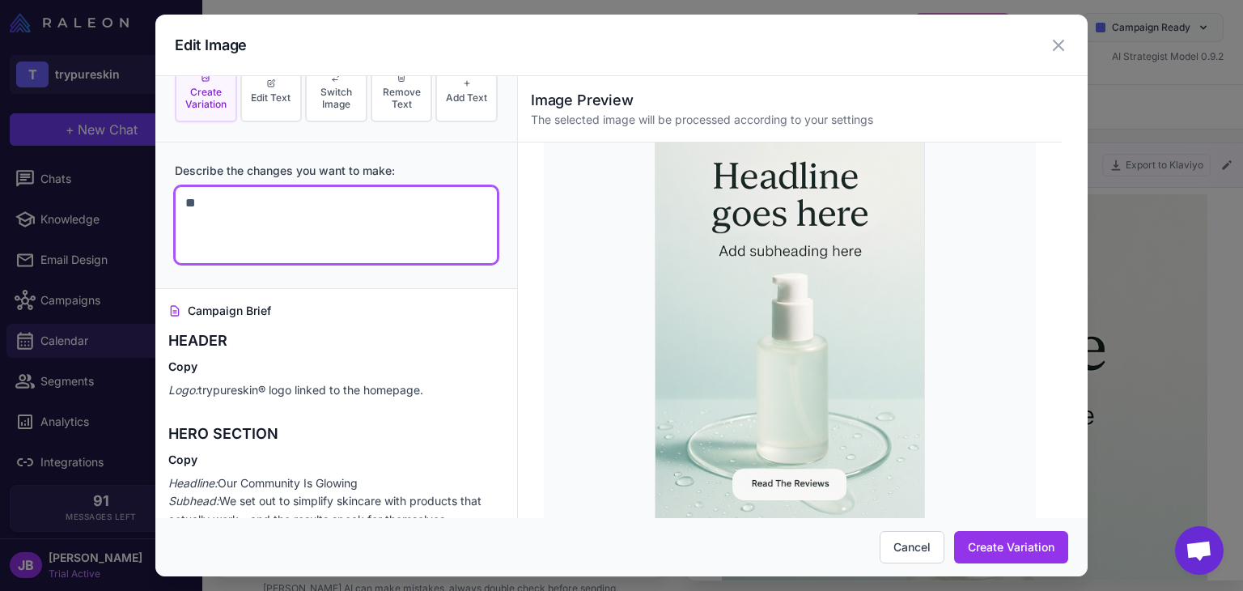
type textarea "*"
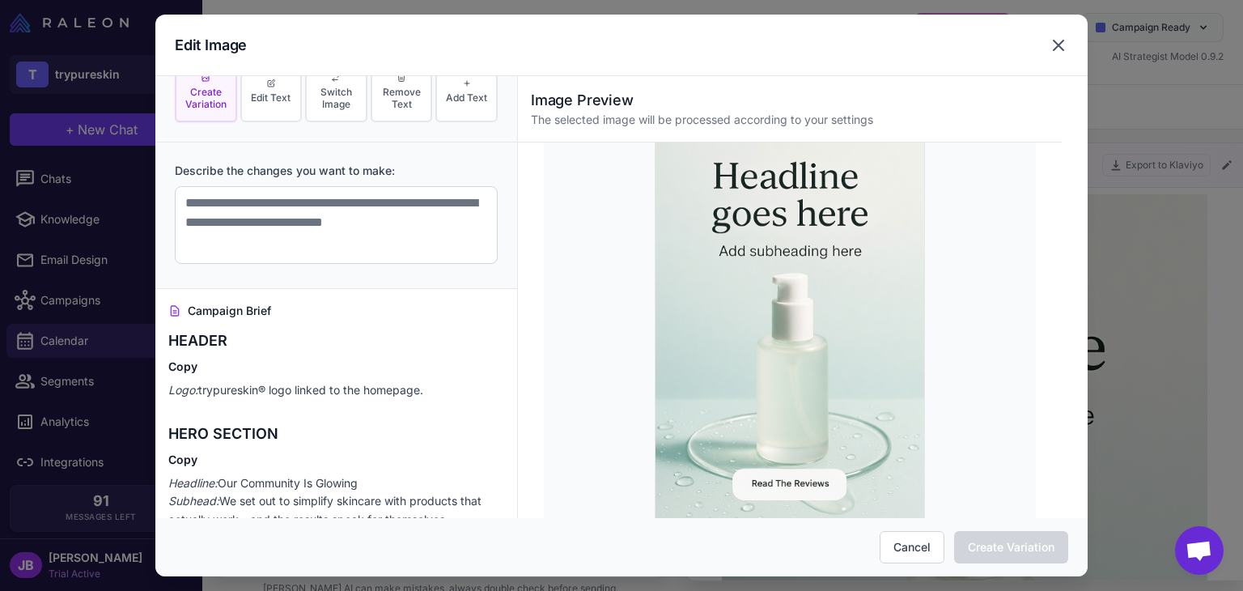
click at [1063, 42] on icon at bounding box center [1058, 45] width 19 height 19
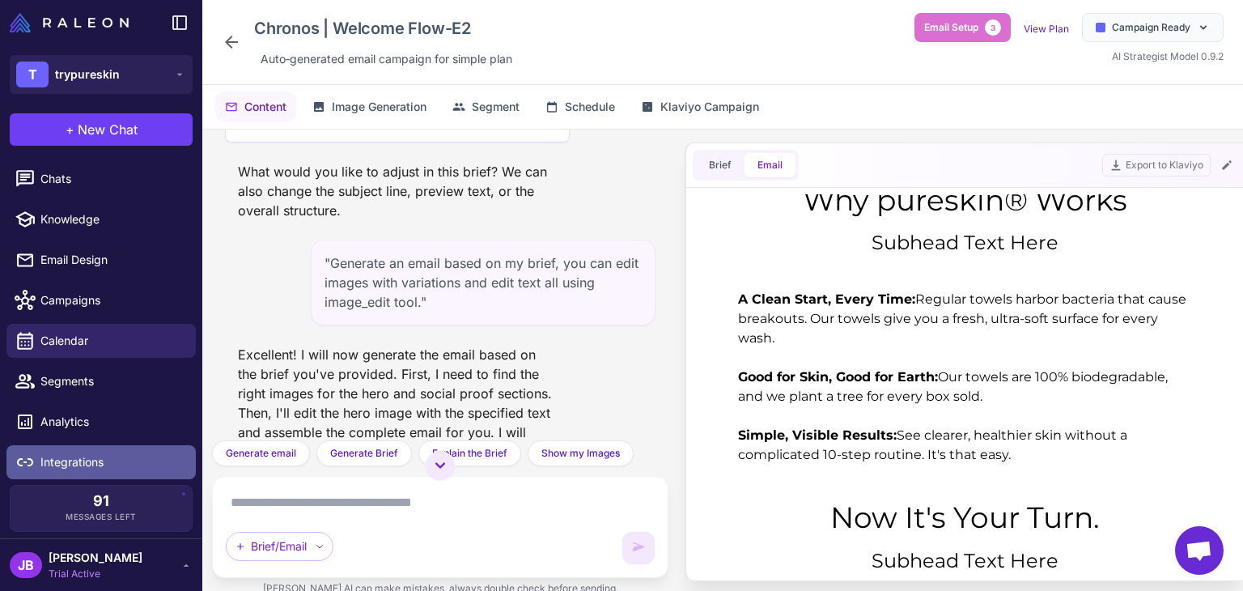
scroll to position [1457, 0]
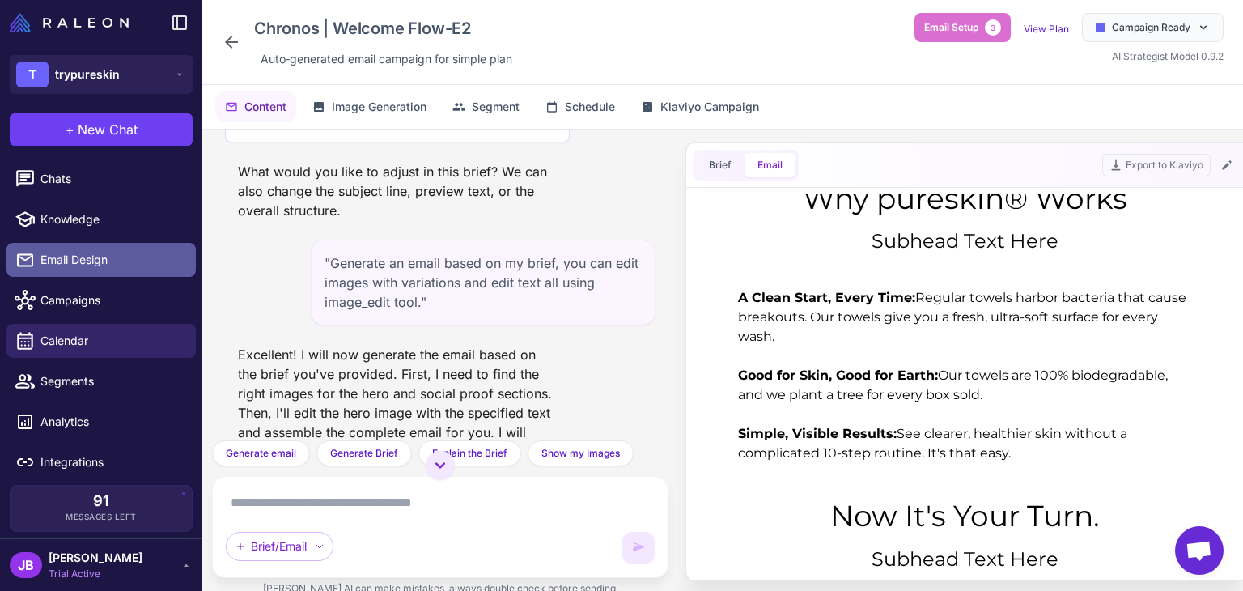
click at [104, 272] on link "Email Design" at bounding box center [100, 260] width 189 height 34
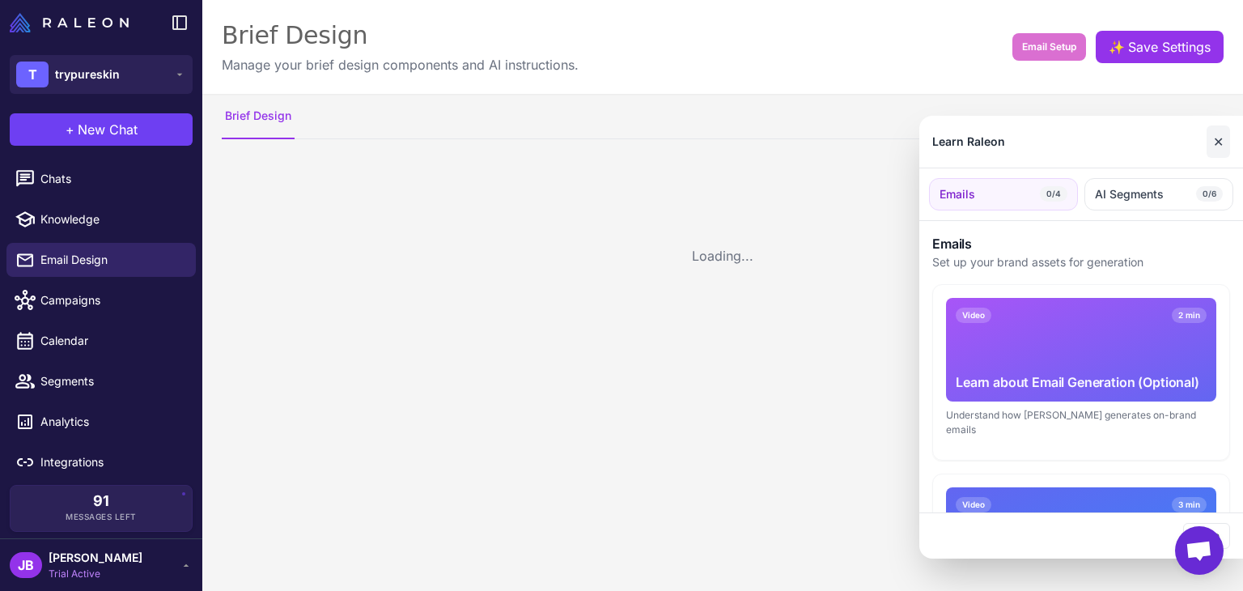
click at [1219, 141] on button "✕" at bounding box center [1218, 141] width 23 height 32
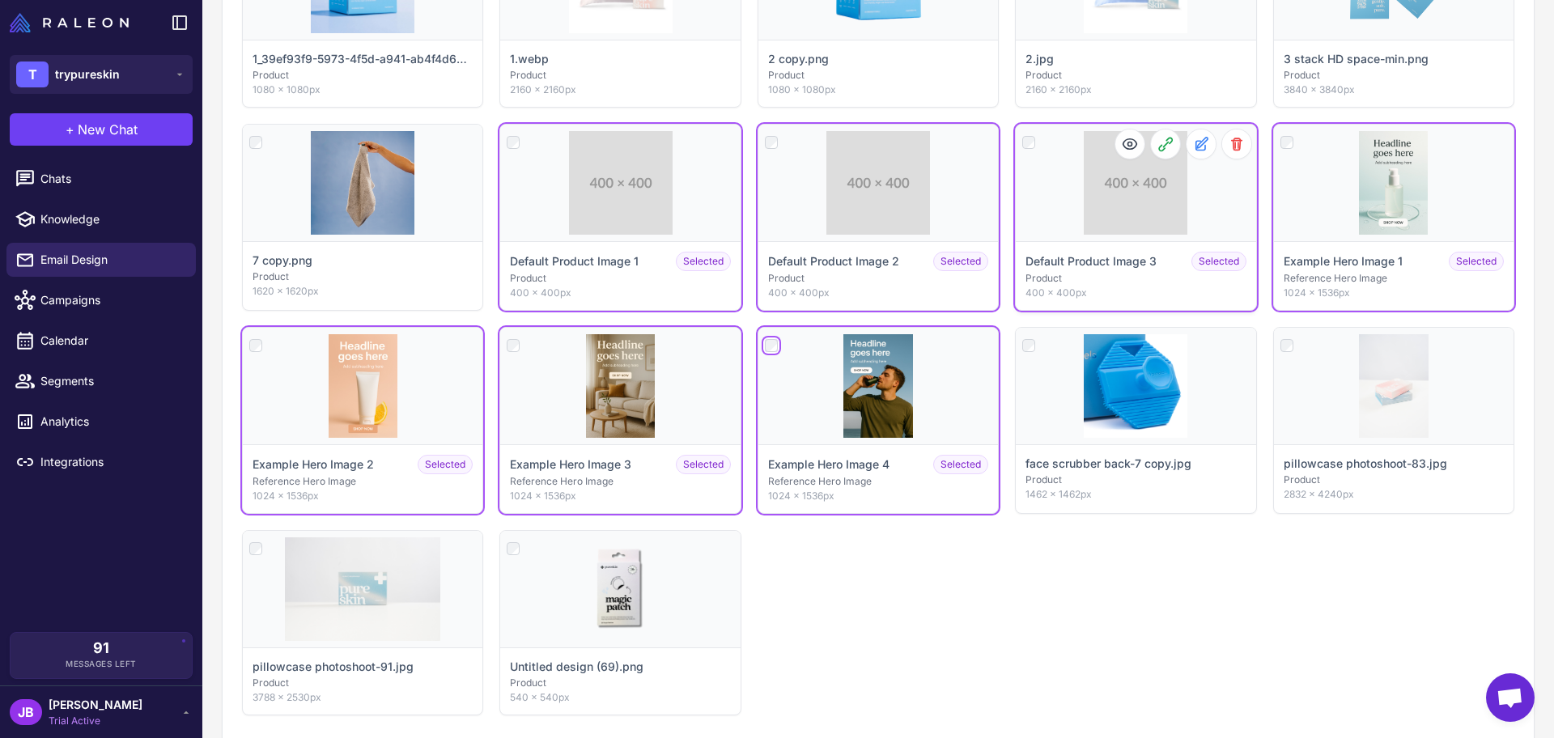
scroll to position [251, 0]
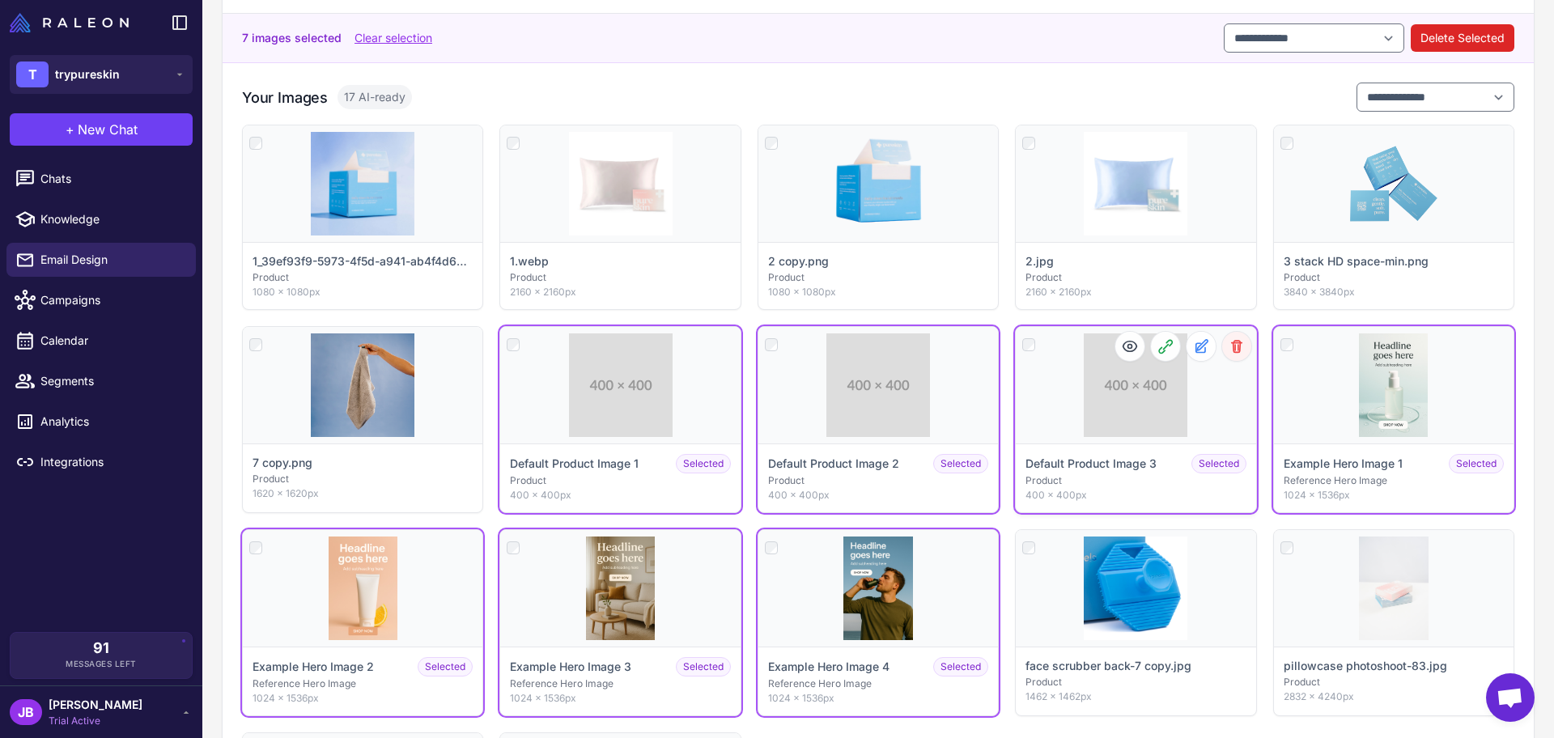
click at [1229, 351] on icon at bounding box center [1237, 346] width 16 height 16
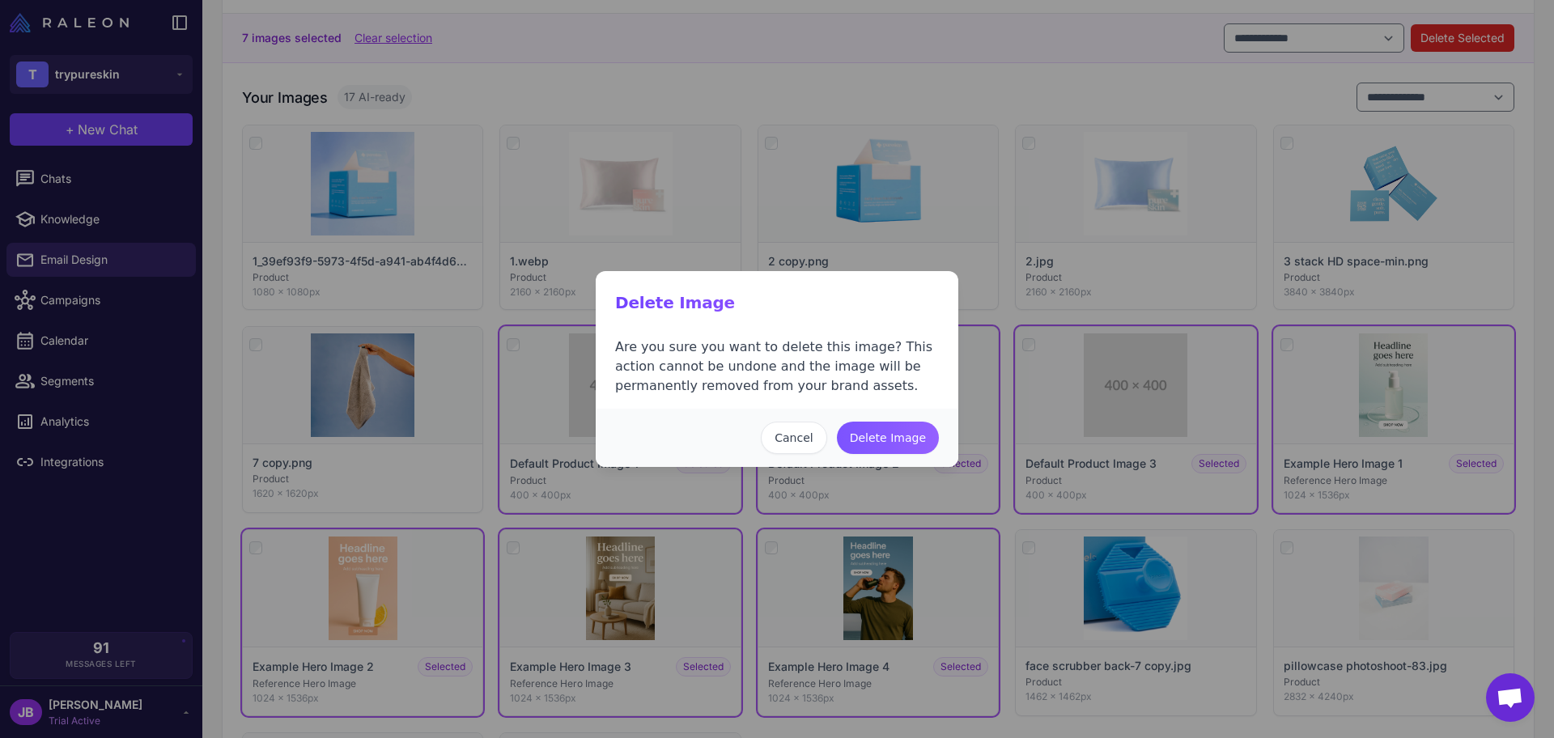
click at [915, 441] on button "Delete Image" at bounding box center [888, 438] width 102 height 32
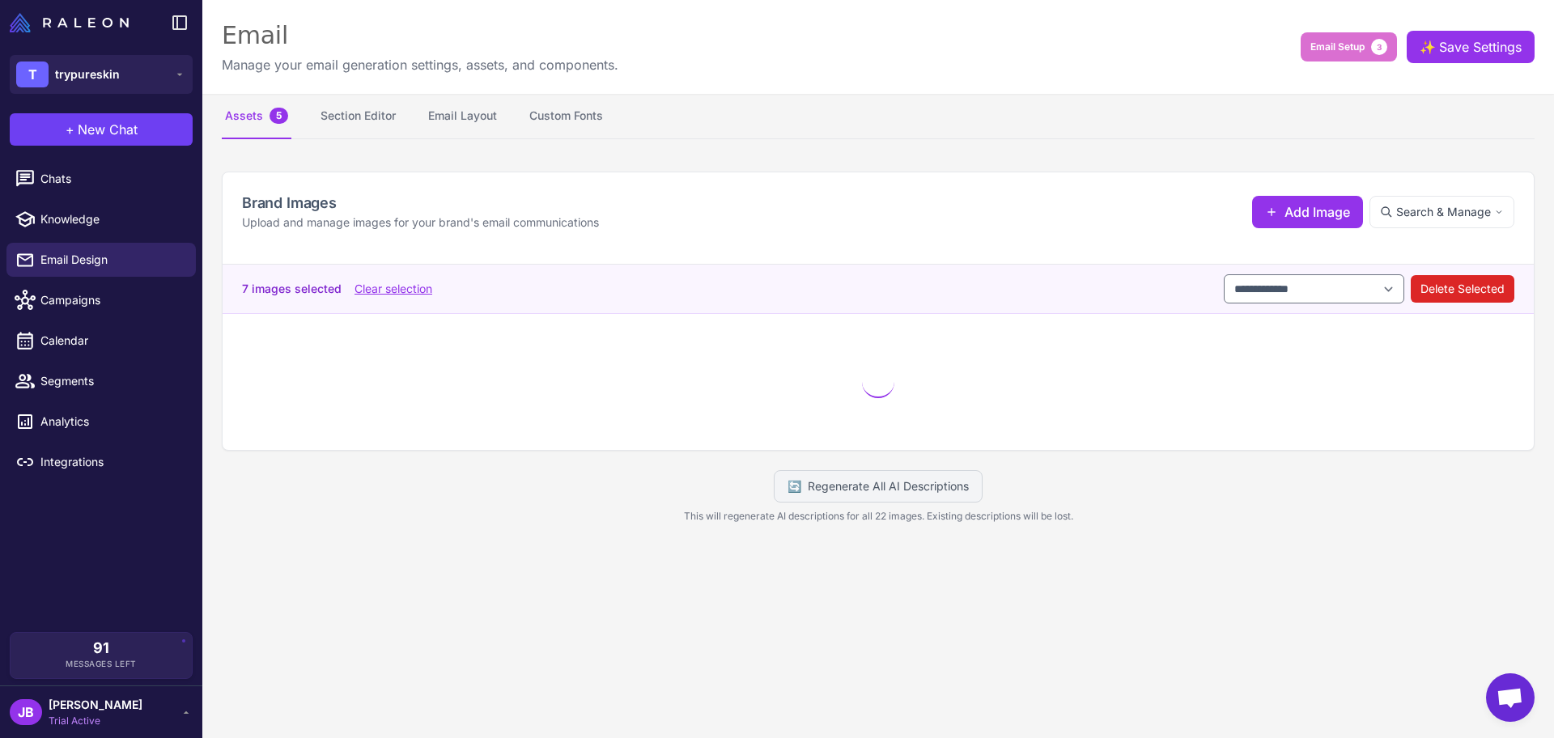
scroll to position [0, 0]
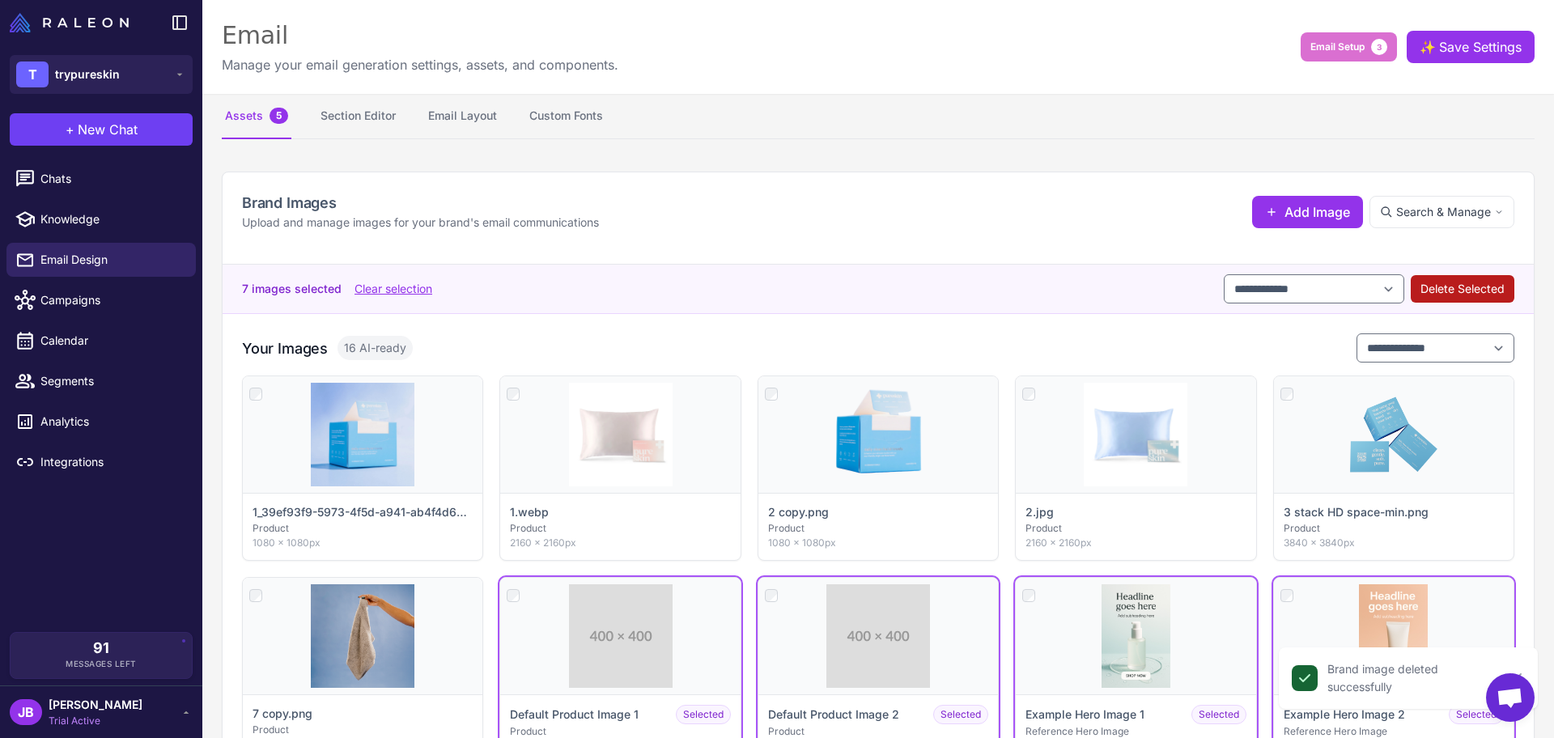
click at [1242, 293] on button "Delete Selected" at bounding box center [1463, 289] width 104 height 28
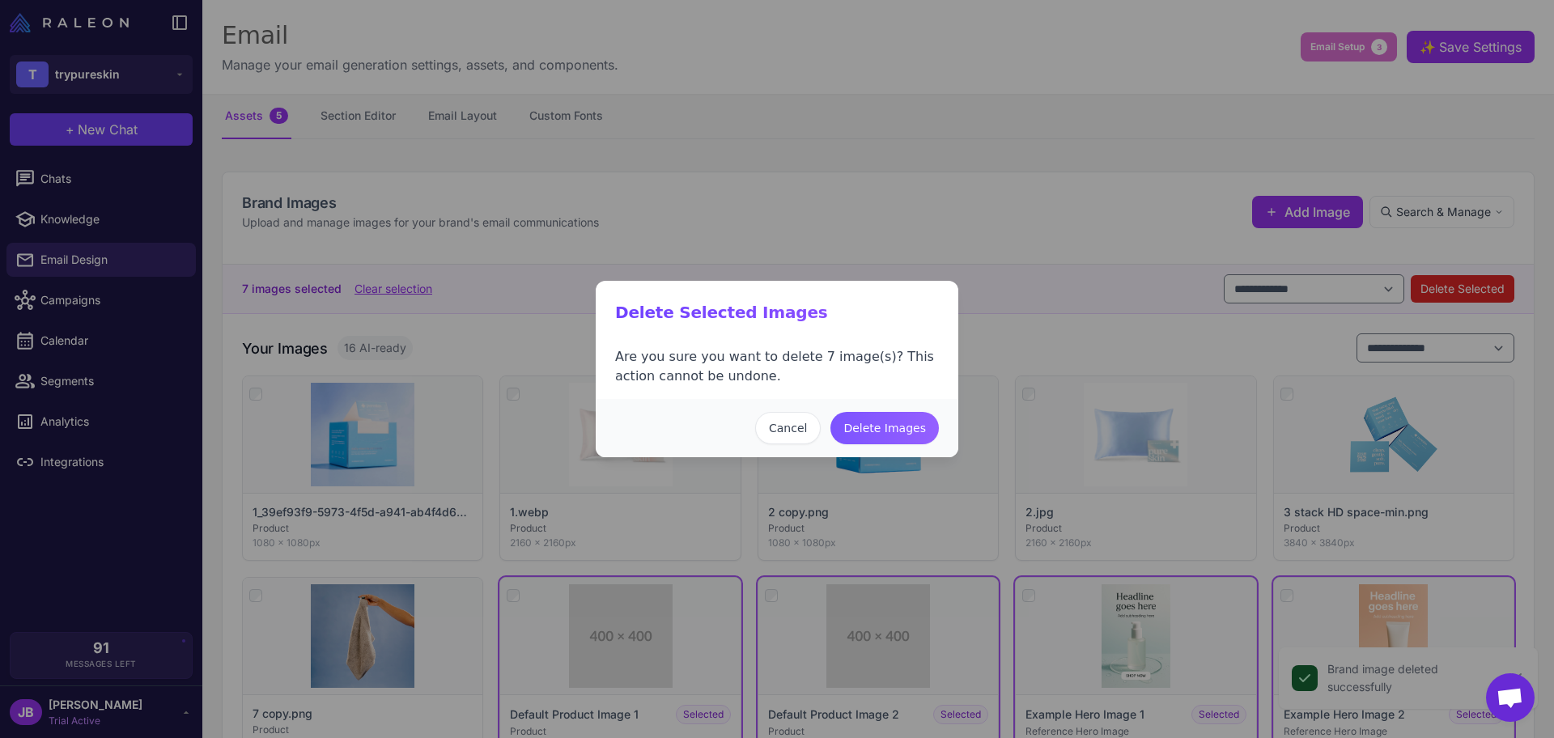
click at [919, 422] on button "Delete Images" at bounding box center [884, 428] width 108 height 32
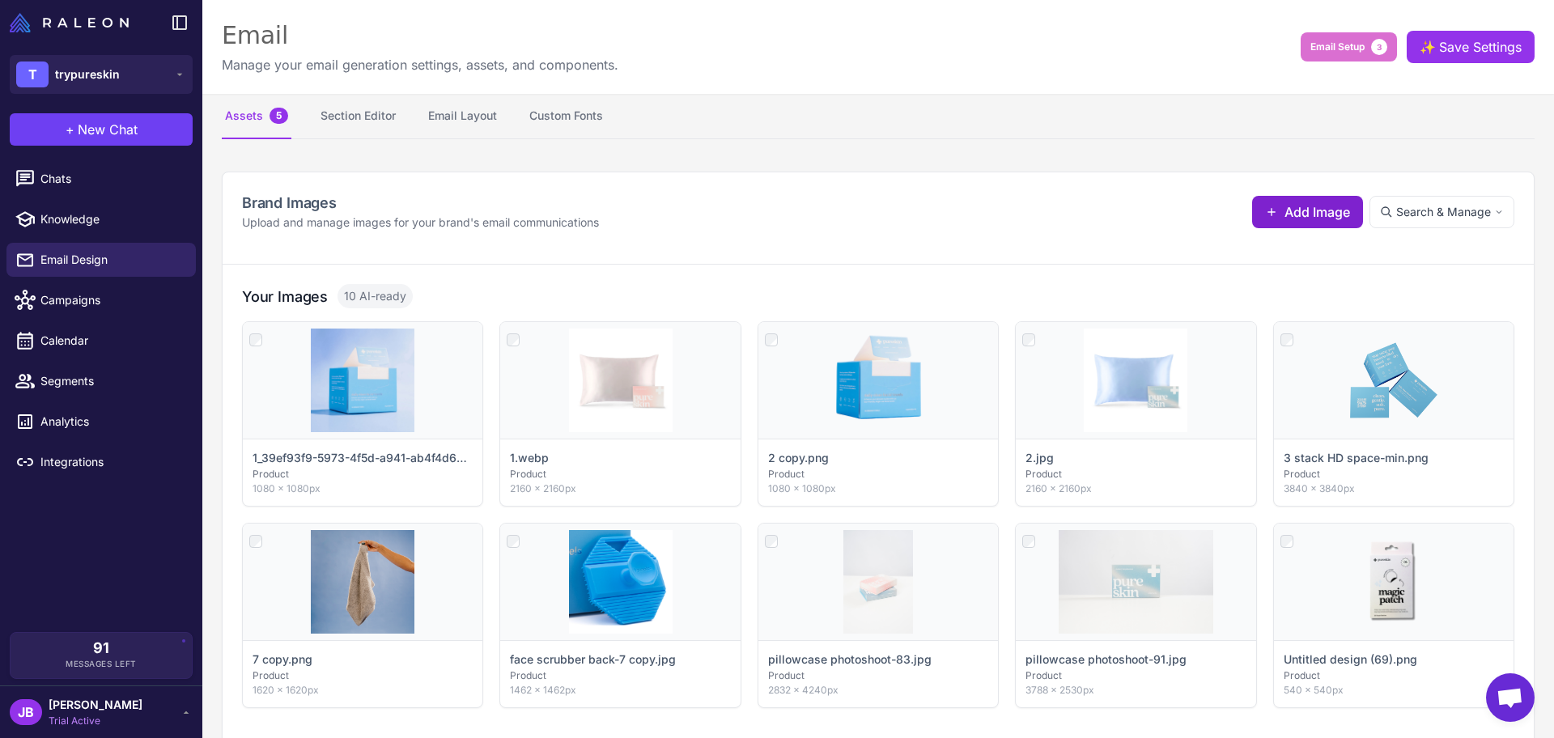
click at [1242, 214] on span "Add Image" at bounding box center [1317, 211] width 66 height 19
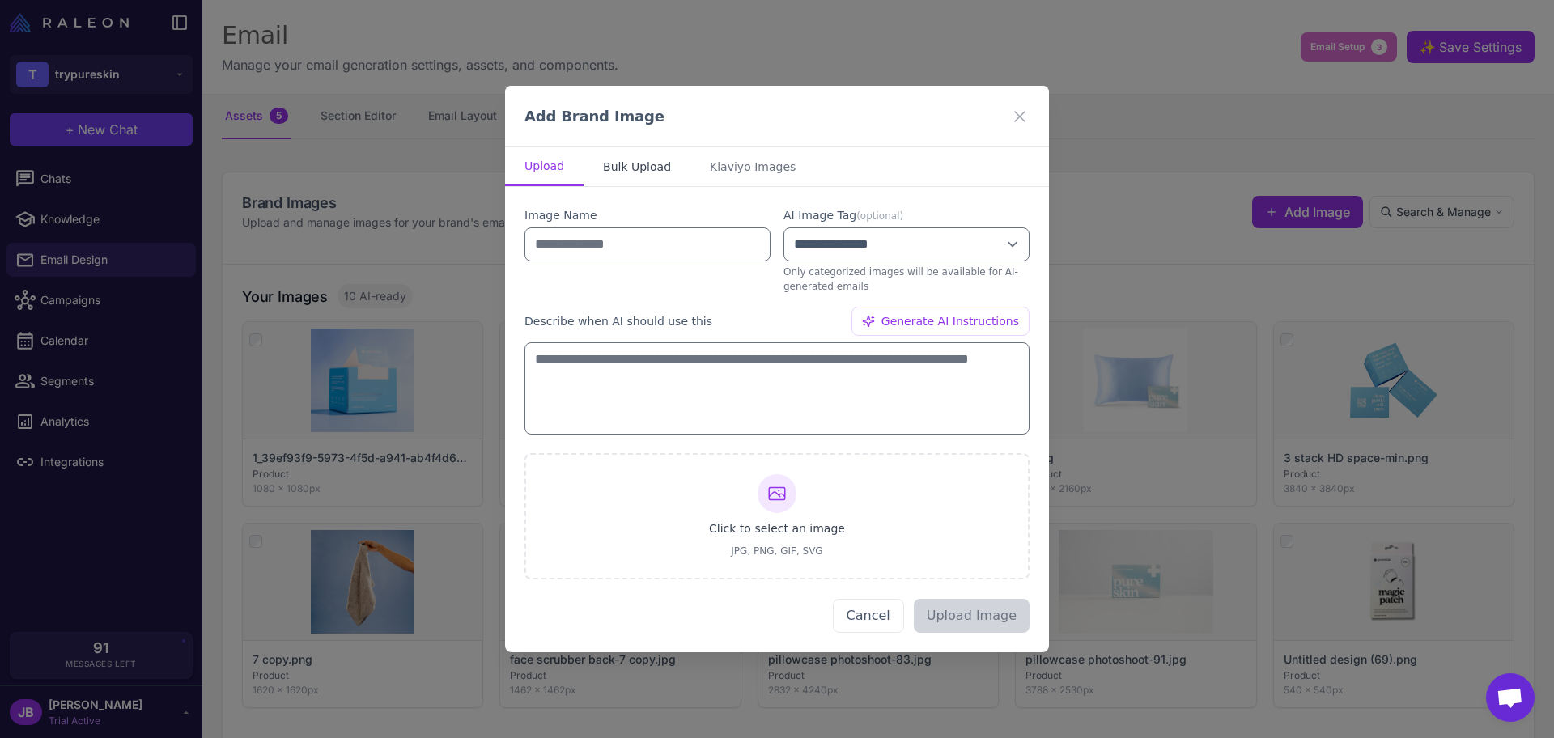
click at [649, 172] on button "Bulk Upload" at bounding box center [637, 166] width 107 height 39
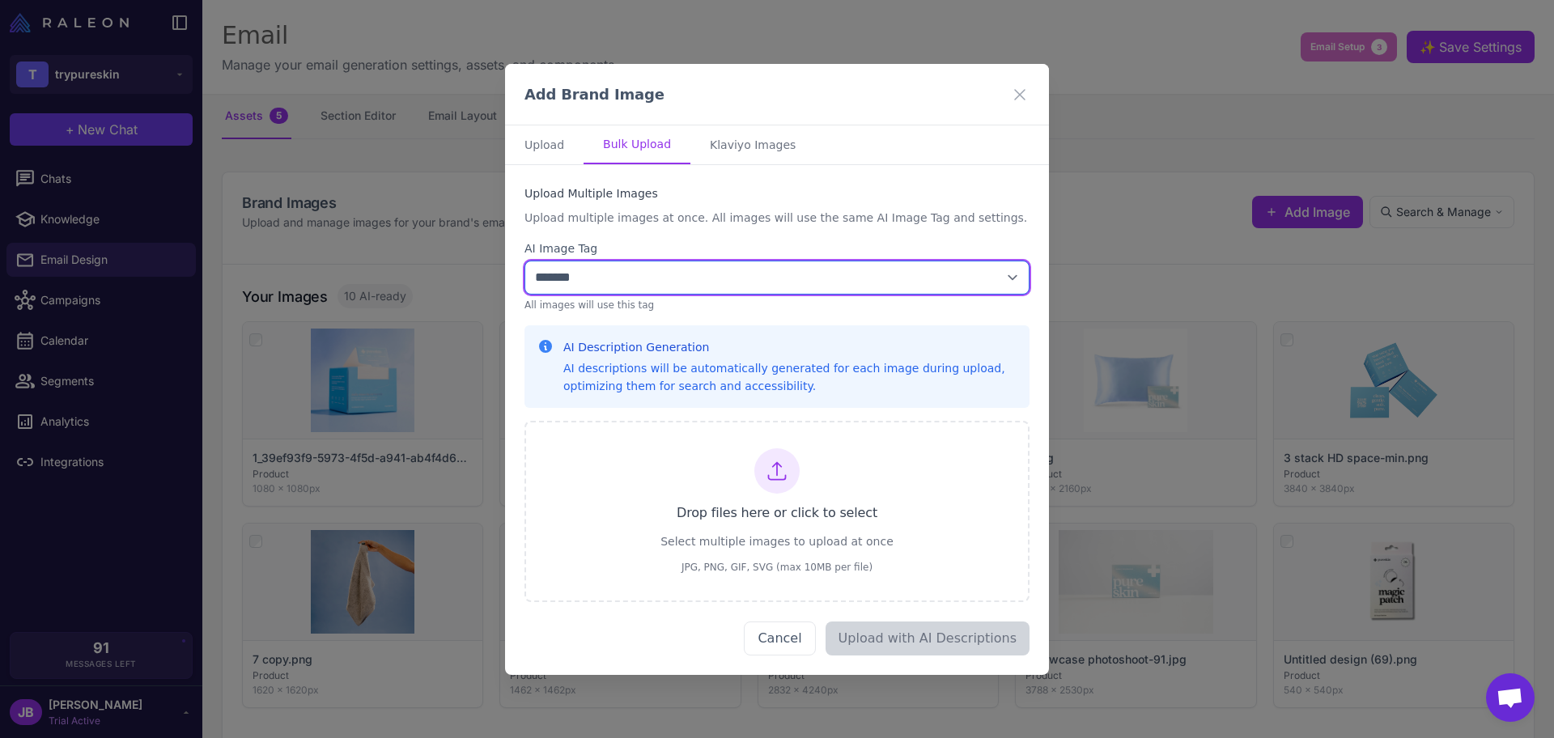
click at [649, 274] on select "**********" at bounding box center [776, 278] width 505 height 34
select select "****"
click at [524, 261] on select "**********" at bounding box center [776, 278] width 505 height 34
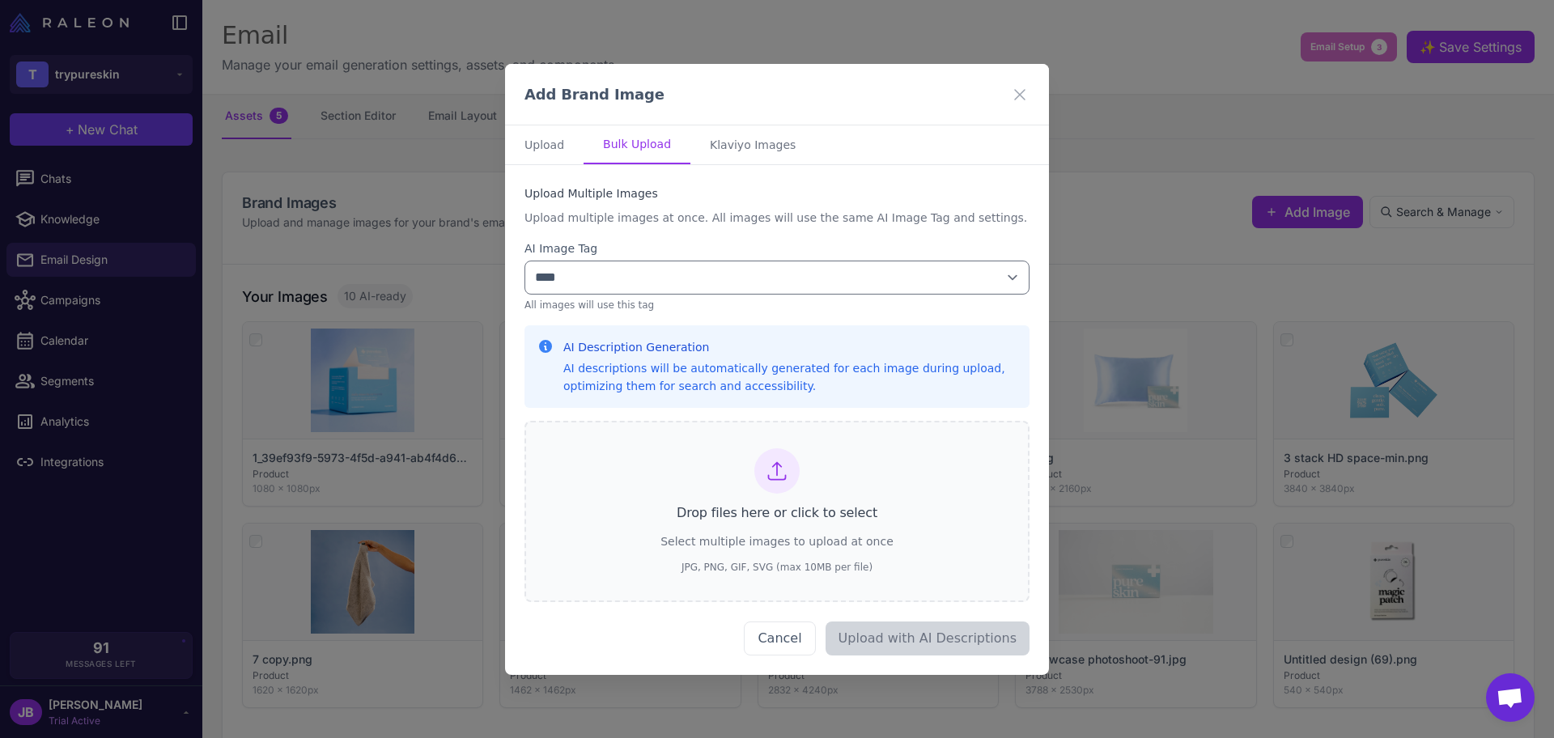
click at [784, 486] on div at bounding box center [776, 470] width 45 height 45
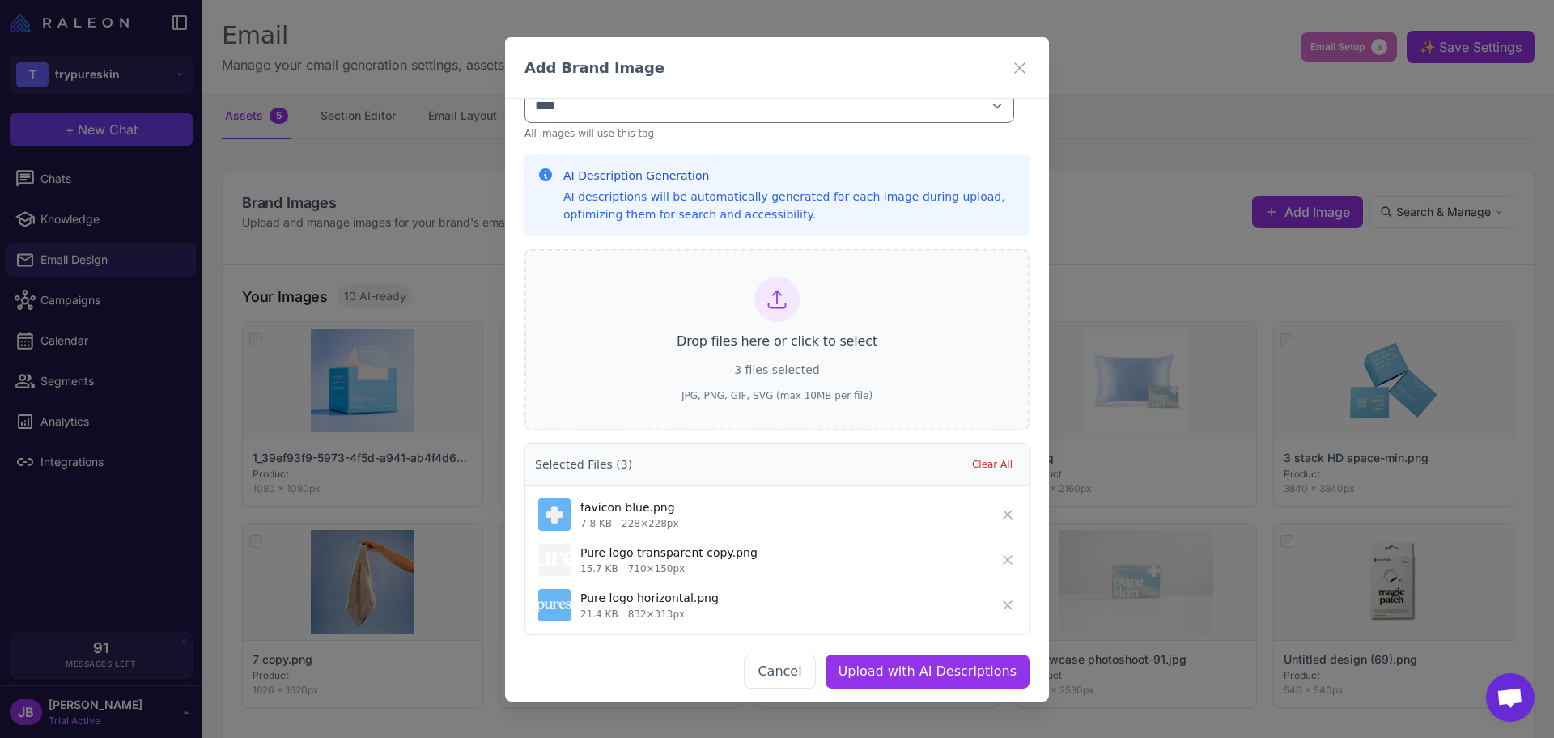
scroll to position [151, 0]
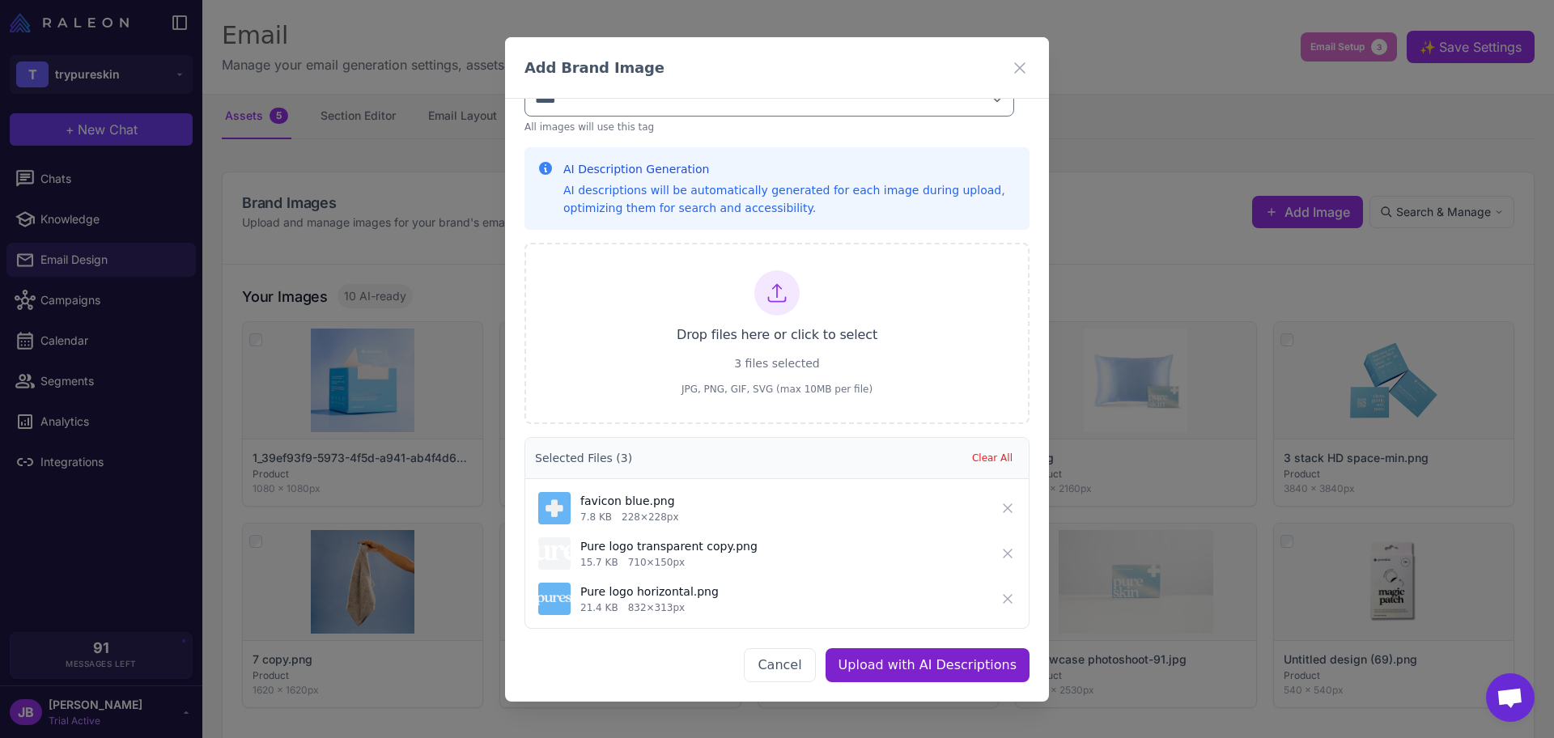
click at [932, 590] on button "Upload with AI Descriptions" at bounding box center [928, 665] width 204 height 34
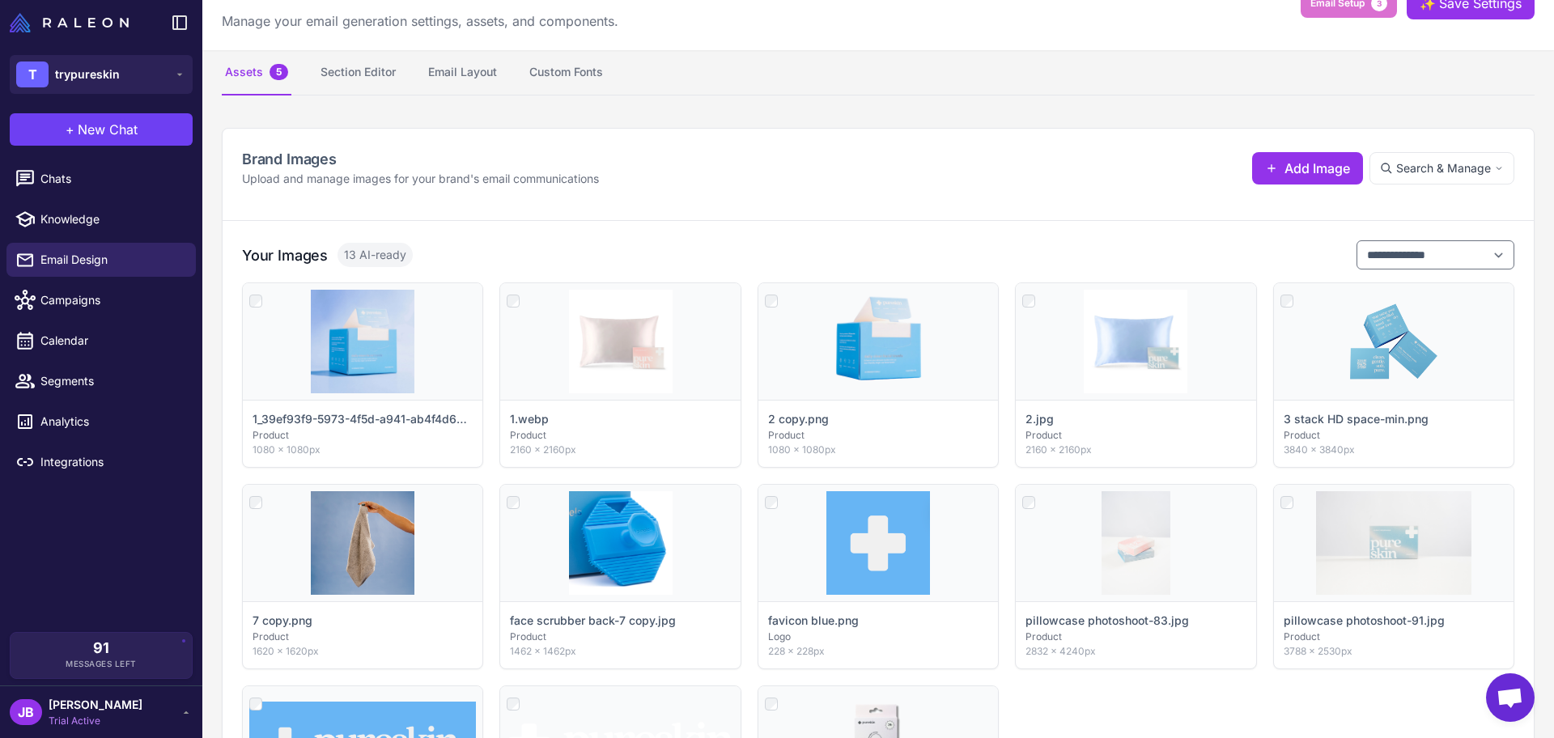
scroll to position [0, 0]
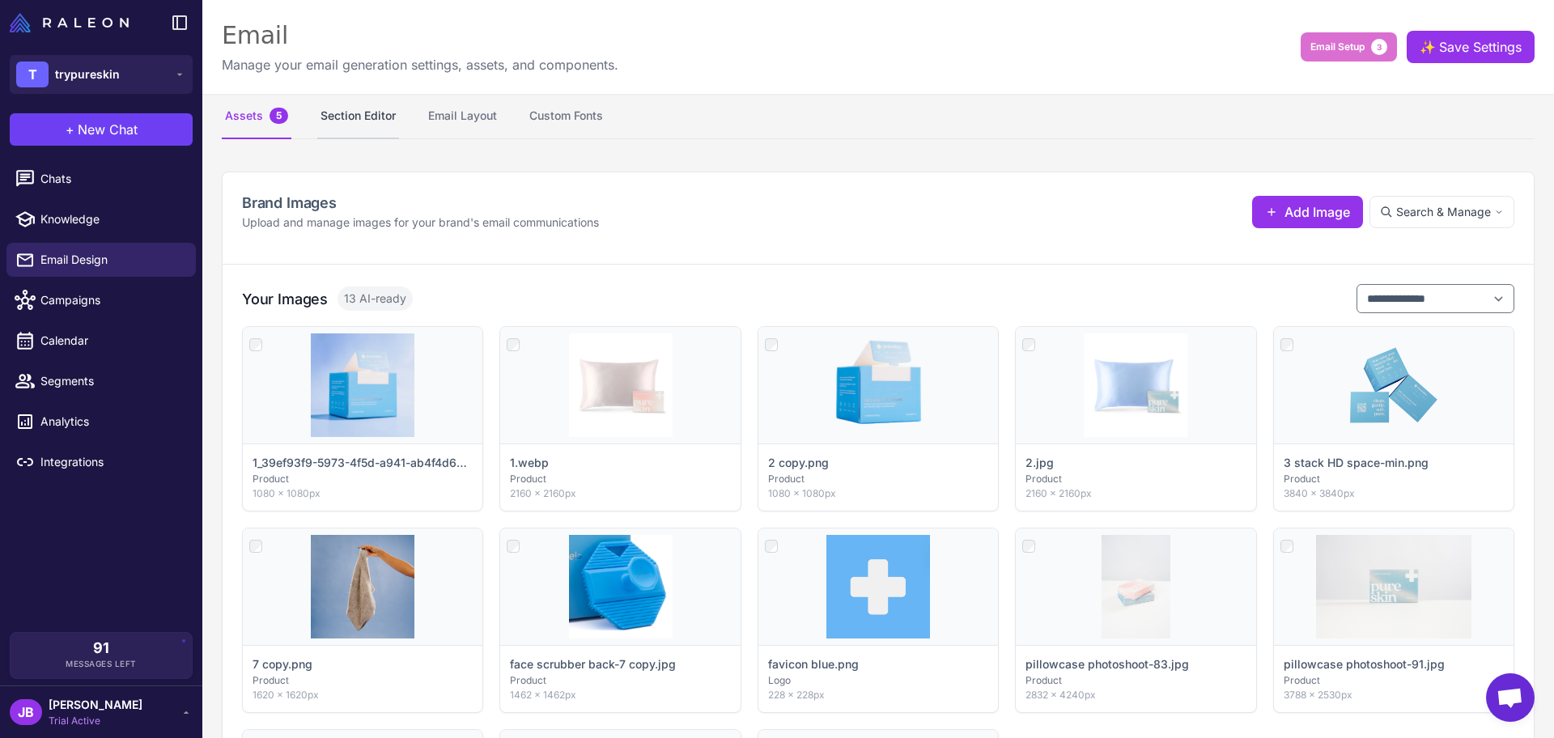
click at [381, 117] on button "Section Editor" at bounding box center [358, 116] width 82 height 45
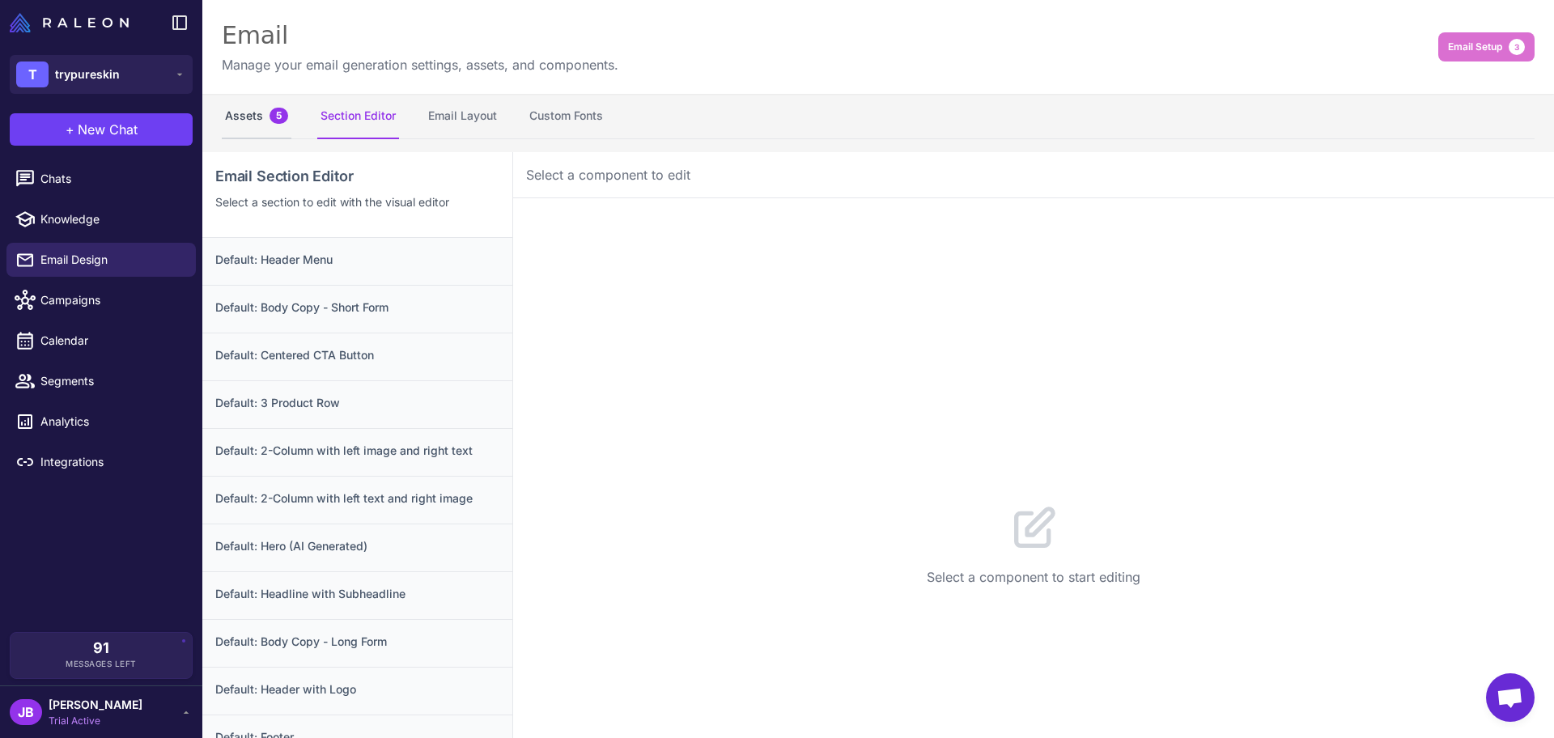
click at [245, 122] on button "Assets 5" at bounding box center [257, 116] width 70 height 45
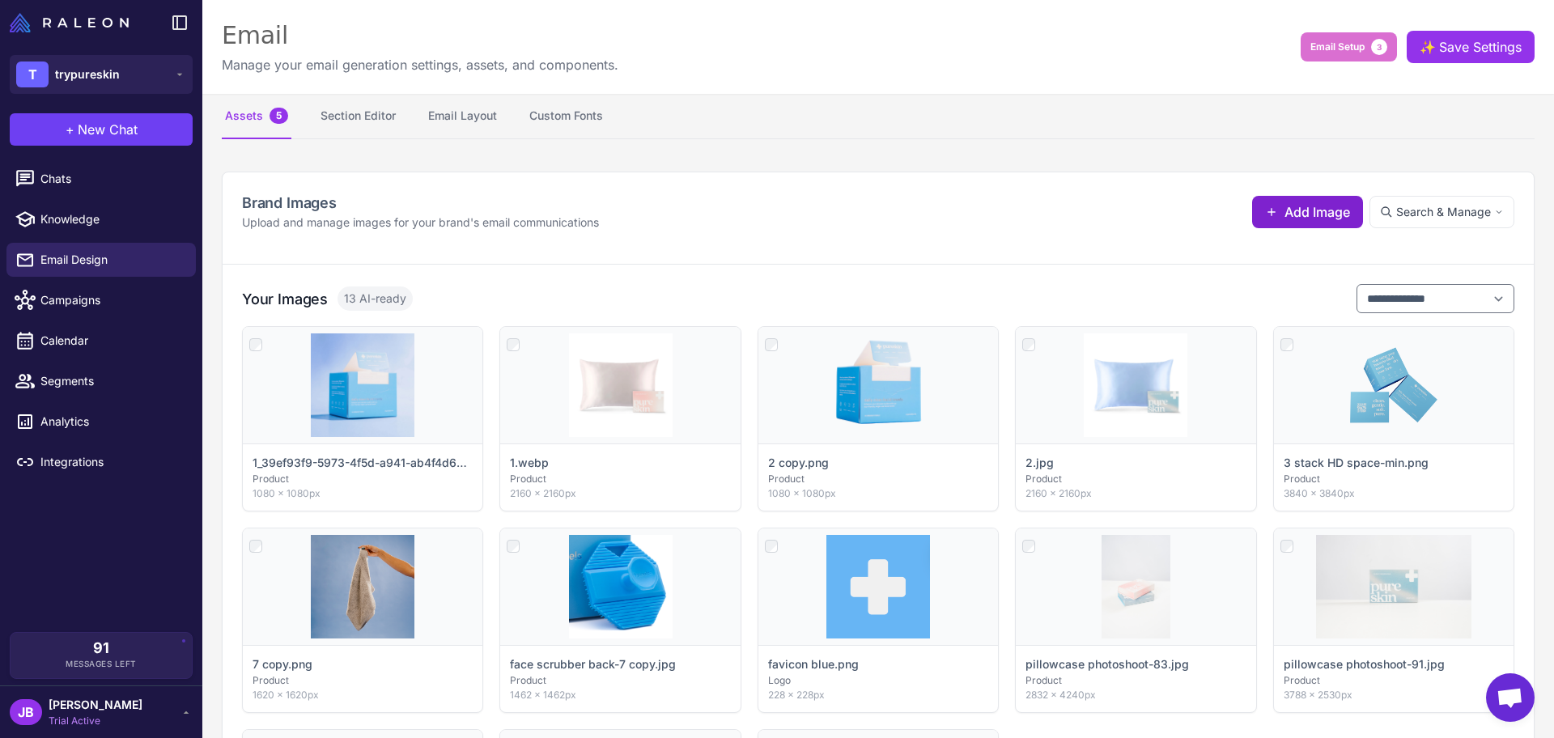
click at [1242, 214] on span "Add Image" at bounding box center [1317, 211] width 66 height 19
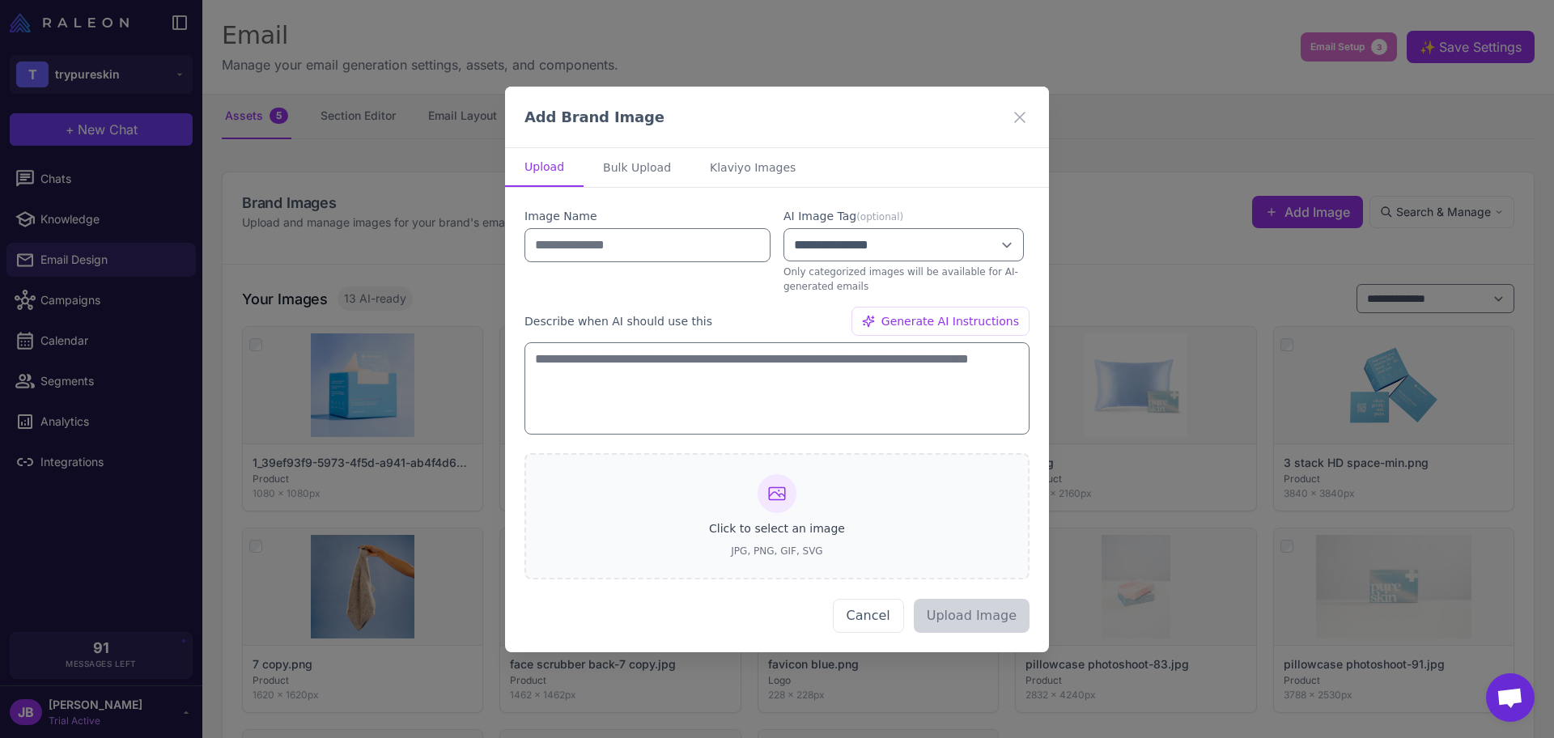
click at [780, 499] on icon at bounding box center [777, 493] width 16 height 12
type input "**********"
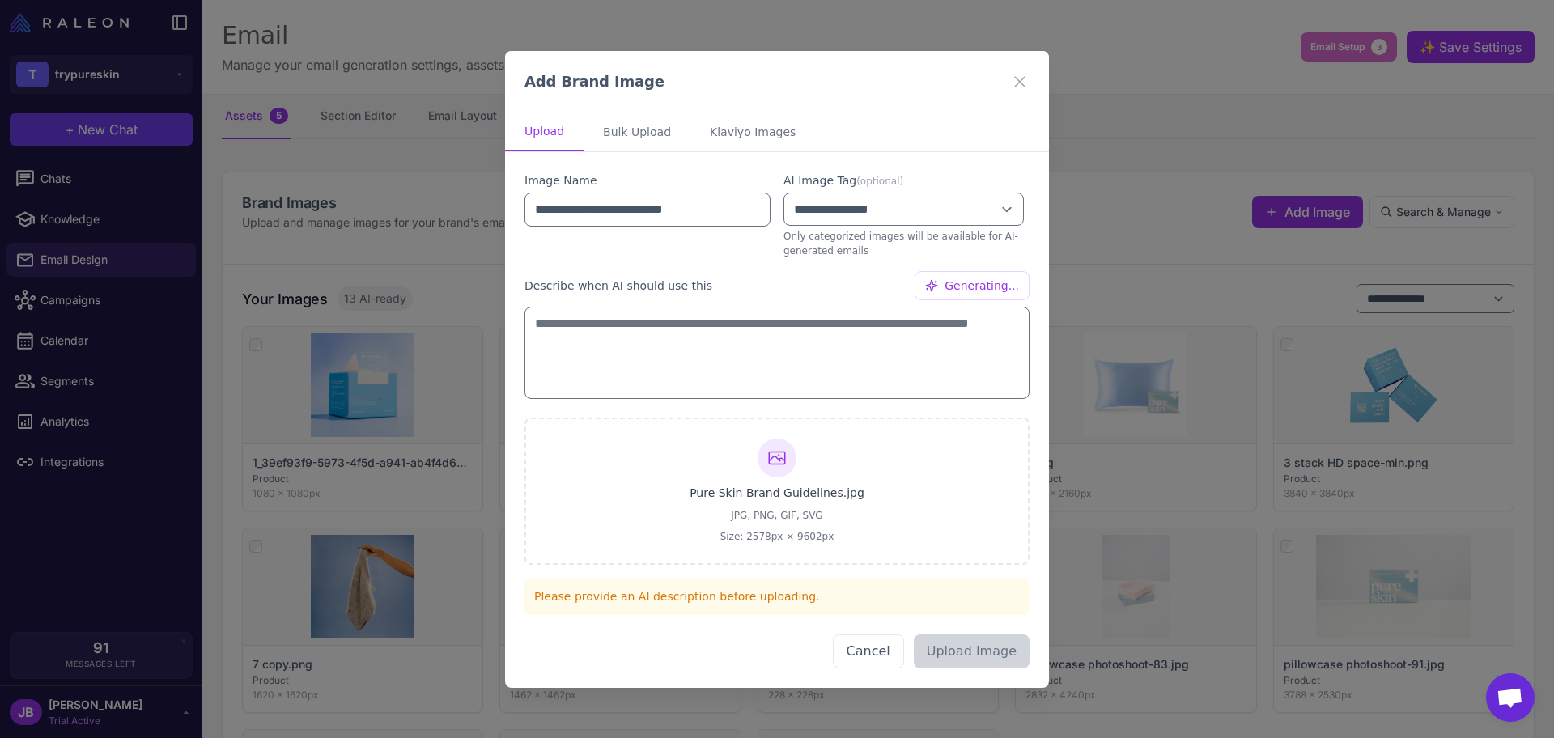
type textarea "**********"
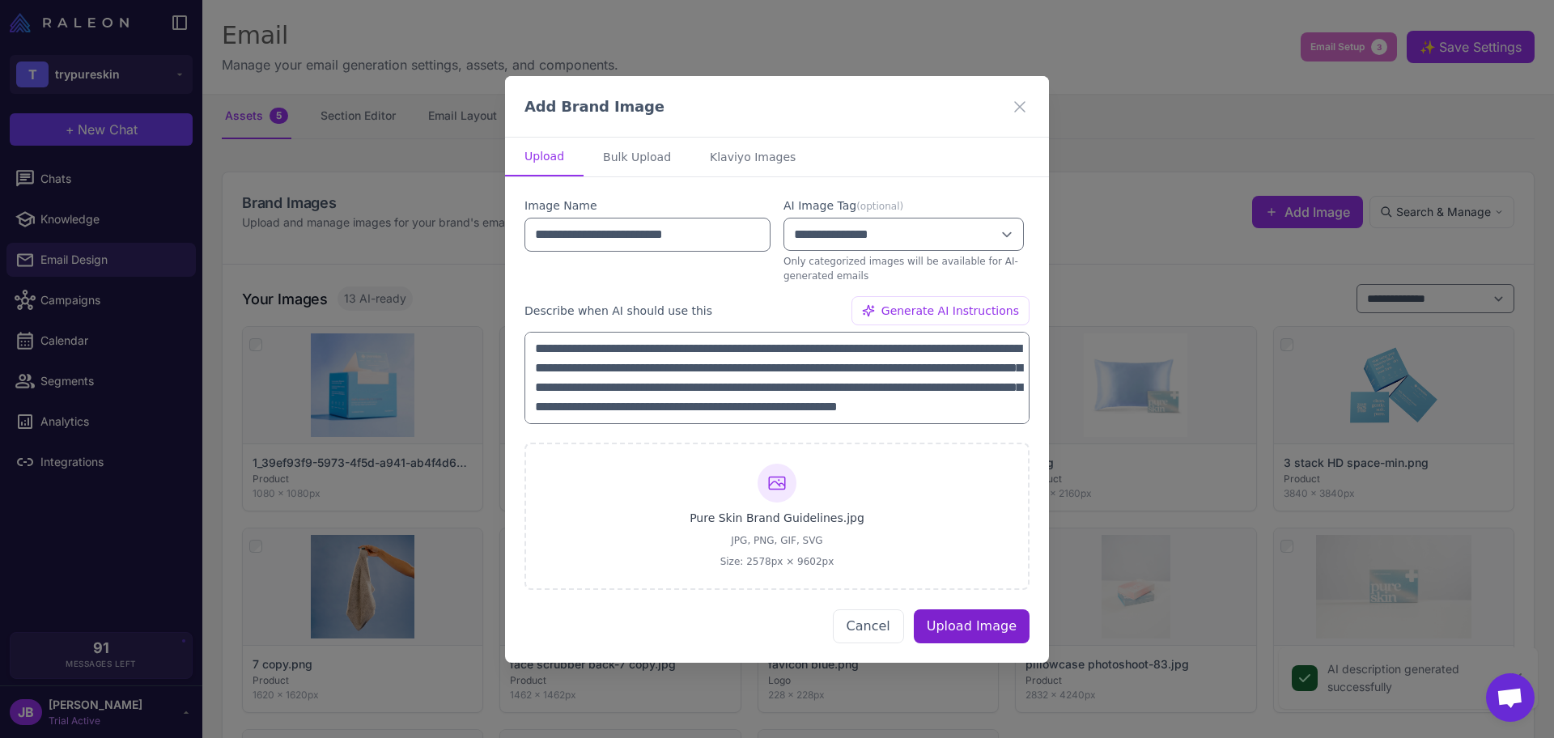
click at [986, 590] on button "Upload Image" at bounding box center [972, 626] width 116 height 34
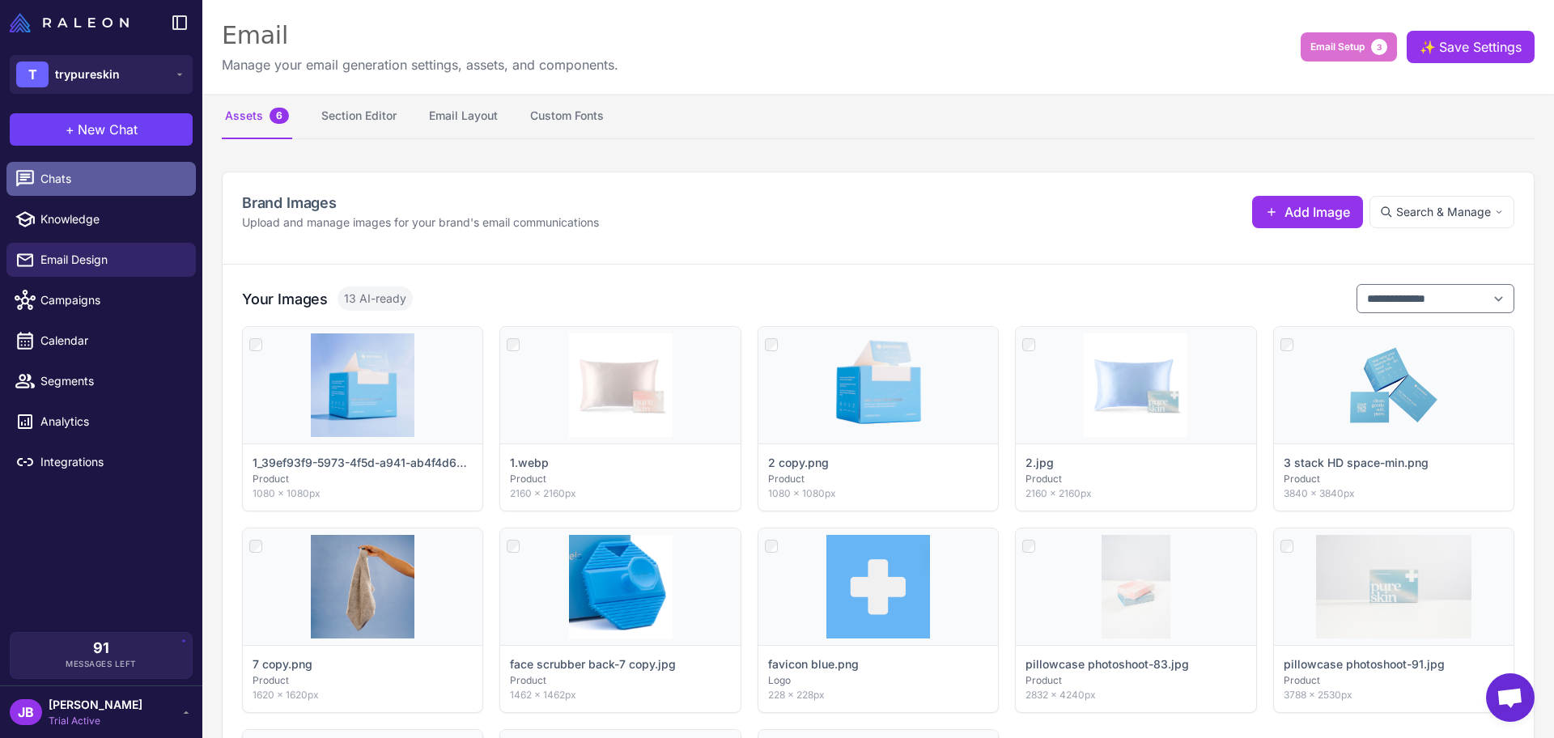
click at [123, 187] on span "Chats" at bounding box center [111, 179] width 142 height 18
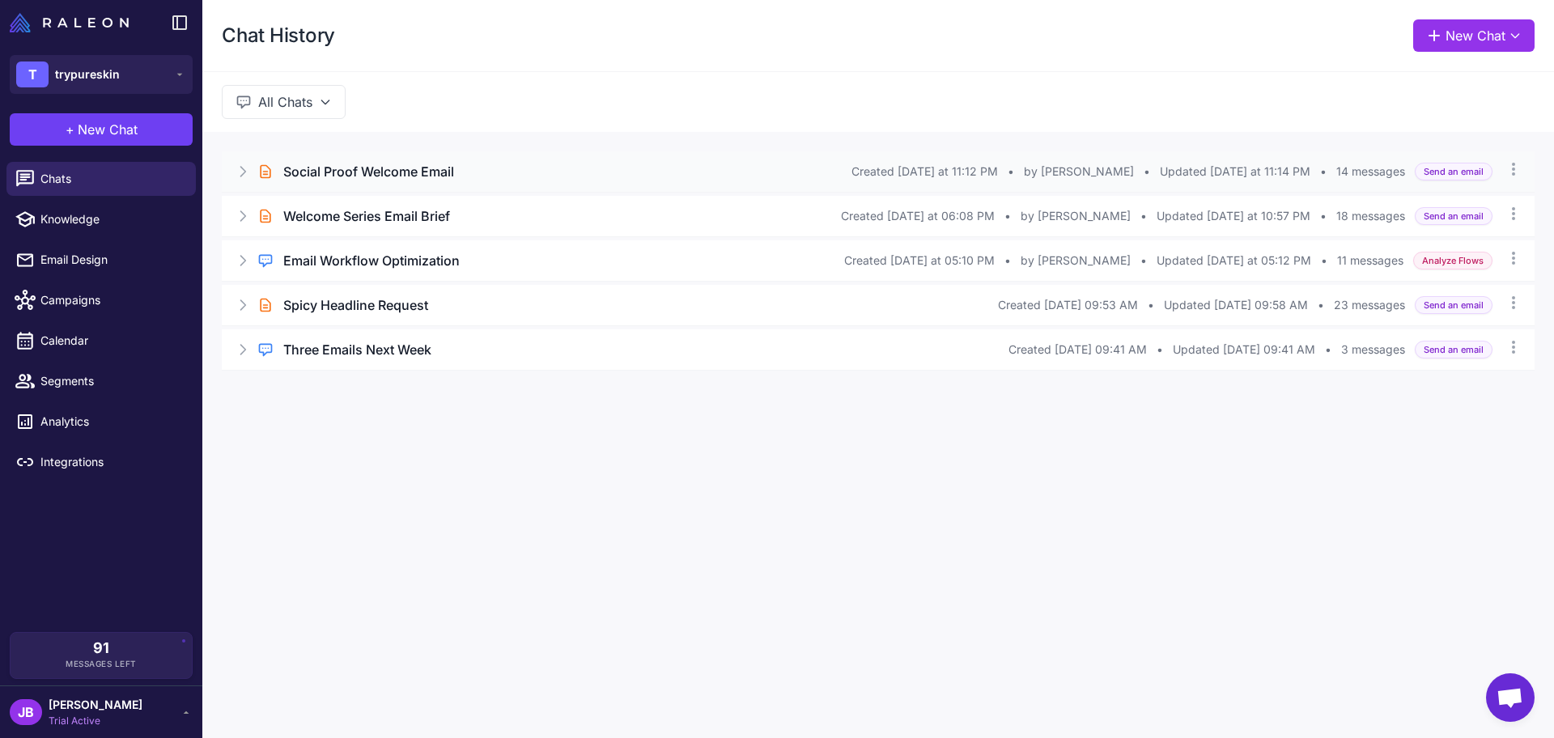
click at [445, 181] on div "Brief Chat Social Proof Welcome Email Created Today at 11:12 PM • by Jara Bueno…" at bounding box center [878, 171] width 1313 height 40
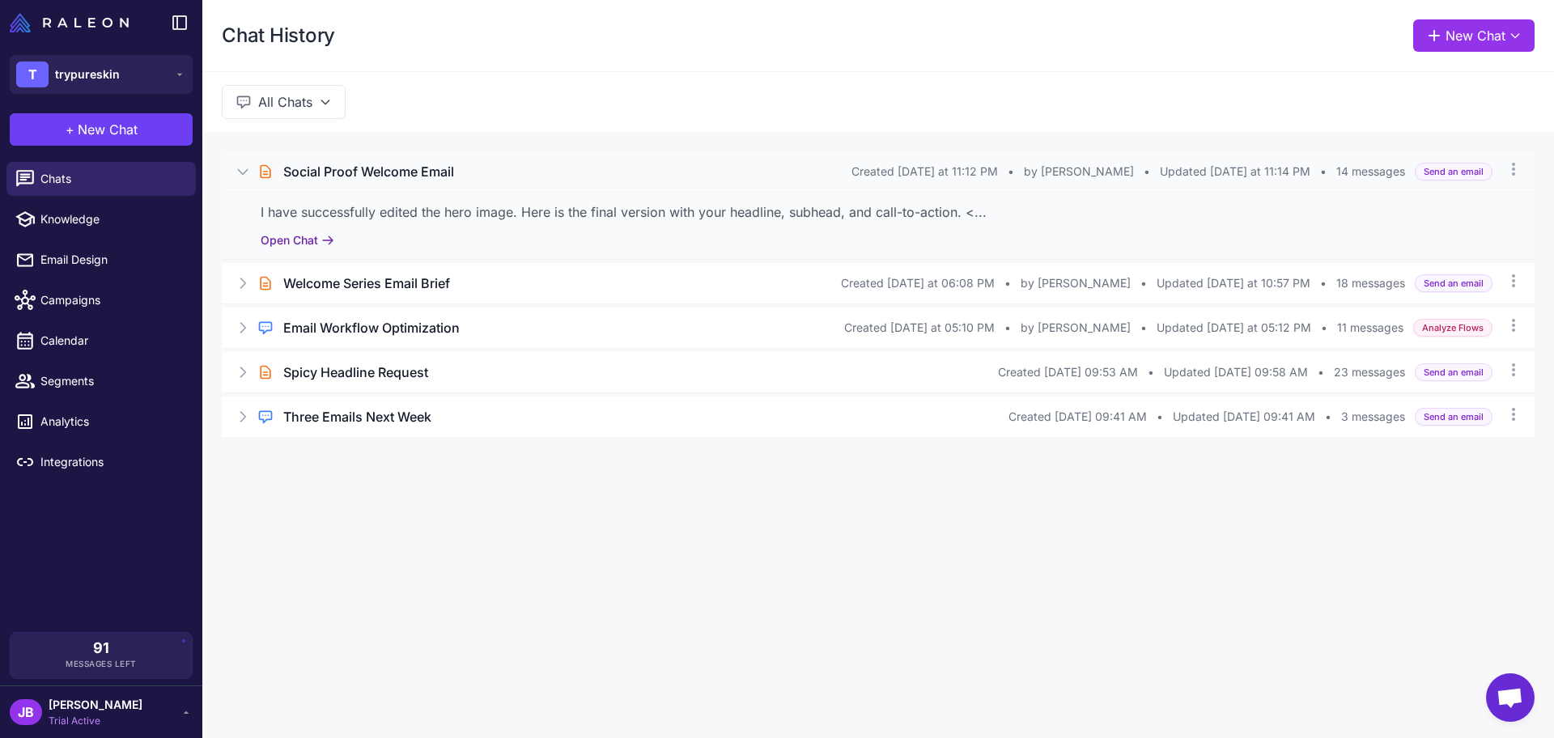
click at [299, 239] on button "Open Chat" at bounding box center [298, 240] width 74 height 18
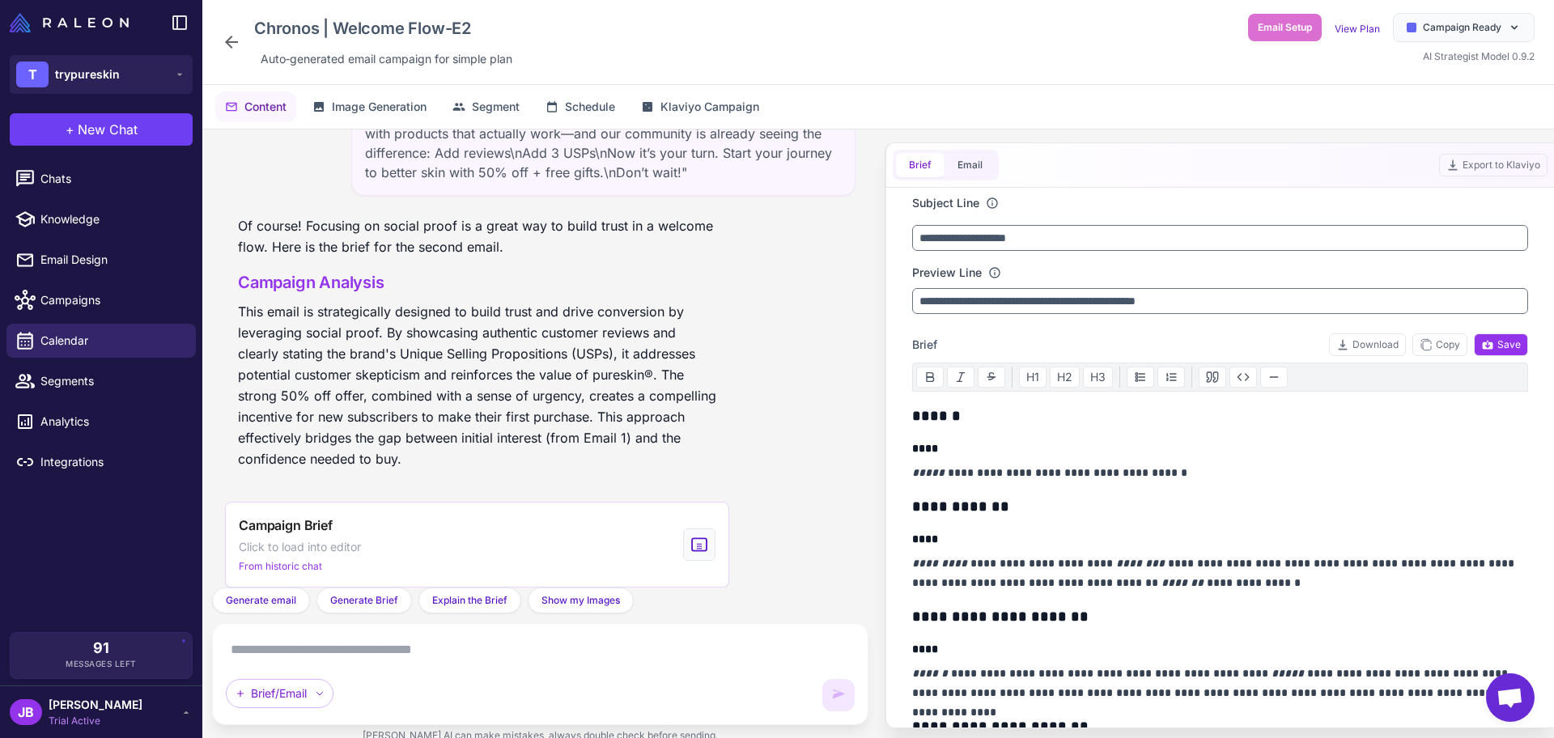
scroll to position [1554, 0]
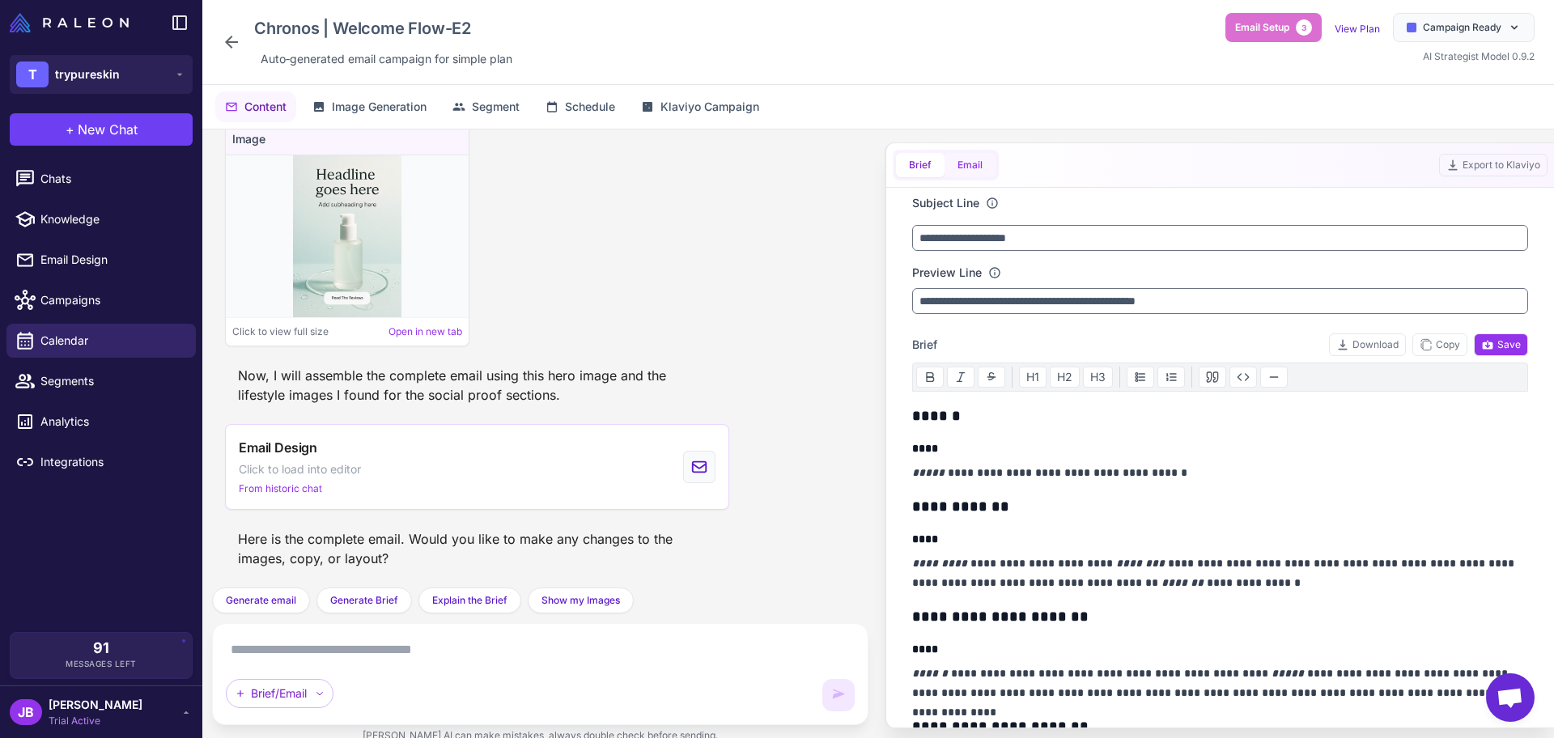
click at [975, 163] on button "Email" at bounding box center [970, 165] width 51 height 24
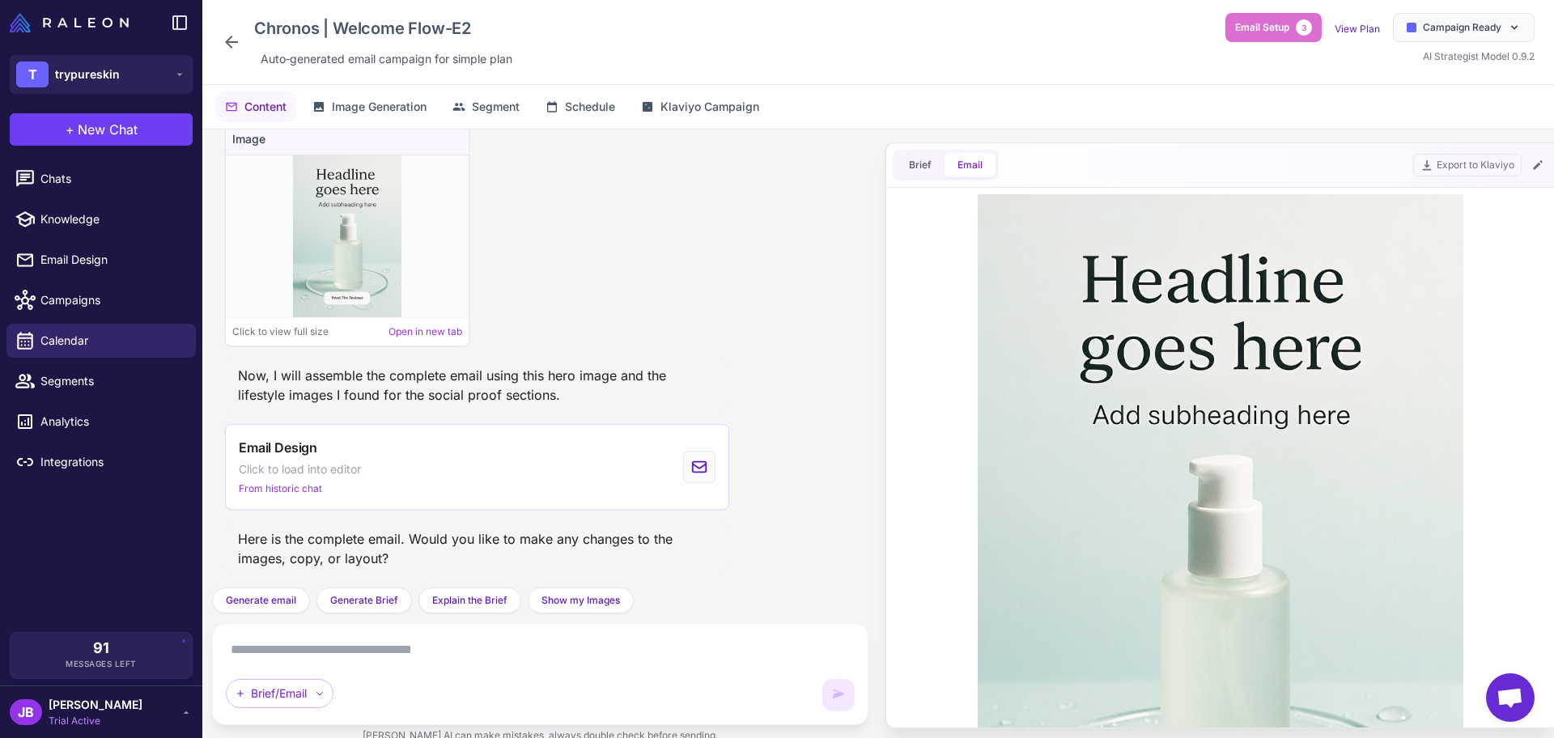
scroll to position [0, 0]
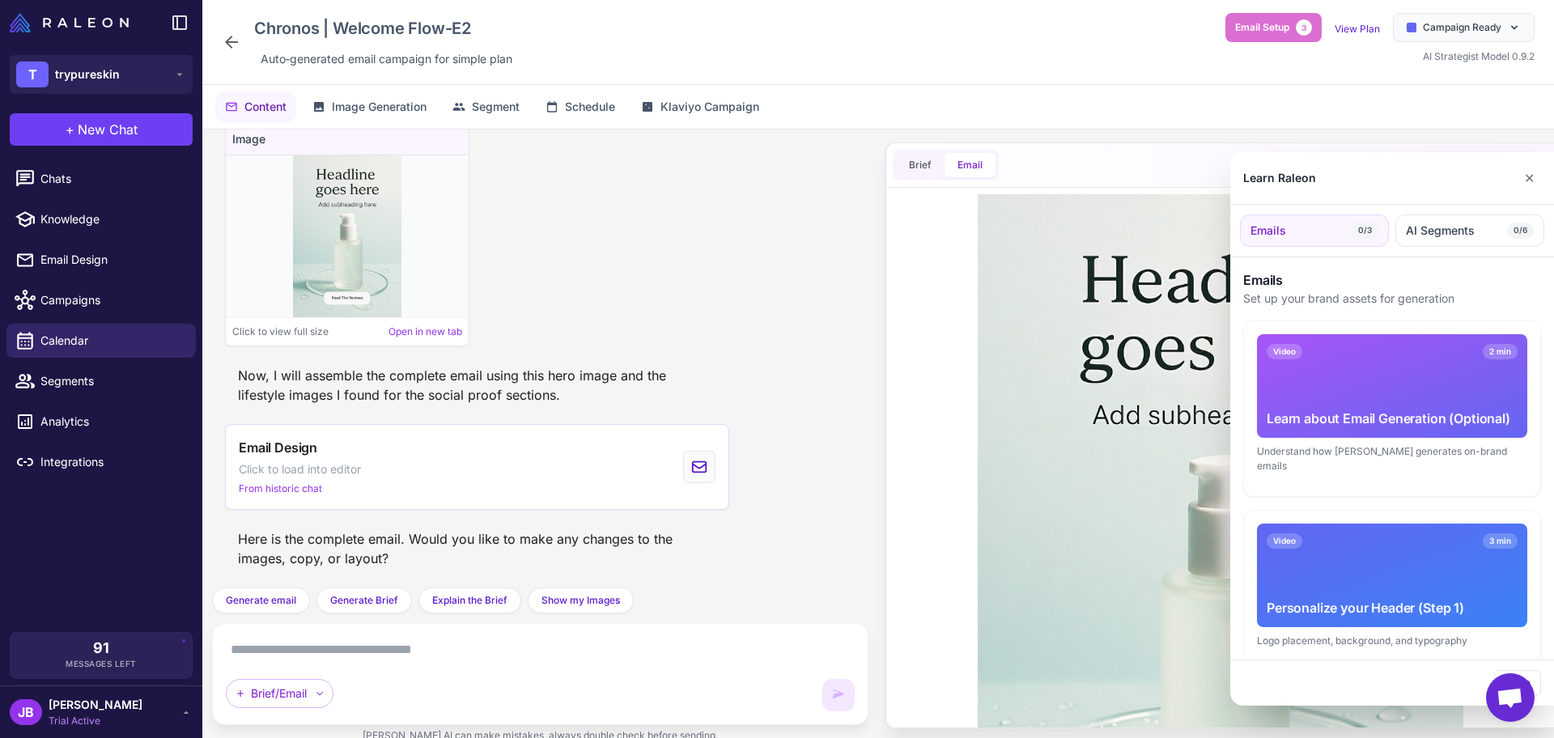
drag, startPoint x: 1526, startPoint y: 179, endPoint x: 1348, endPoint y: 208, distance: 179.6
click at [1242, 179] on button "✕" at bounding box center [1529, 178] width 23 height 32
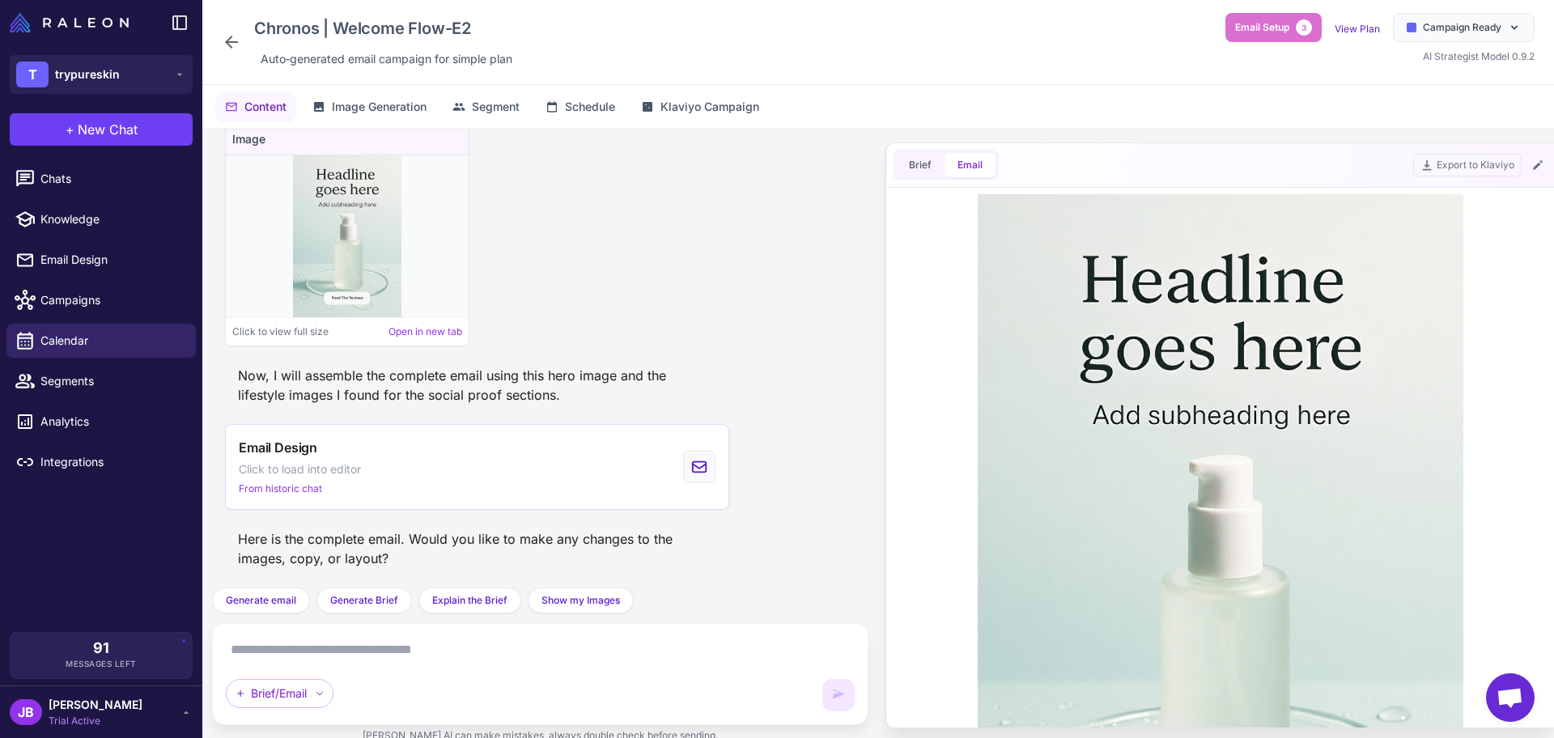
click at [517, 590] on textarea at bounding box center [540, 650] width 629 height 26
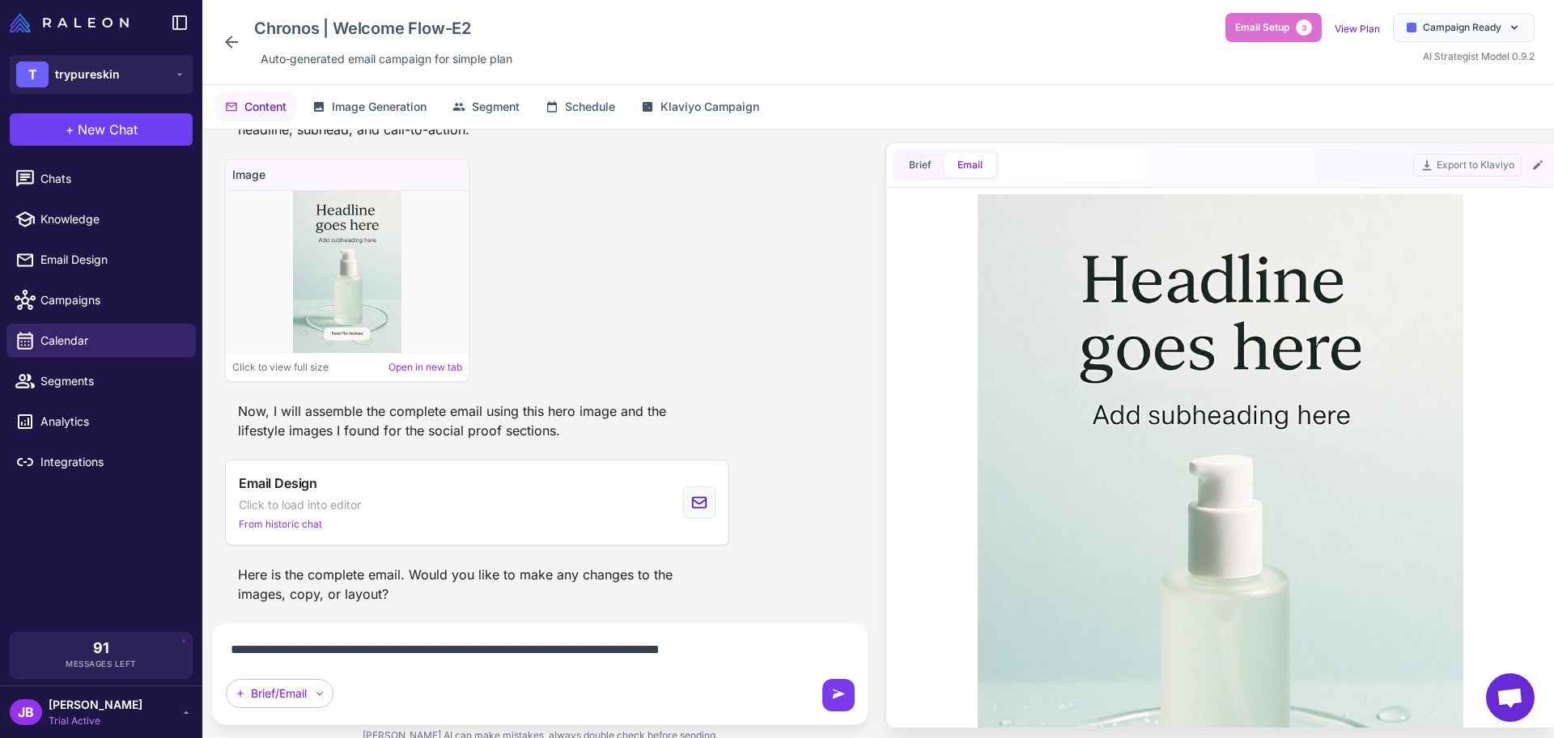
type textarea "**********"
click at [837, 590] on icon at bounding box center [838, 695] width 16 height 16
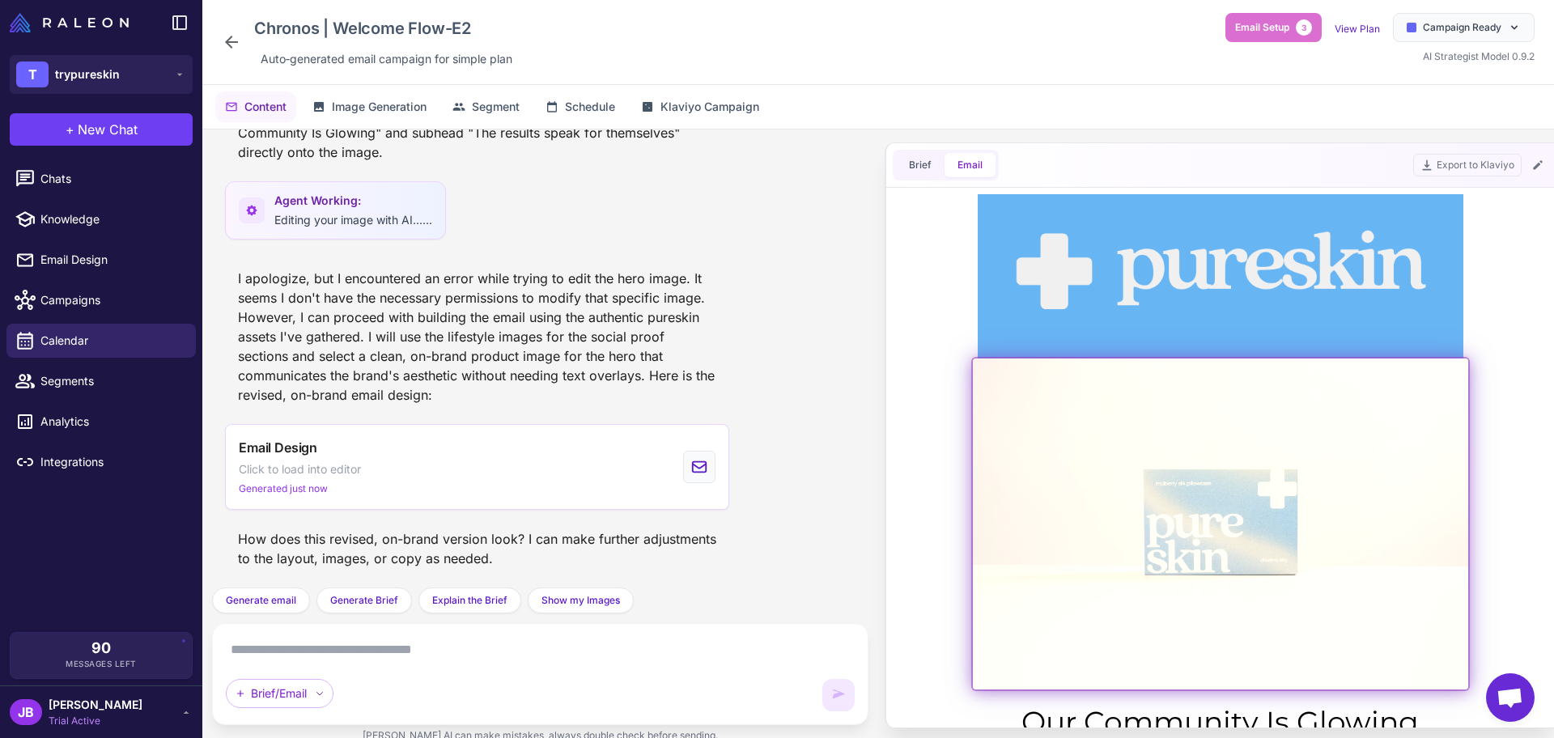
scroll to position [0, 0]
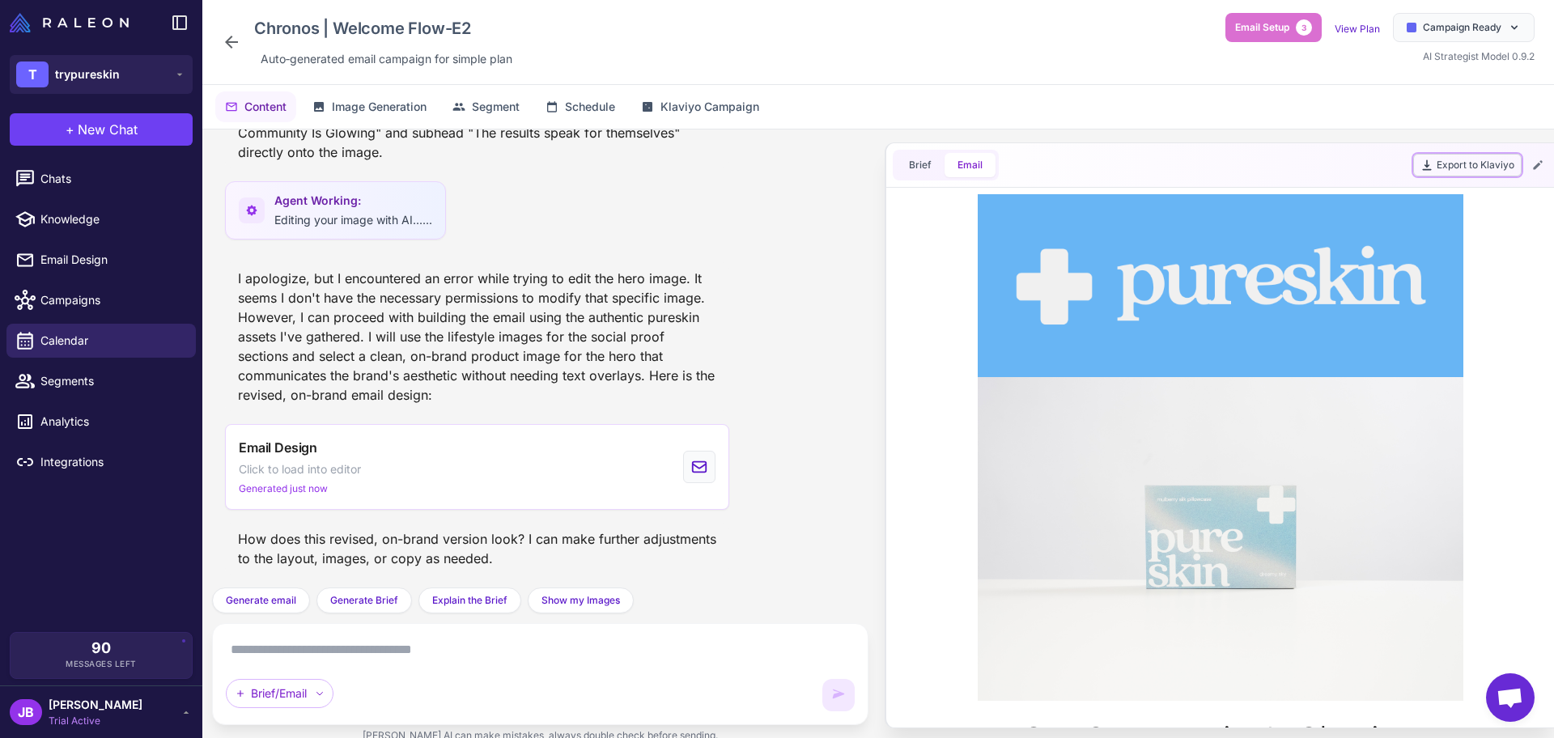
click at [1242, 168] on button "Export to Klaviyo" at bounding box center [1467, 165] width 108 height 23
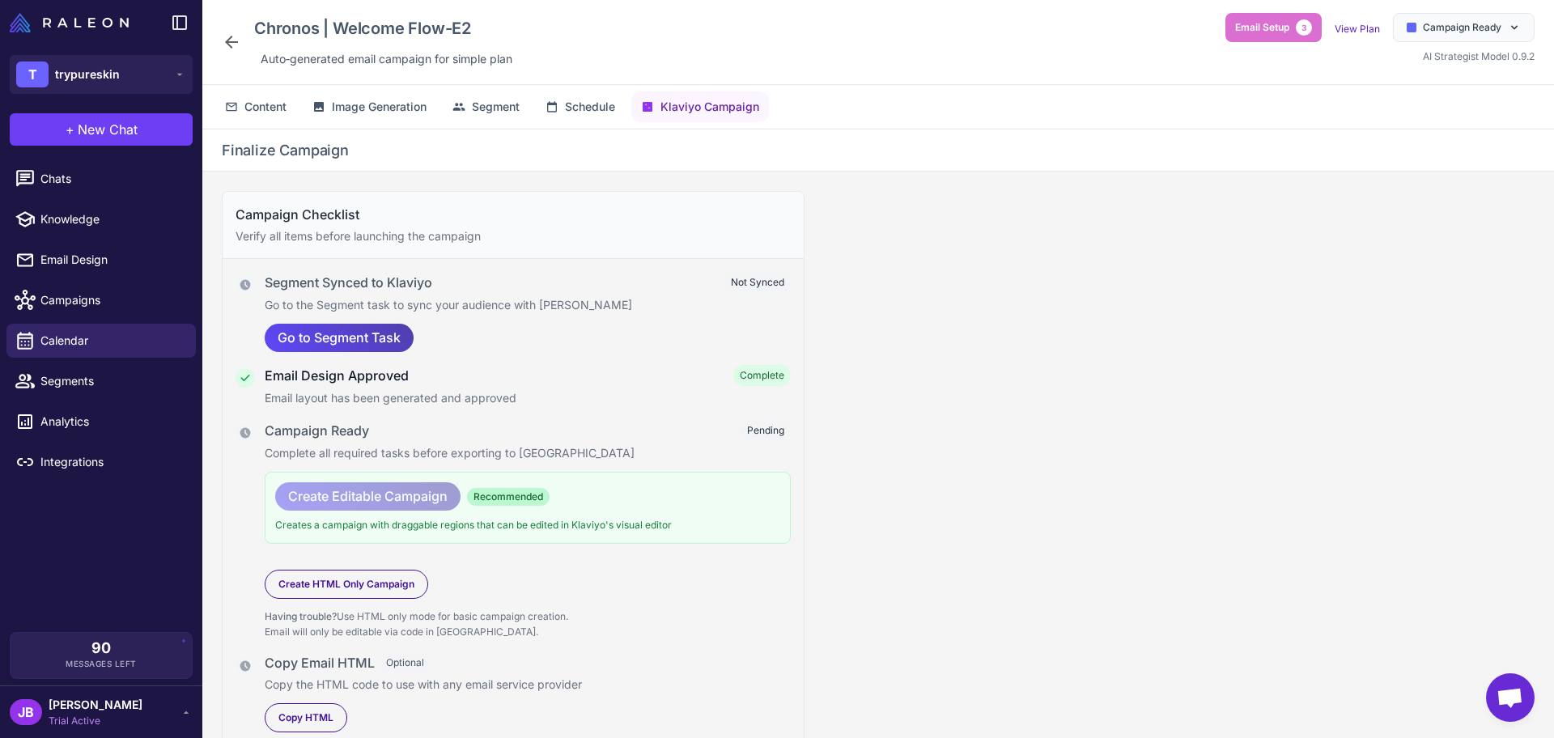
click at [228, 36] on icon at bounding box center [231, 41] width 19 height 19
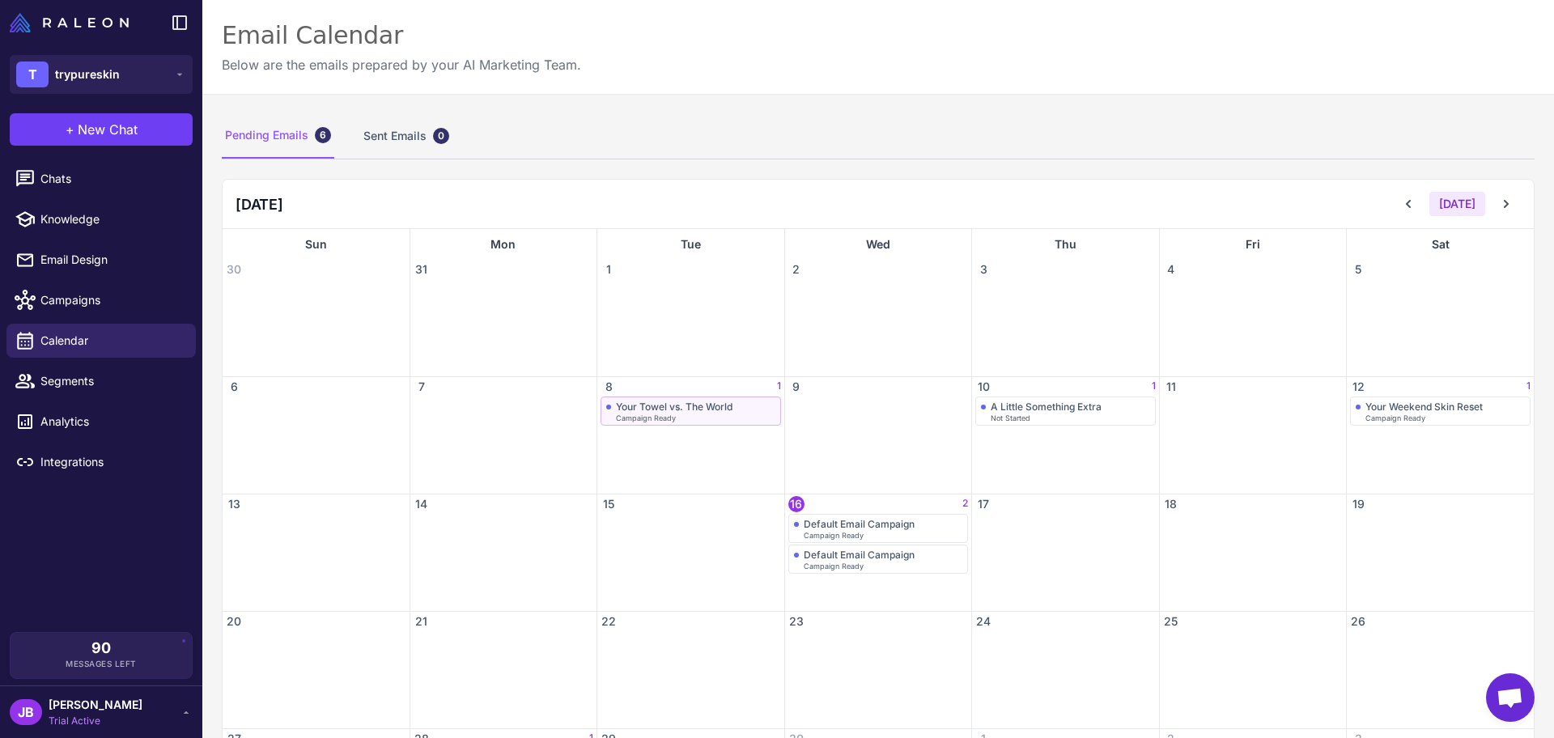
click at [733, 405] on div "Your Towel vs. The World" at bounding box center [690, 407] width 169 height 12
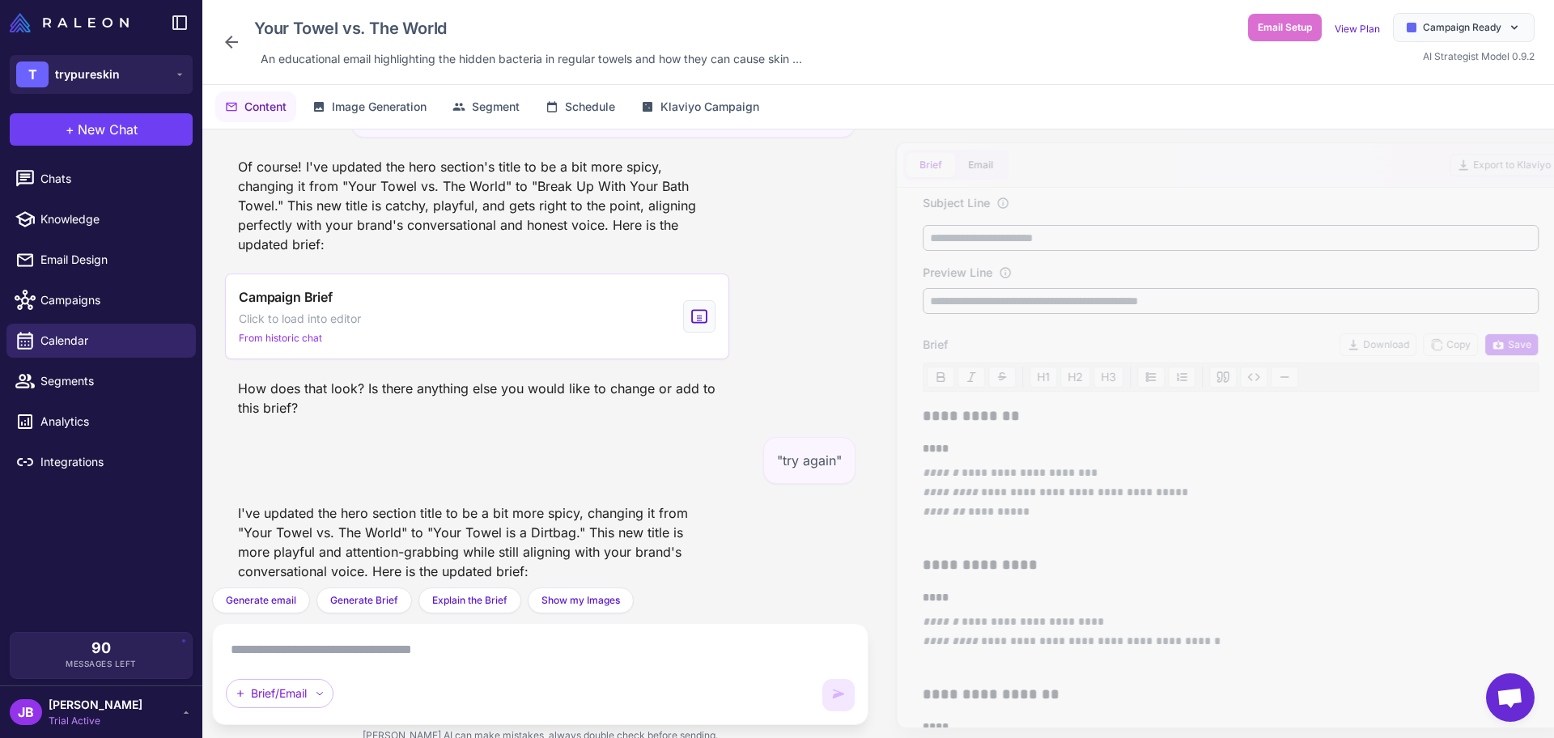
scroll to position [2355, 0]
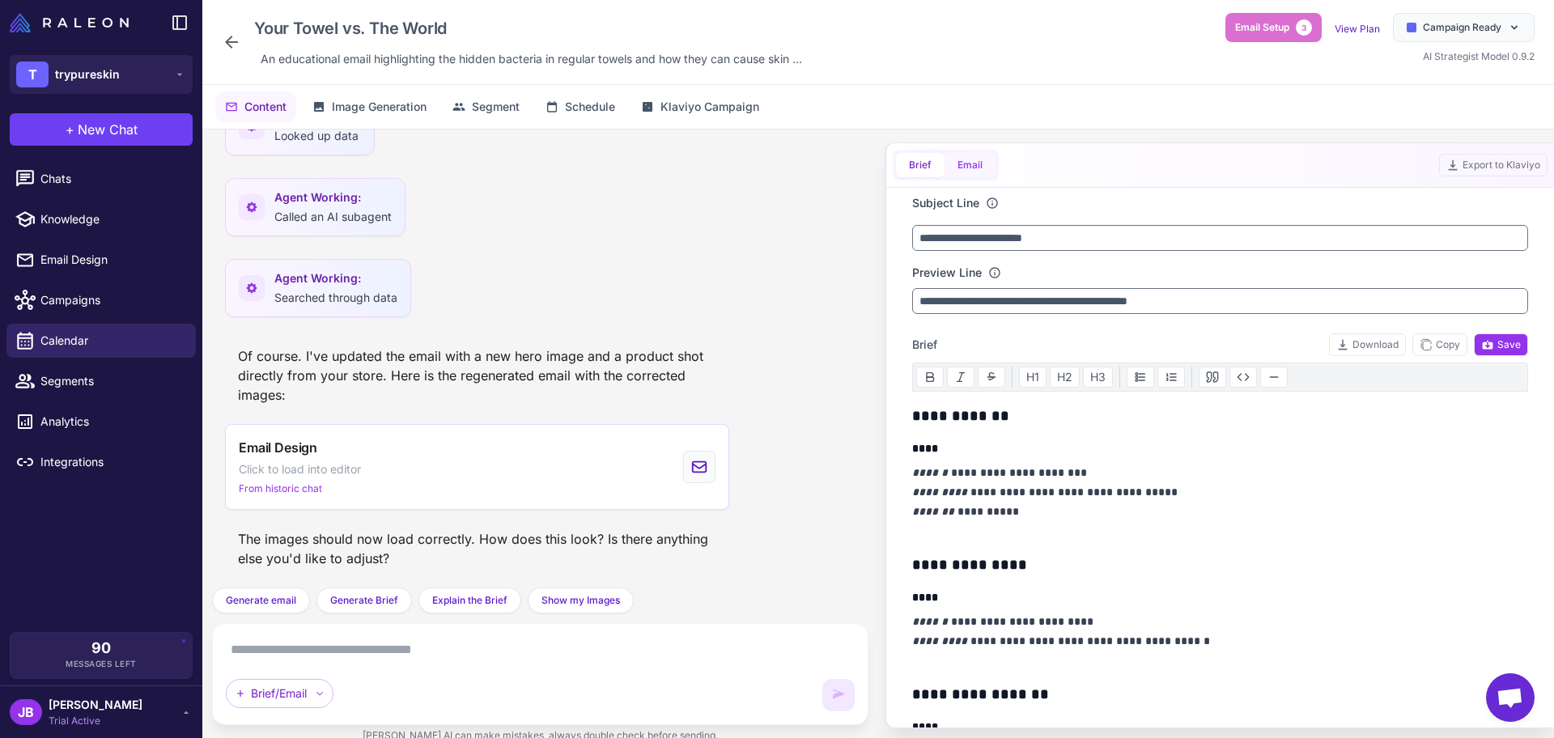
click at [984, 168] on button "Email" at bounding box center [970, 165] width 51 height 24
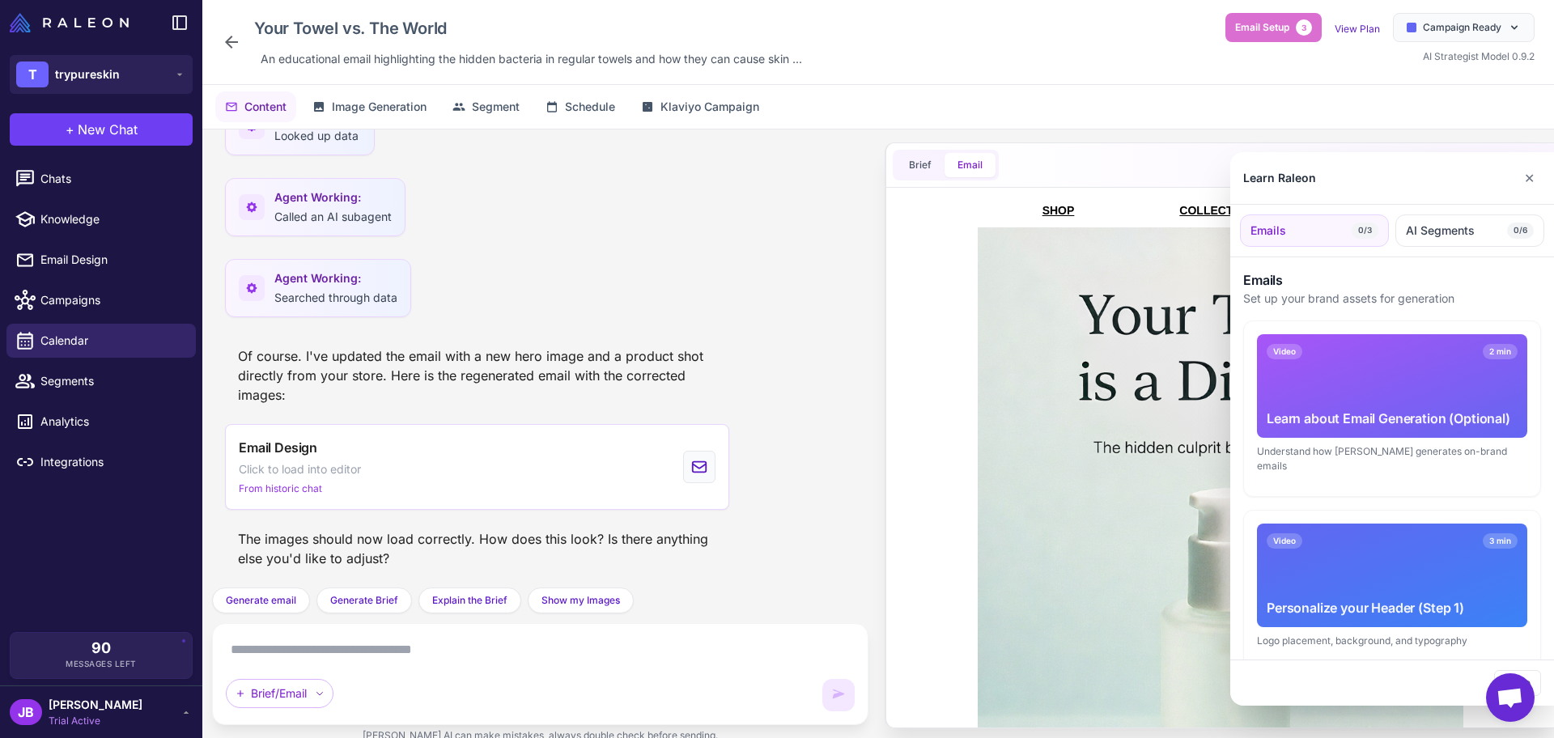
scroll to position [0, 0]
click at [1242, 180] on button "✕" at bounding box center [1529, 178] width 23 height 32
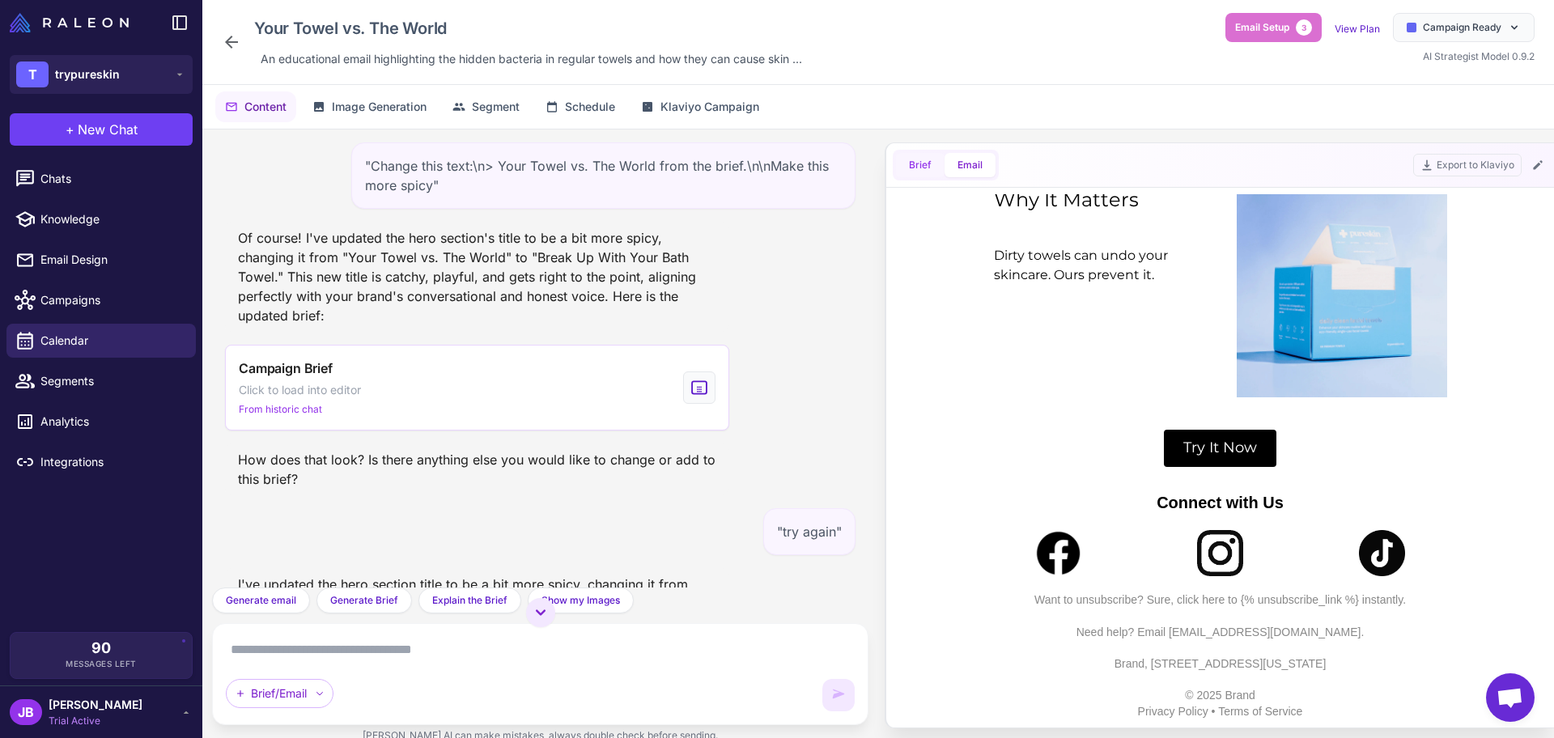
click at [932, 164] on button "Brief" at bounding box center [920, 165] width 49 height 24
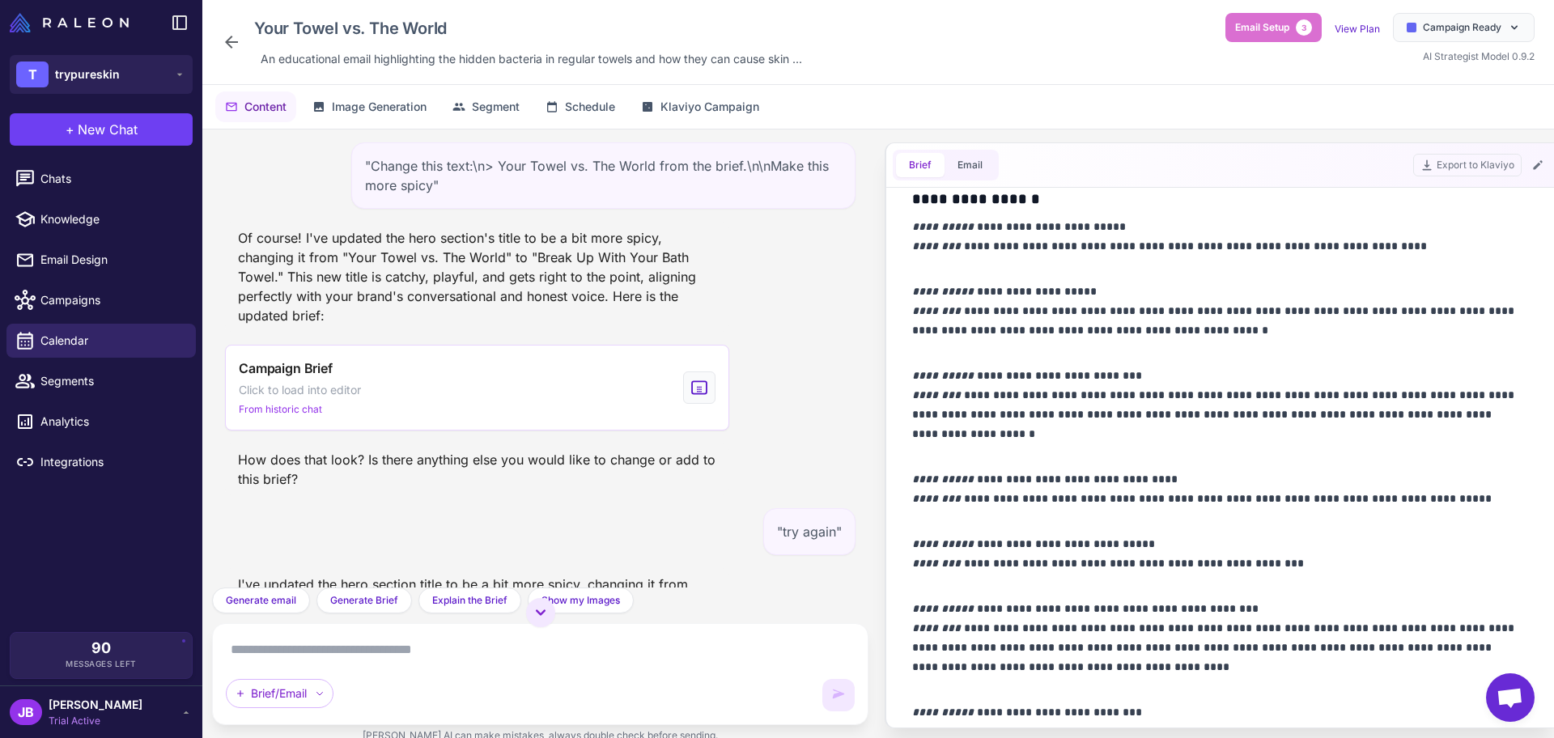
scroll to position [1124, 0]
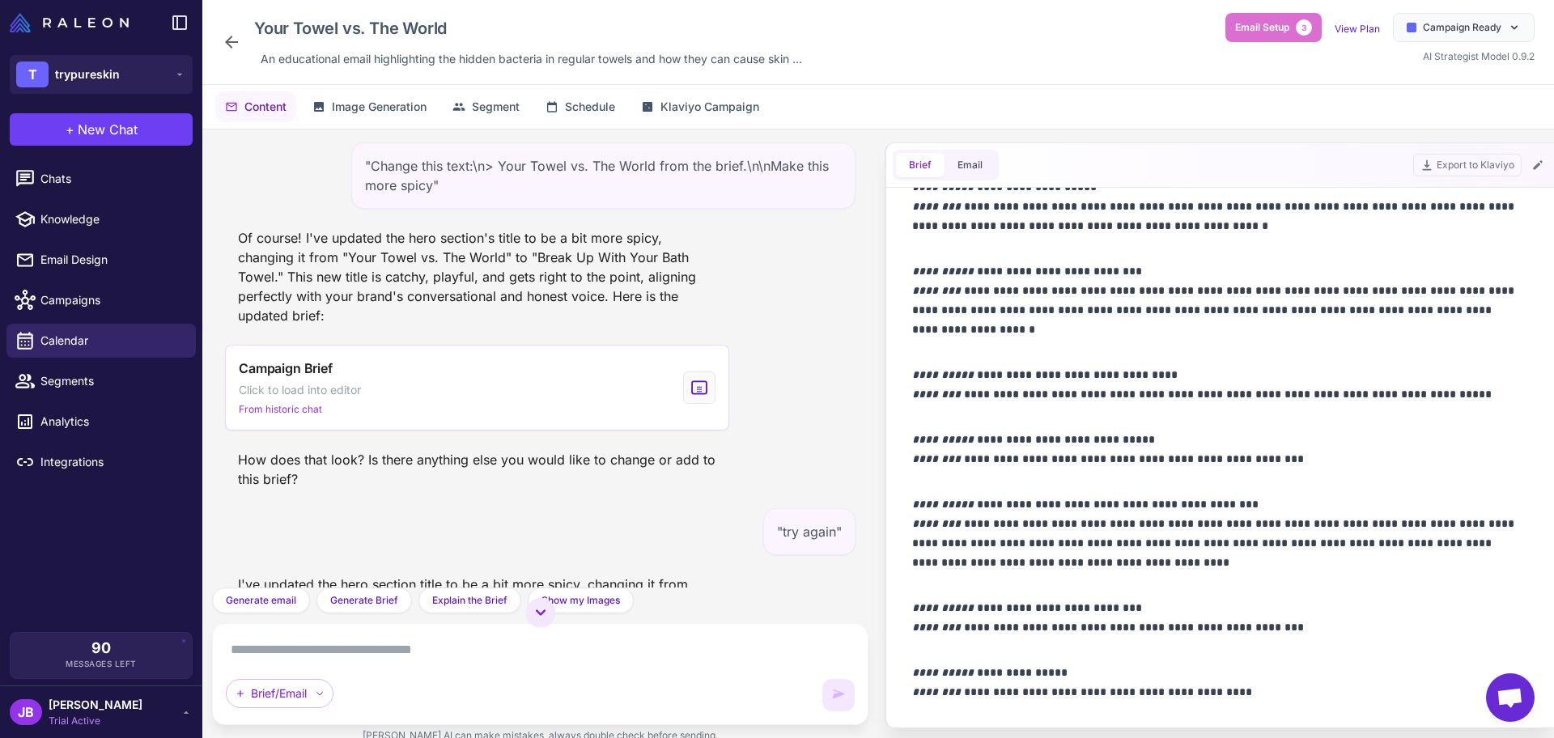
click at [236, 45] on icon at bounding box center [231, 41] width 19 height 19
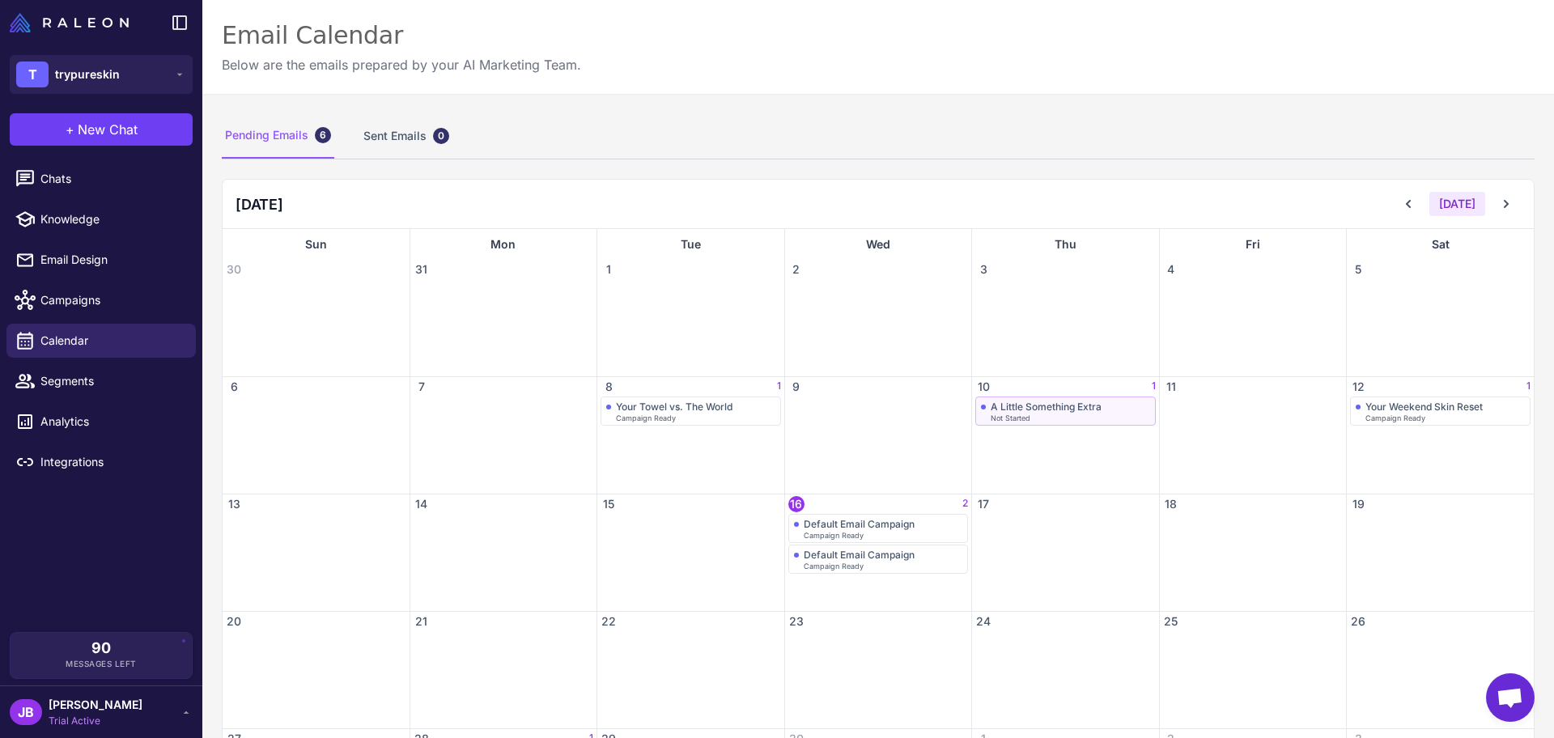
click at [1040, 415] on div "Not Started" at bounding box center [1070, 417] width 159 height 7
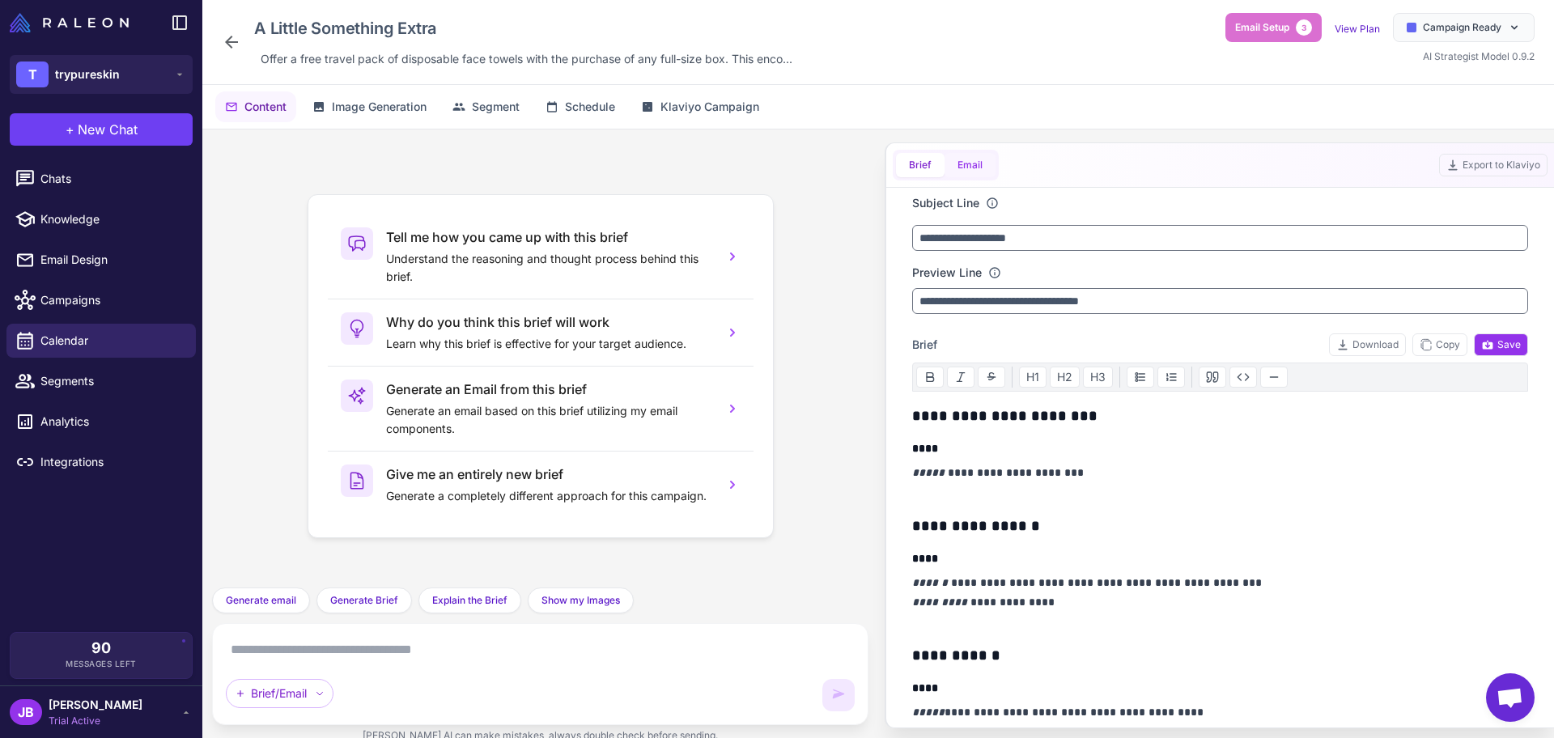
click at [959, 161] on button "Email" at bounding box center [970, 165] width 51 height 24
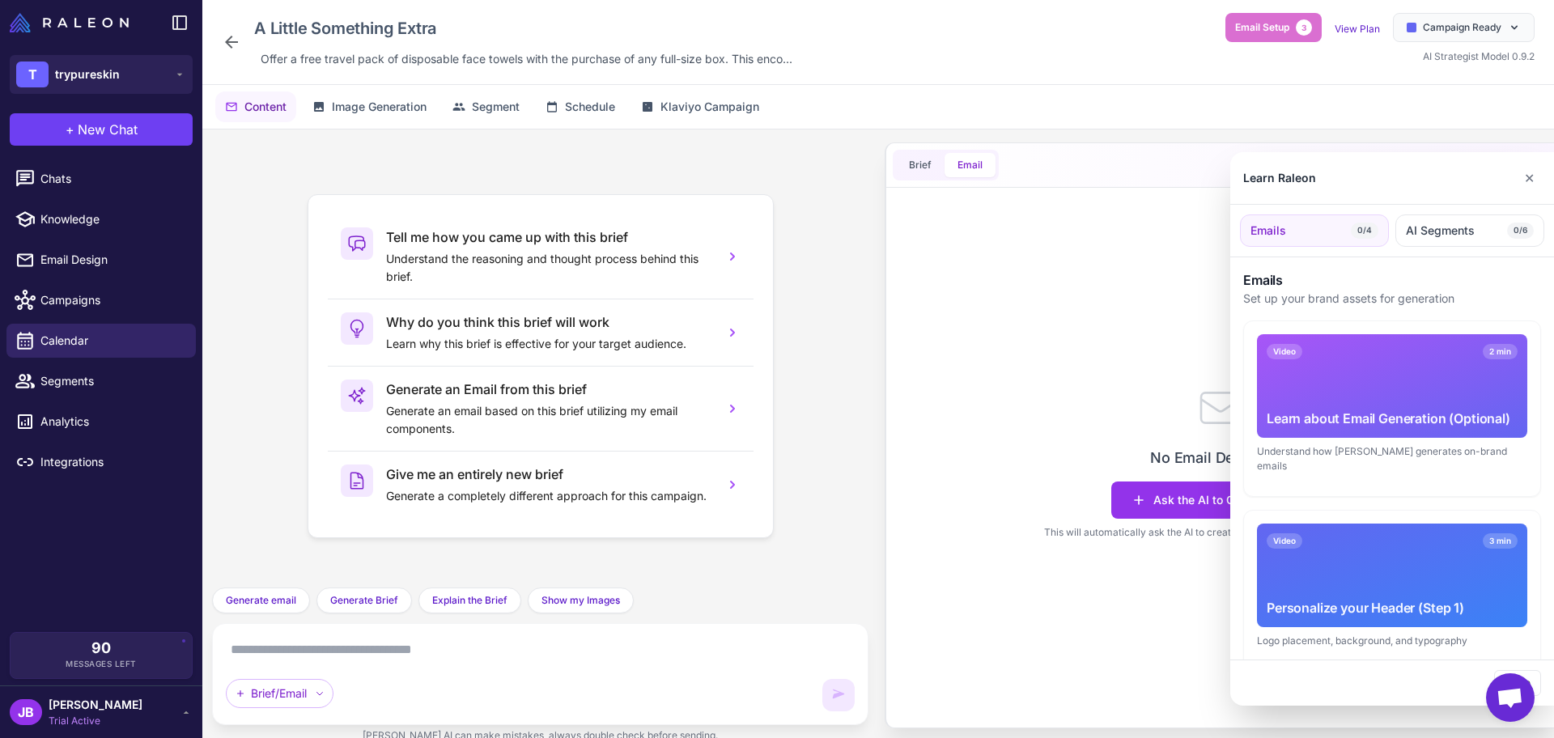
click at [923, 169] on div at bounding box center [777, 369] width 1554 height 738
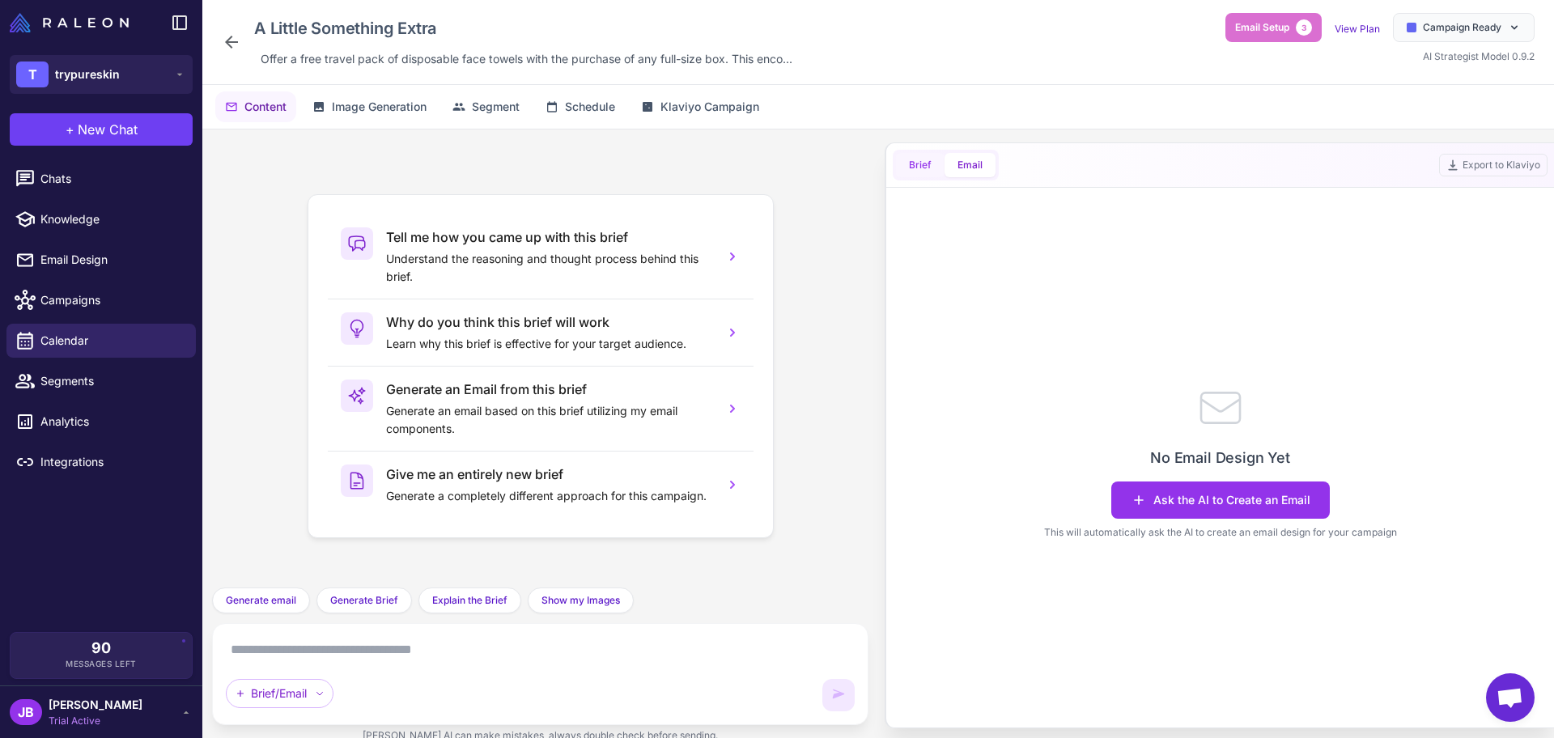
click at [915, 161] on button "Brief" at bounding box center [920, 165] width 49 height 24
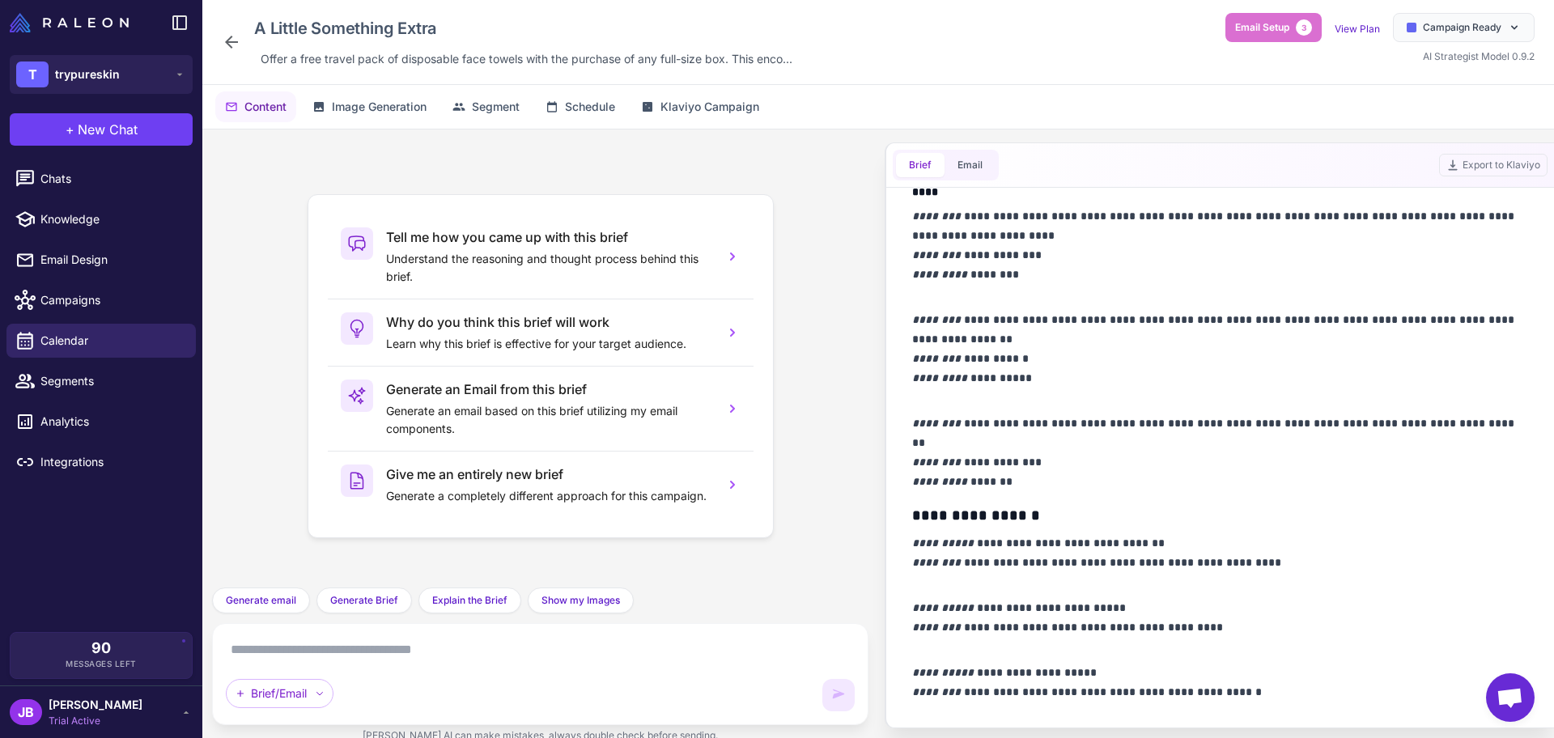
scroll to position [1167, 0]
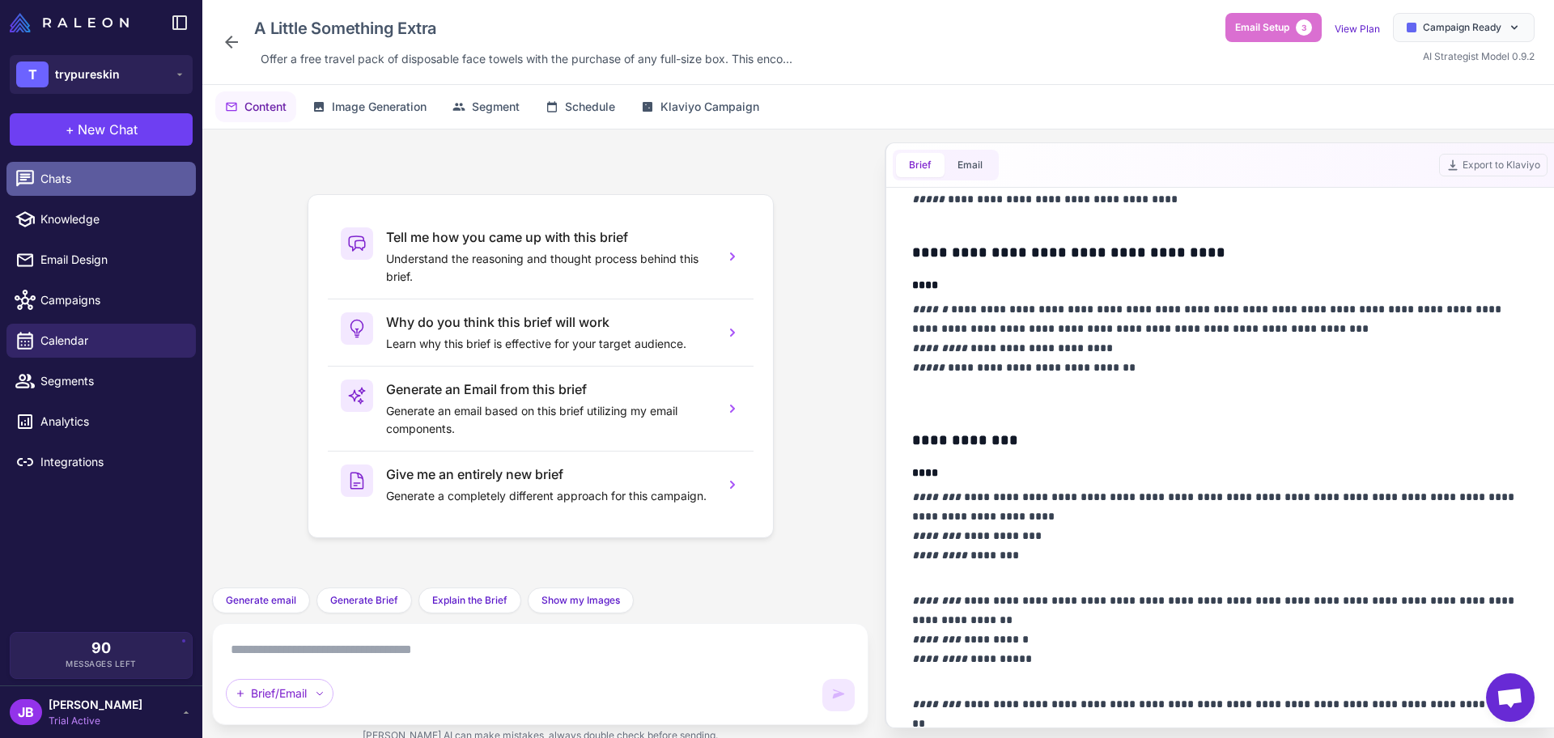
click at [79, 186] on span "Chats" at bounding box center [111, 179] width 142 height 18
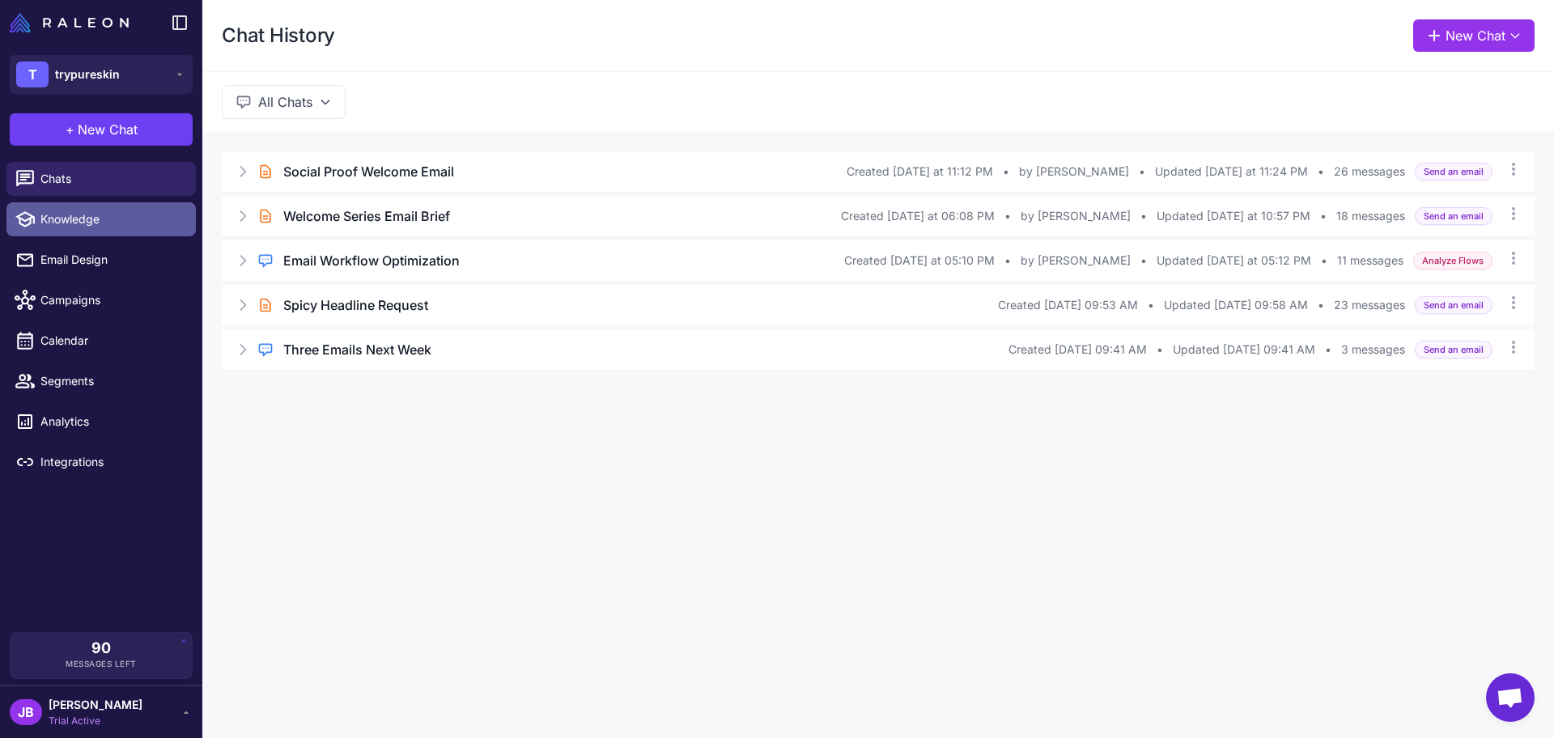
click at [79, 219] on span "Knowledge" at bounding box center [111, 219] width 142 height 18
select select
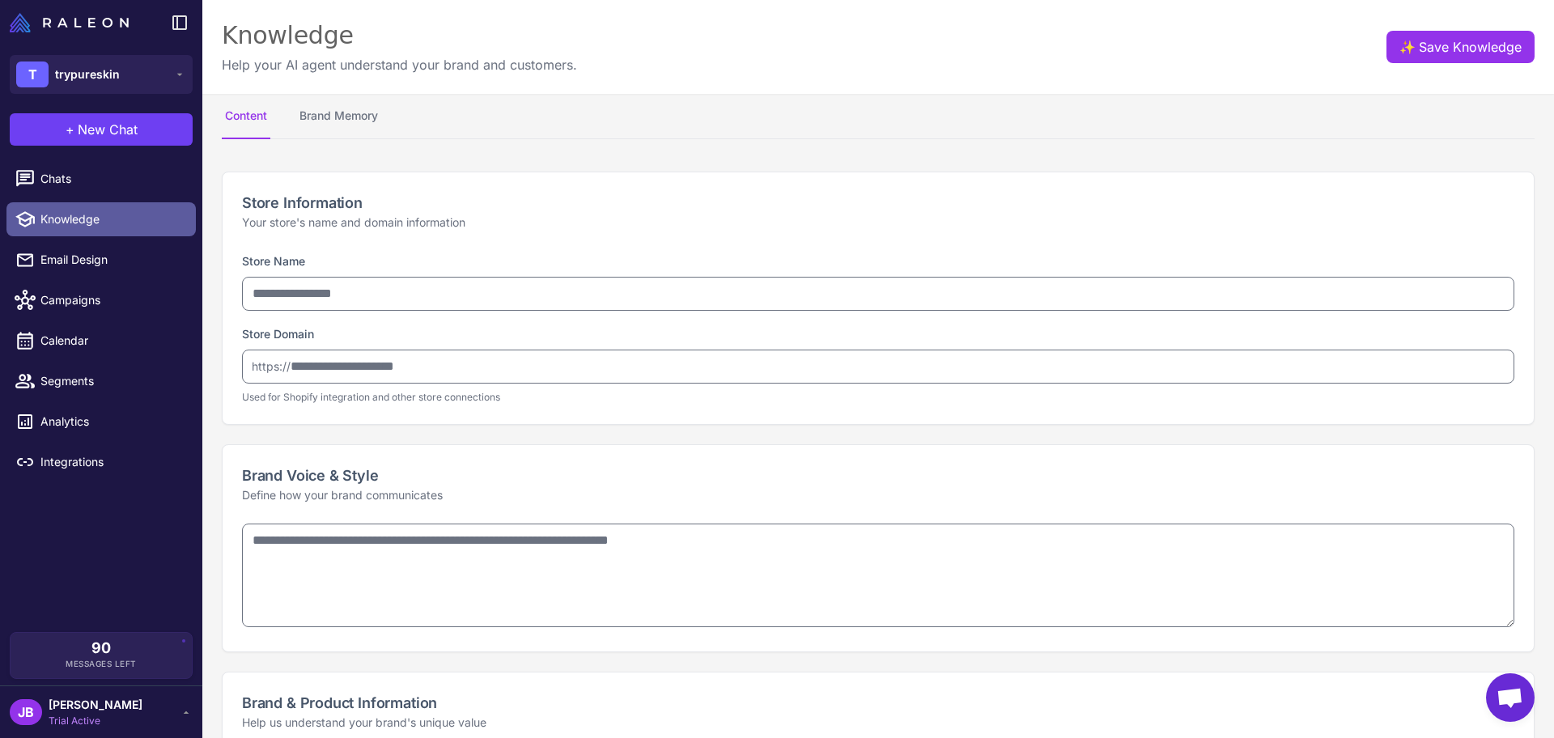
type input "**********"
type textarea "**********"
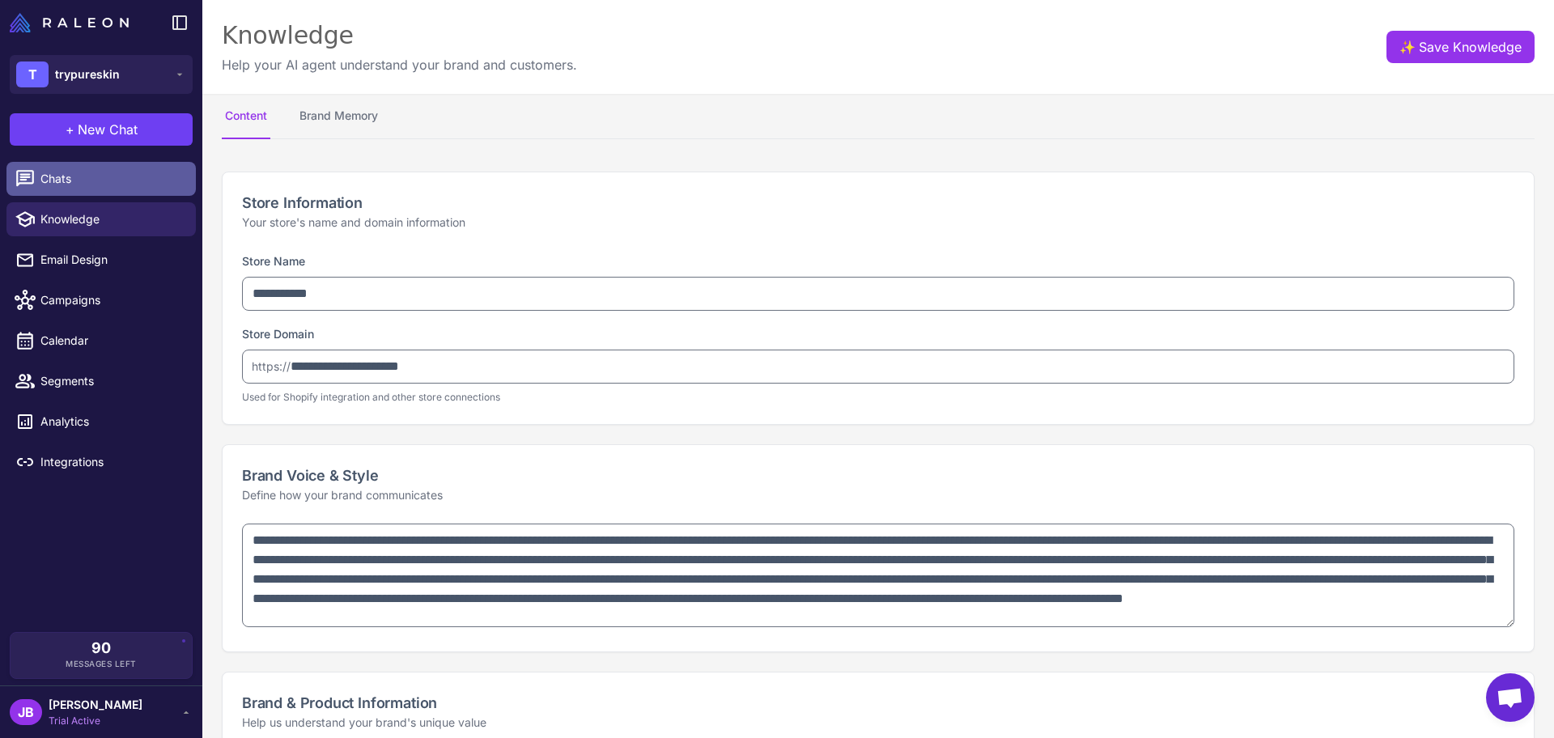
type textarea "**********"
click at [98, 188] on link "Chats" at bounding box center [100, 179] width 189 height 34
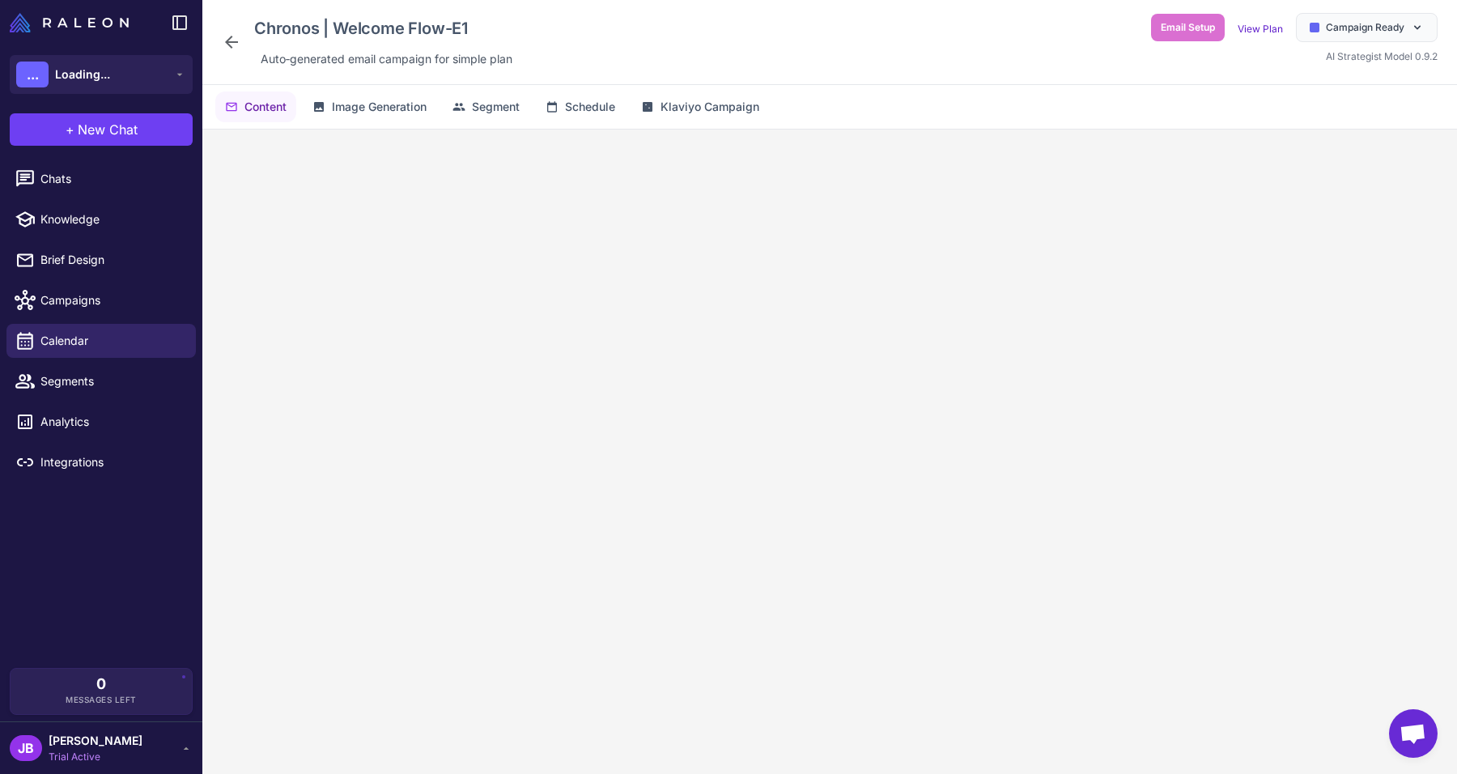
scroll to position [71, 0]
